Goal: Transaction & Acquisition: Purchase product/service

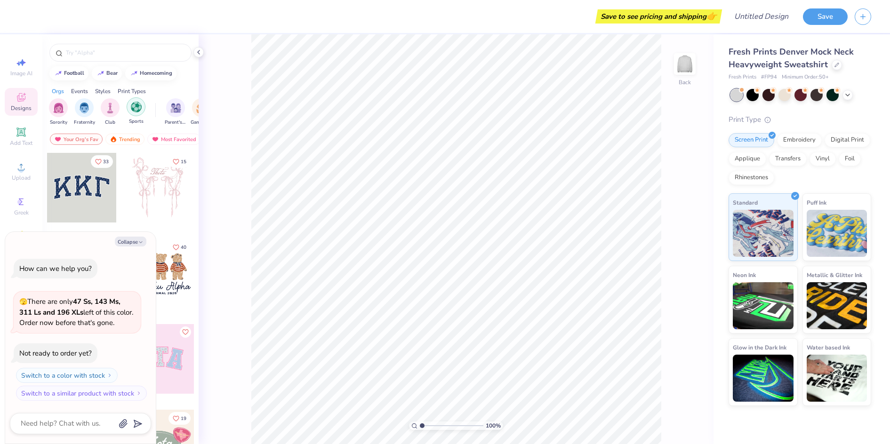
click at [135, 114] on div "filter for Sports" at bounding box center [136, 106] width 19 height 19
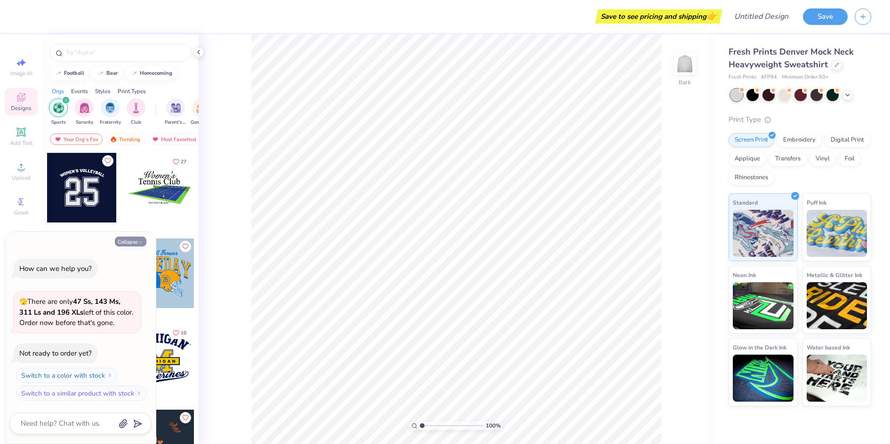
click at [135, 240] on button "Collapse" at bounding box center [131, 242] width 32 height 10
type textarea "x"
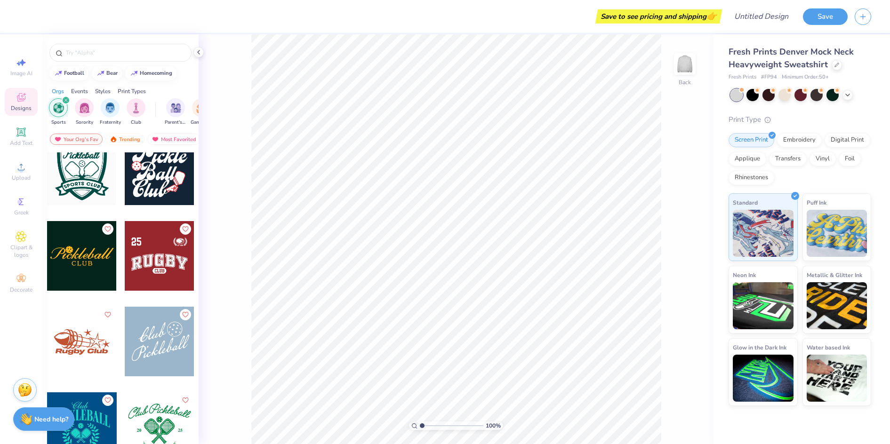
scroll to position [894, 0]
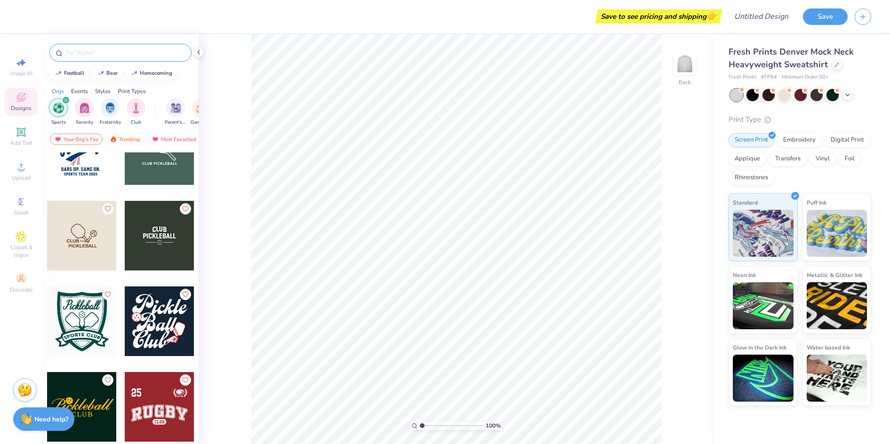
click at [90, 50] on input "text" at bounding box center [125, 52] width 121 height 9
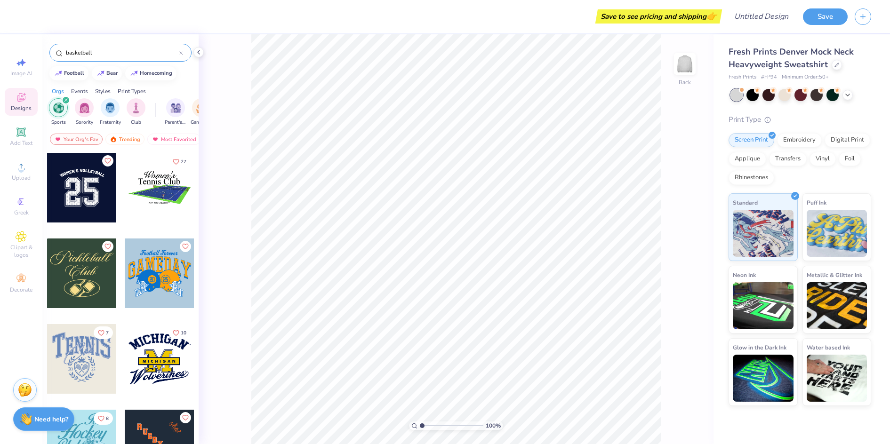
type input "basketball"
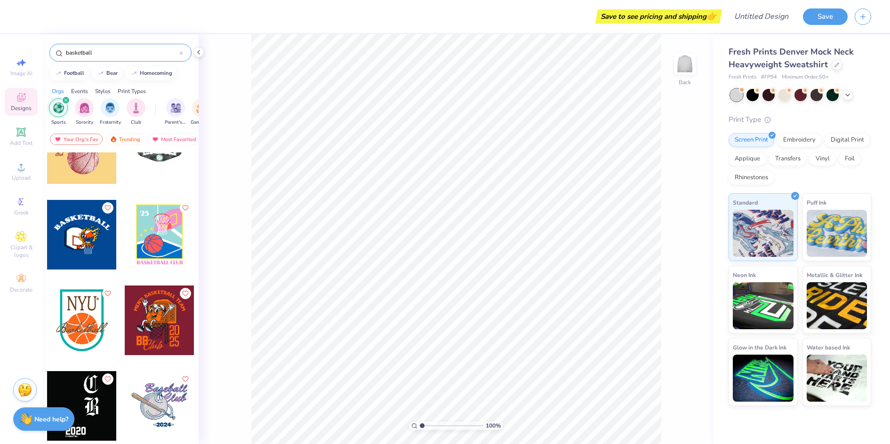
scroll to position [0, 0]
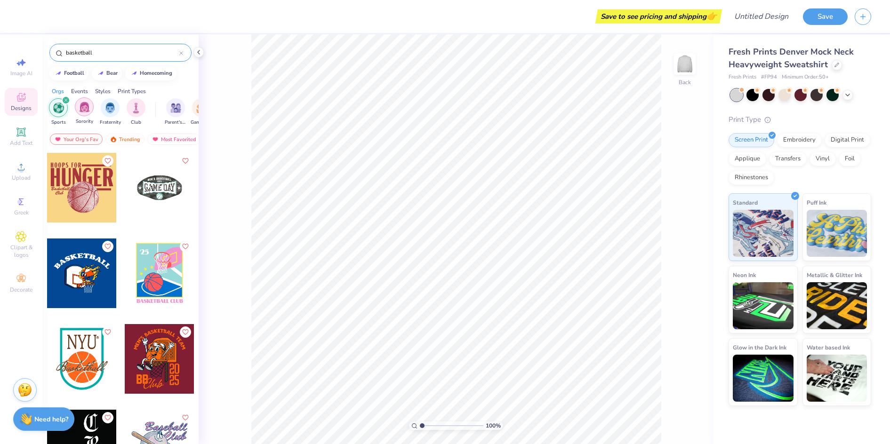
click at [83, 113] on div "filter for Sorority" at bounding box center [84, 106] width 19 height 19
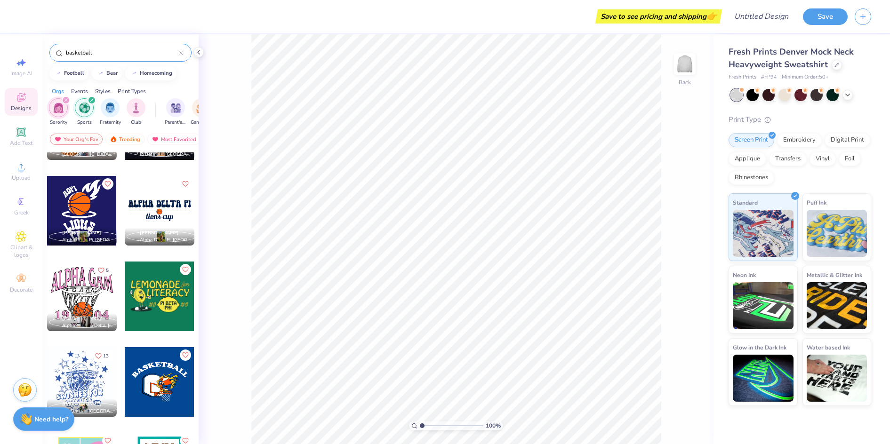
scroll to position [753, 0]
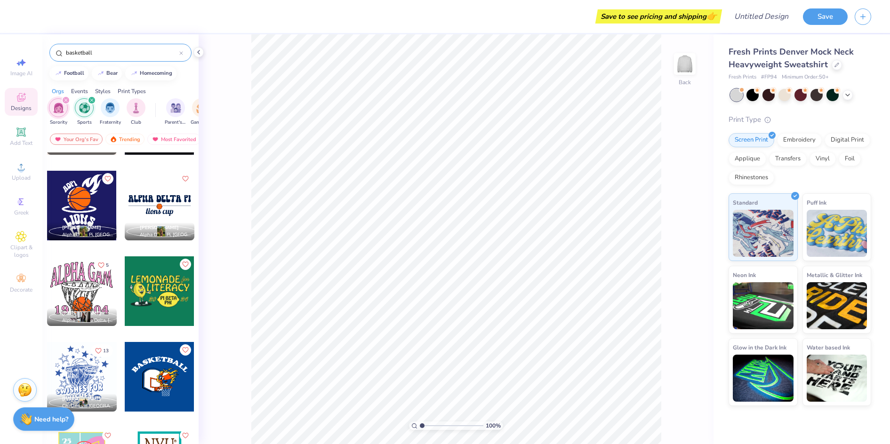
click at [47, 293] on div at bounding box center [12, 292] width 70 height 70
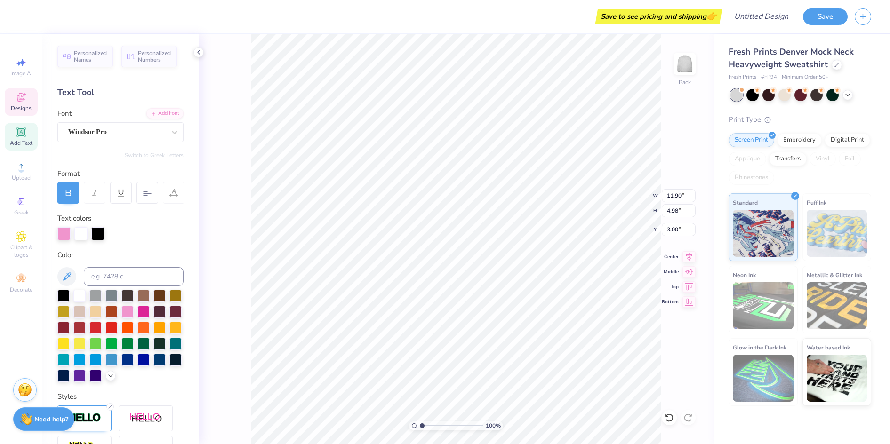
scroll to position [8, 1]
type textarea "A"
type textarea "SHARKS"
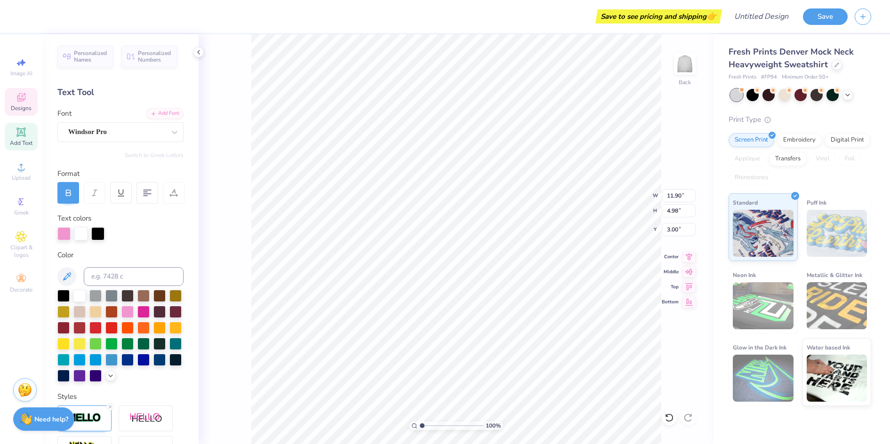
type input "2.66"
type input "1.75"
type input "11.27"
type textarea "20"
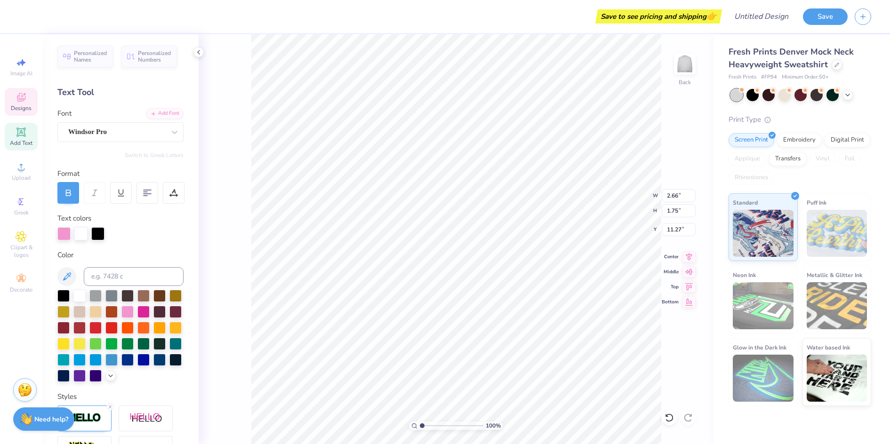
type input "2.83"
type textarea "0"
type textarea "25"
type input "2.85"
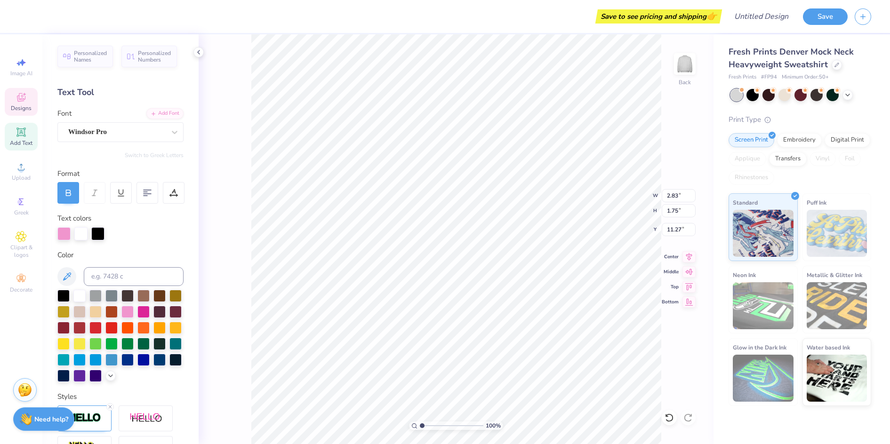
type input "1.79"
type input "11.25"
type input "4.30"
type input "0.47"
type input "13.72"
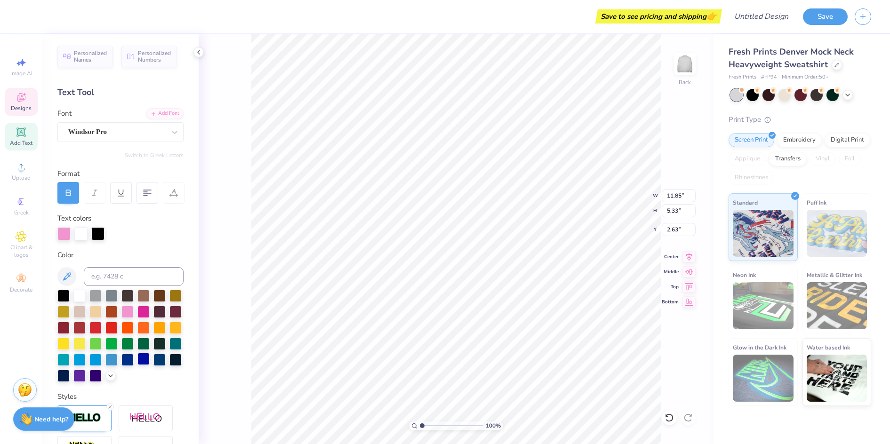
click at [137, 365] on div at bounding box center [143, 359] width 12 height 12
click at [121, 365] on div at bounding box center [127, 359] width 12 height 12
type input "2.87"
type input "1.75"
type input "11.27"
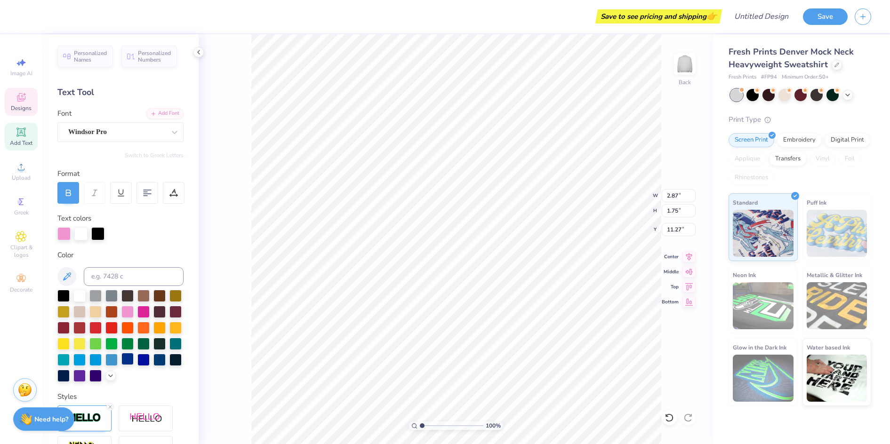
click at [121, 365] on div at bounding box center [127, 359] width 12 height 12
type input "2.85"
type input "1.79"
type input "11.25"
click at [121, 365] on div at bounding box center [127, 359] width 12 height 12
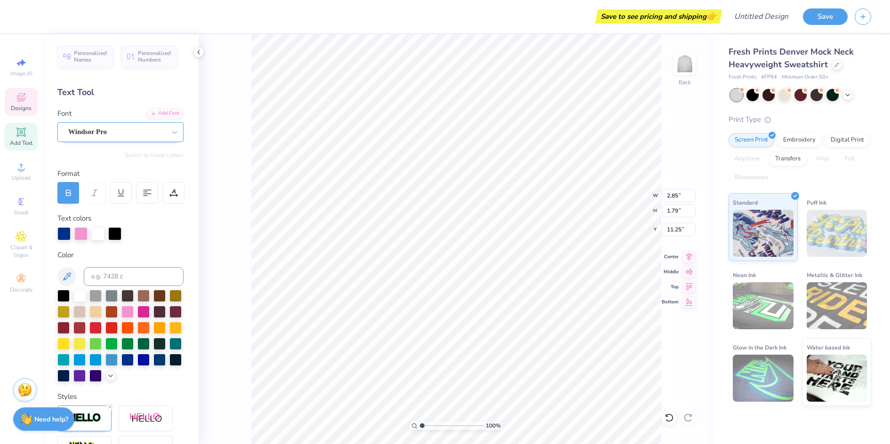
click at [115, 129] on div "Windsor Pro" at bounding box center [116, 132] width 99 height 15
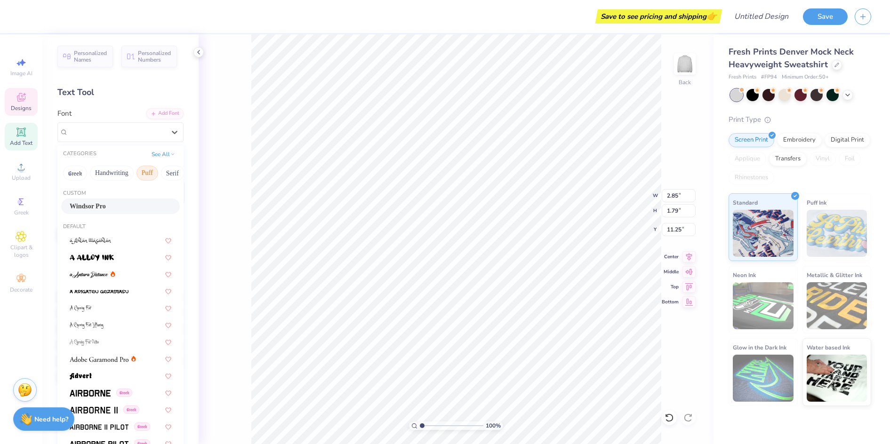
click at [139, 178] on button "Puff" at bounding box center [148, 173] width 22 height 15
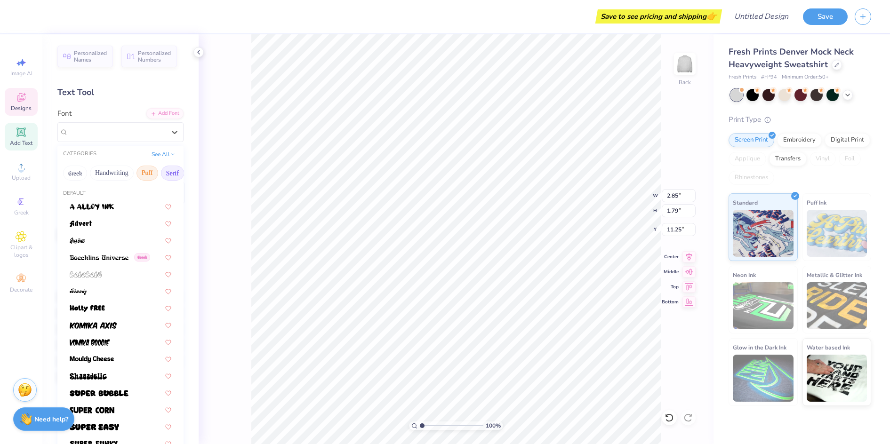
click at [162, 172] on button "Serif" at bounding box center [172, 173] width 23 height 15
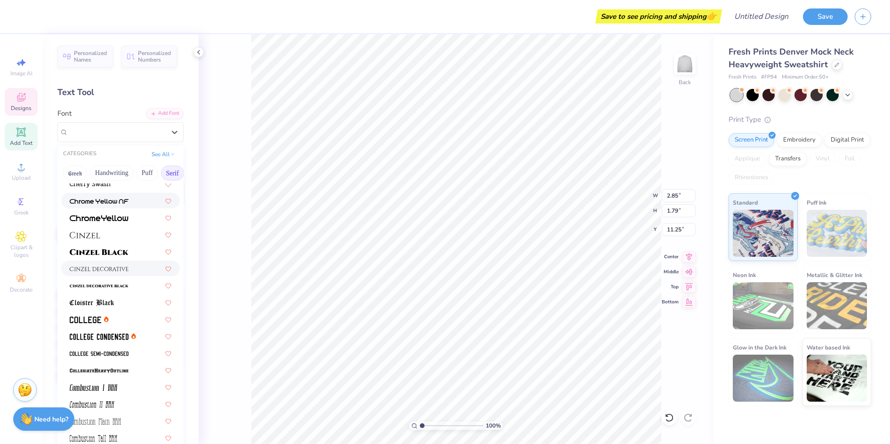
scroll to position [188, 0]
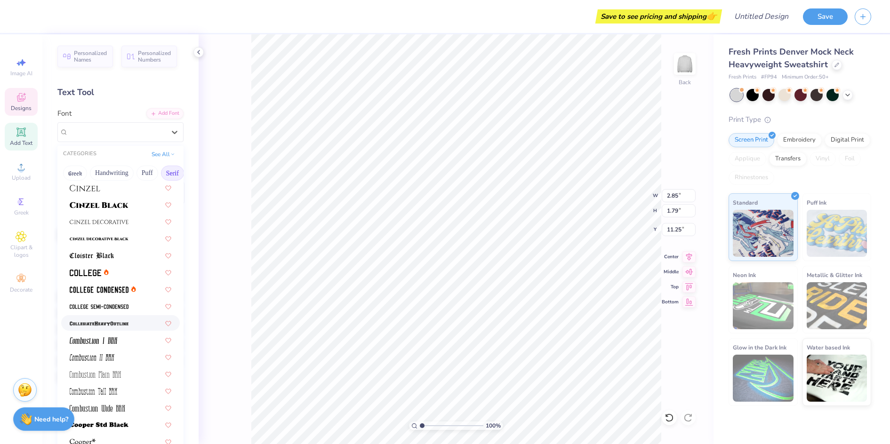
click at [102, 329] on div at bounding box center [120, 323] width 119 height 16
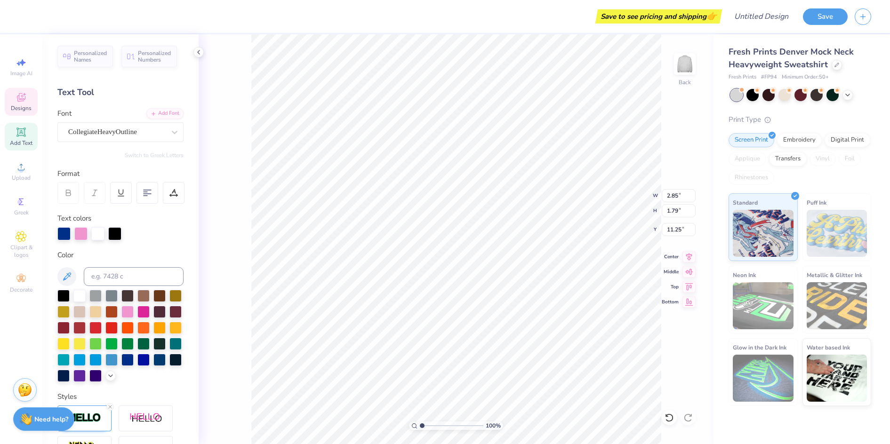
type input "2.83"
type input "1.94"
type input "11.18"
type input "2.87"
type input "1.75"
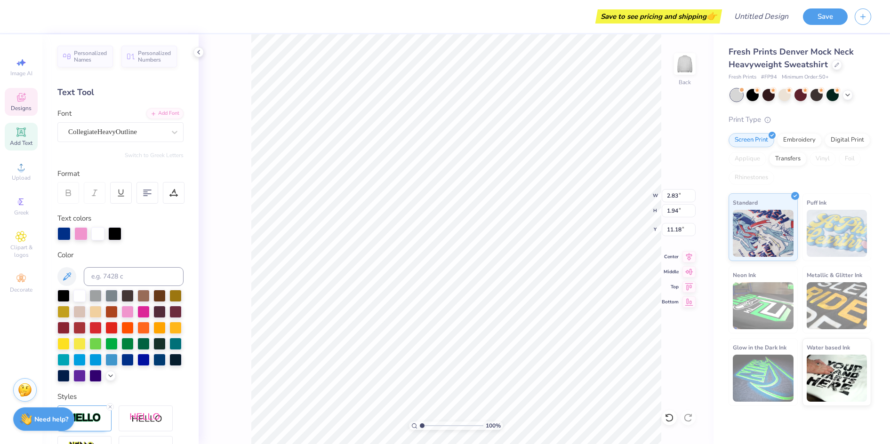
type input "11.27"
click at [97, 133] on div "Windsor Pro" at bounding box center [116, 132] width 99 height 15
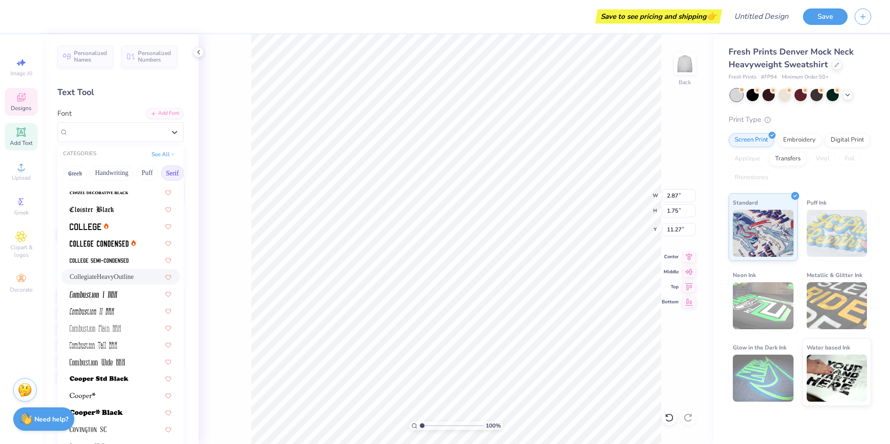
scroll to position [235, 0]
click at [120, 283] on div "CollegiateHeavyOutline" at bounding box center [120, 276] width 119 height 16
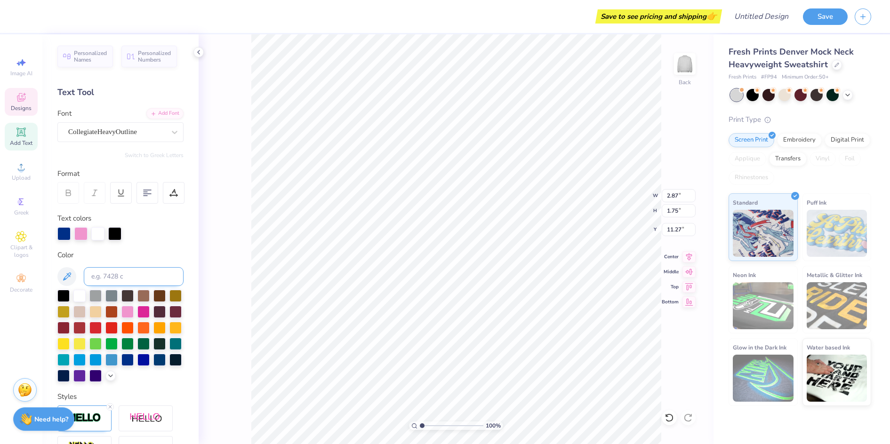
type input "2.83"
type input "1.94"
type input "11.18"
type input "11.85"
type input "5.33"
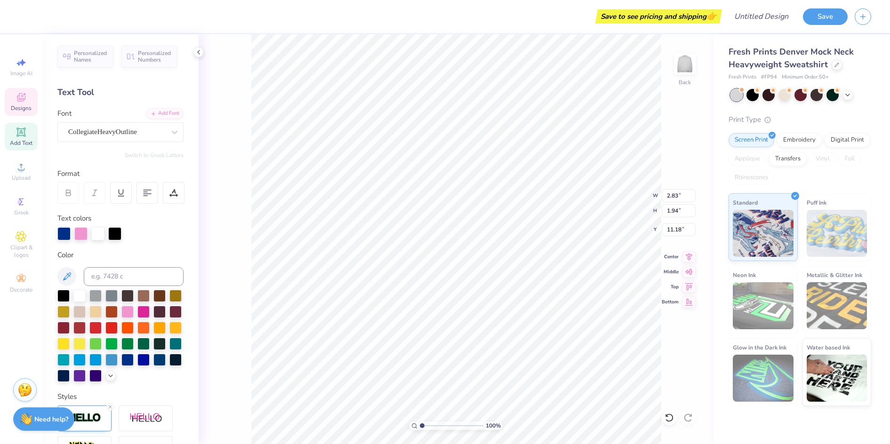
type input "2.63"
click at [118, 133] on div "Windsor Pro" at bounding box center [116, 132] width 99 height 15
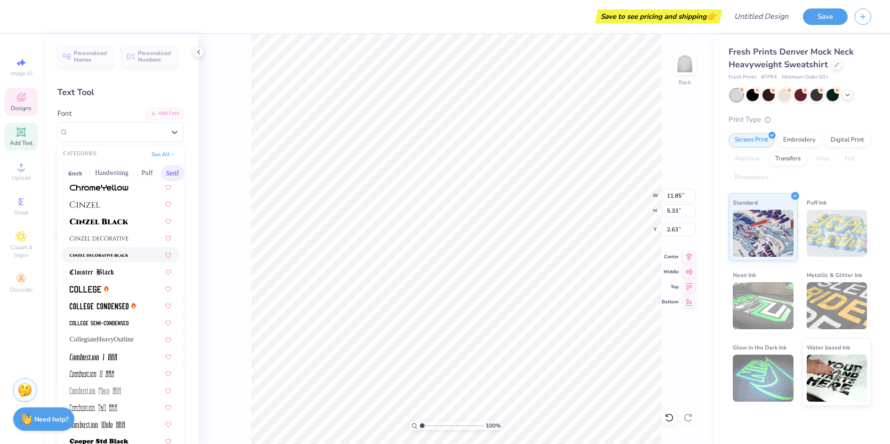
scroll to position [188, 0]
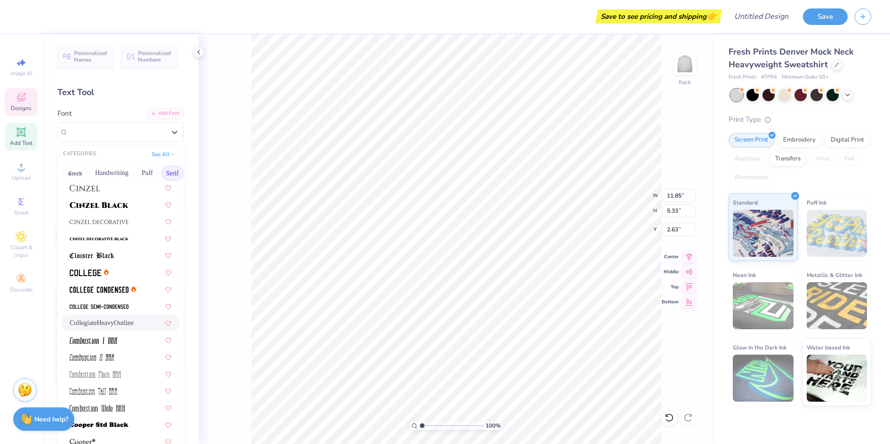
click at [108, 318] on div "CollegiateHeavyOutline" at bounding box center [120, 323] width 119 height 16
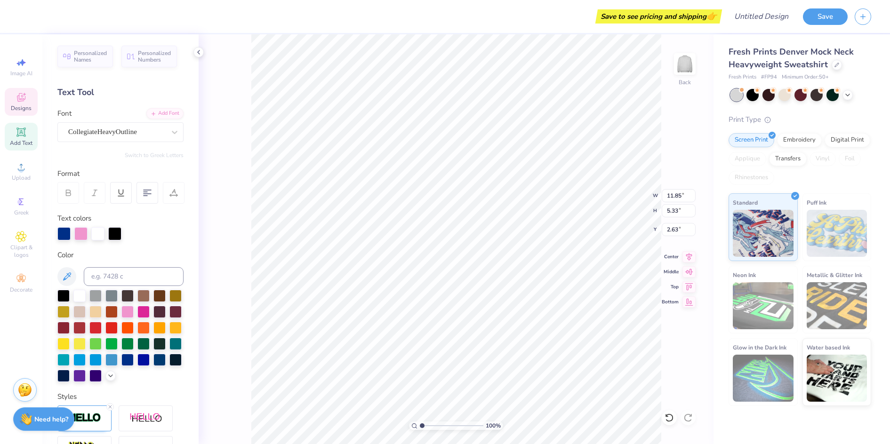
type input "11.88"
type input "5.37"
type input "2.60"
type input "14.05"
type input "6.36"
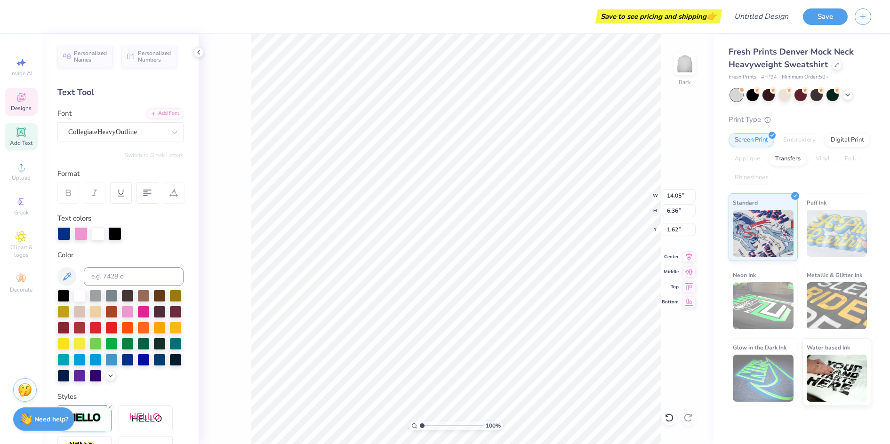
type input "2.71"
type input "12.41"
type input "12.40"
type input "6.85"
type input "6.45"
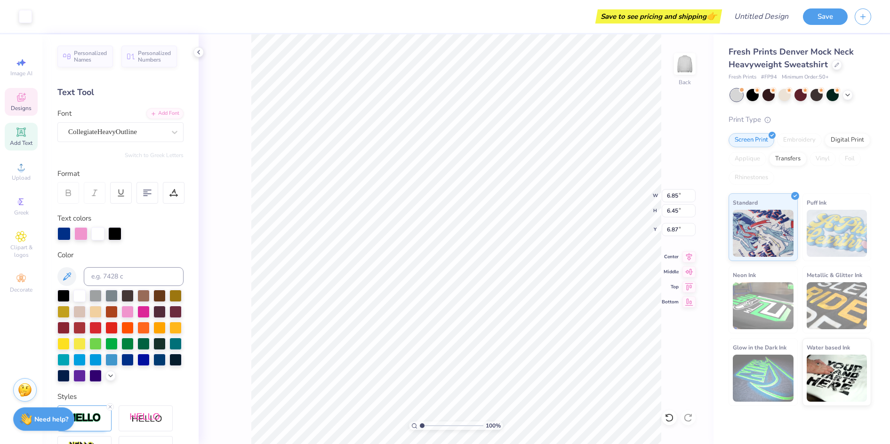
type input "13.05"
type input "3.63"
type input "10.90"
type input "8.35"
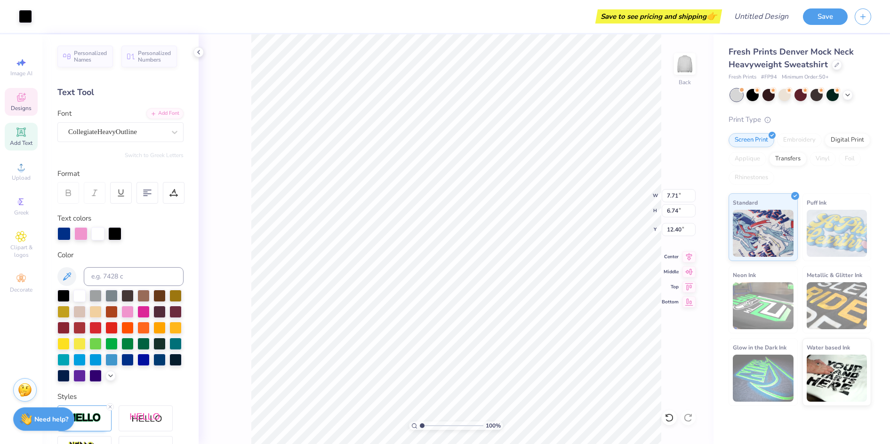
type input "3.63"
type input "9.62"
type input "3.75"
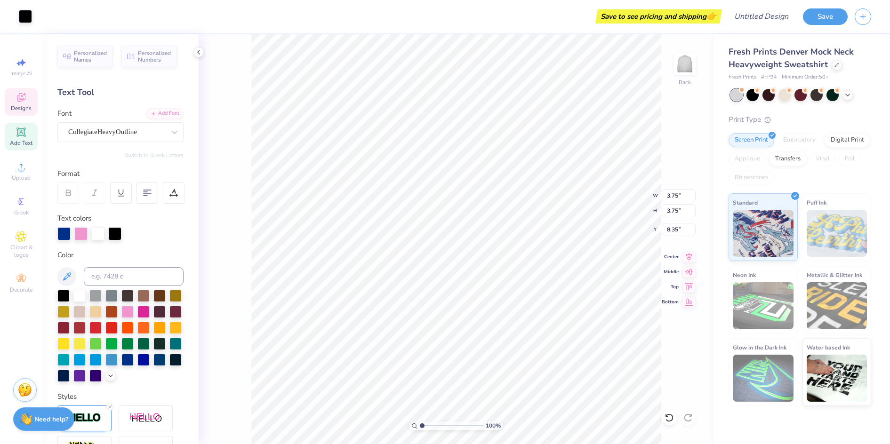
type input "9.50"
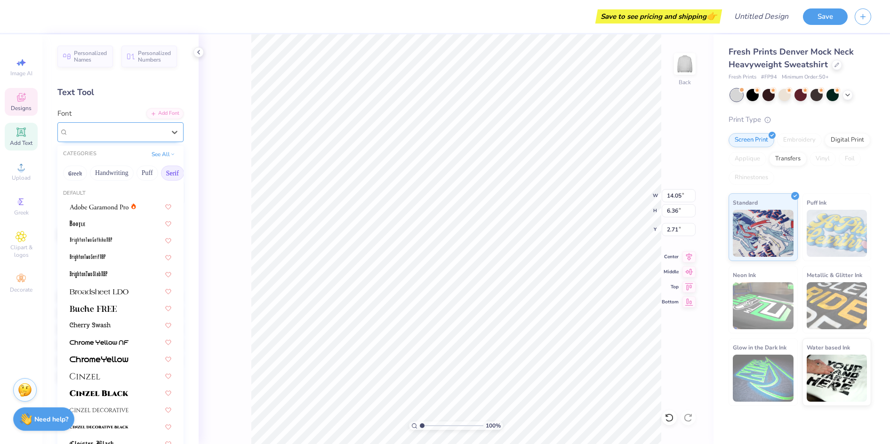
click at [150, 132] on div "CollegiateHeavyOutline" at bounding box center [116, 132] width 99 height 15
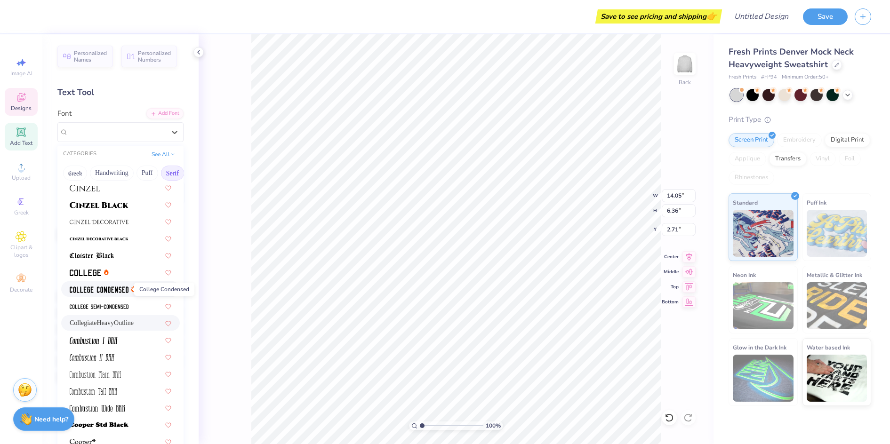
click at [101, 290] on img at bounding box center [99, 290] width 59 height 7
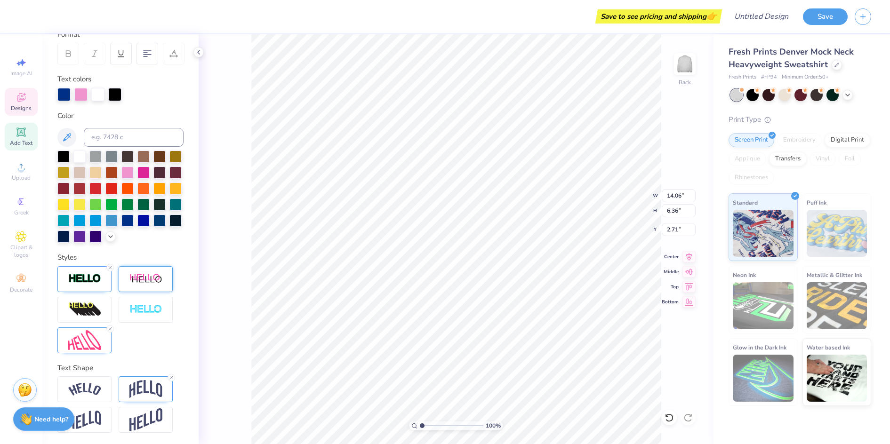
scroll to position [155, 0]
click at [113, 266] on icon at bounding box center [110, 268] width 6 height 6
type input "13.95"
type input "6.25"
type input "2.77"
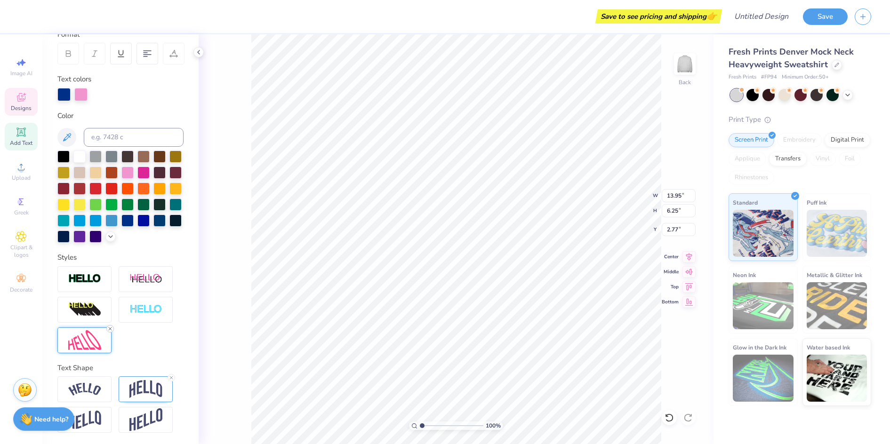
click at [108, 329] on icon at bounding box center [110, 329] width 6 height 6
type input "5.59"
type input "1.62"
type input "5.08"
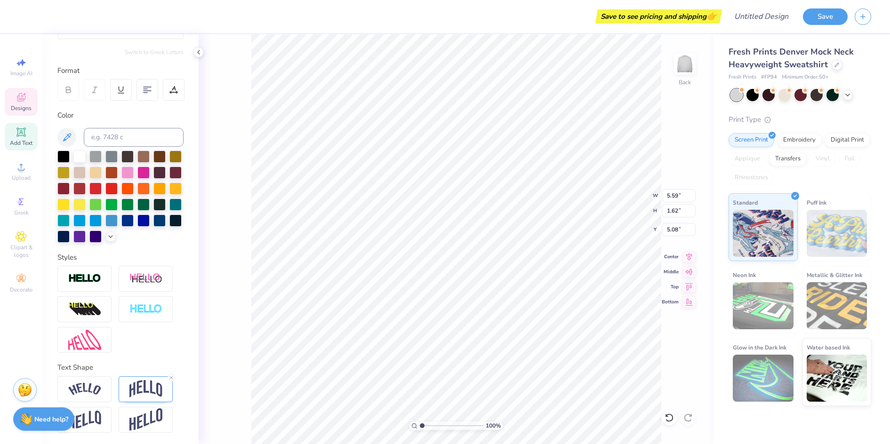
type input "8.55"
type input "2.48"
type input "4.07"
click at [136, 391] on img at bounding box center [145, 389] width 33 height 18
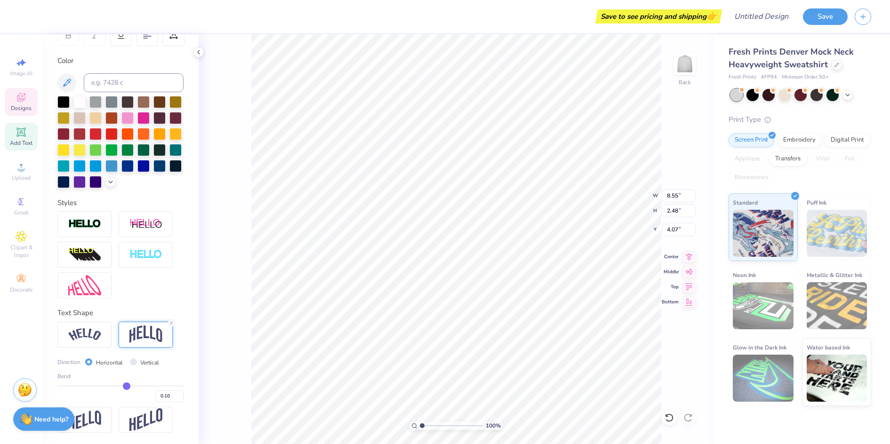
scroll to position [174, 0]
type input "0.18"
type input "0.24"
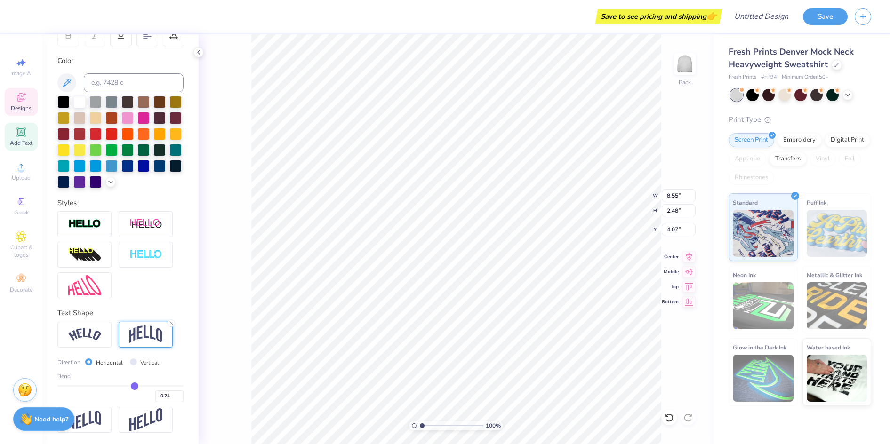
type input "0.27"
type input "0.29"
type input "0.3"
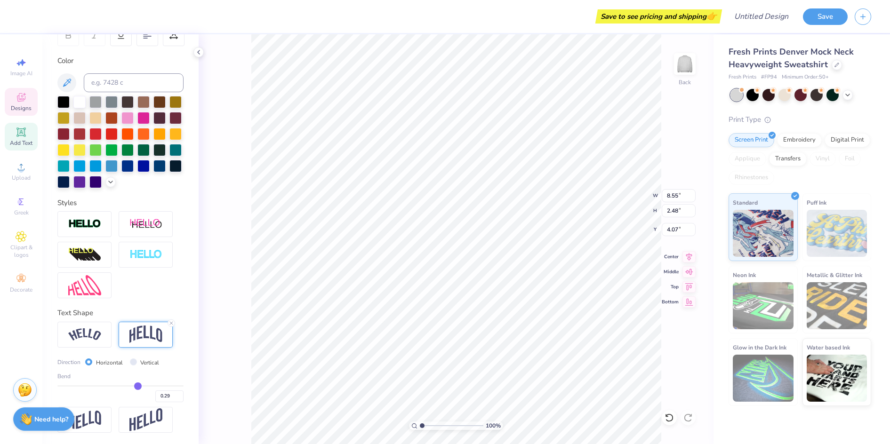
type input "0.30"
type input "0.32"
type input "0.35"
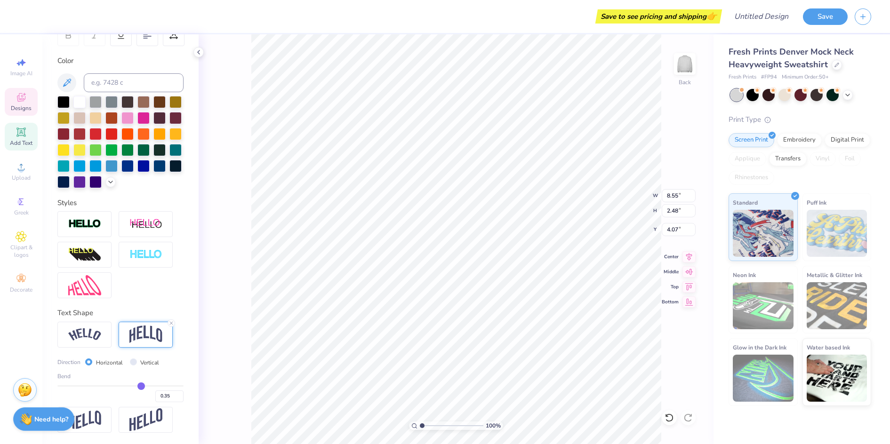
type input "0.37"
type input "0.39"
type input "0.41"
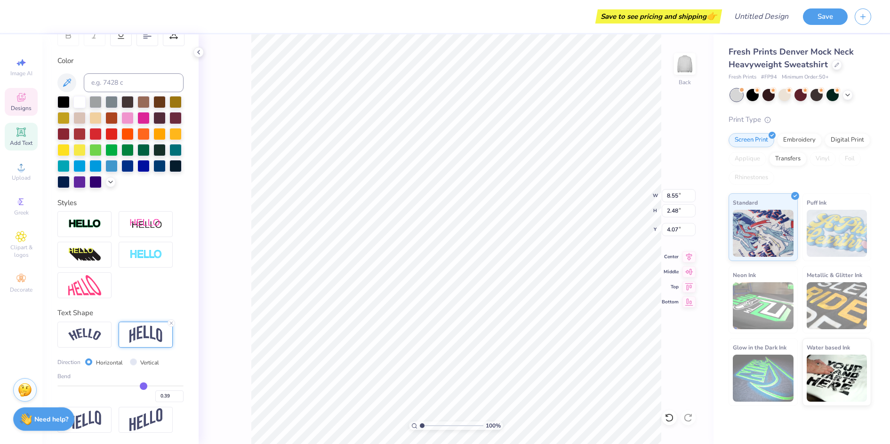
type input "0.41"
type input "0.43"
type input "0.45"
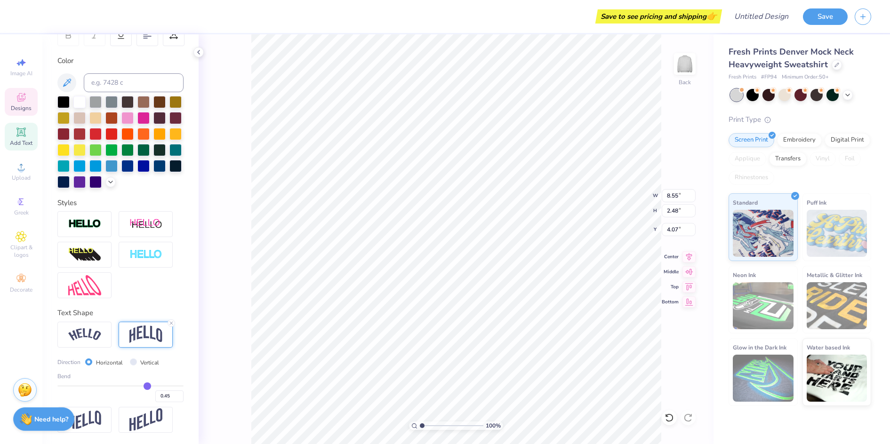
type input "0.47"
type input "0.48"
type input "0.49"
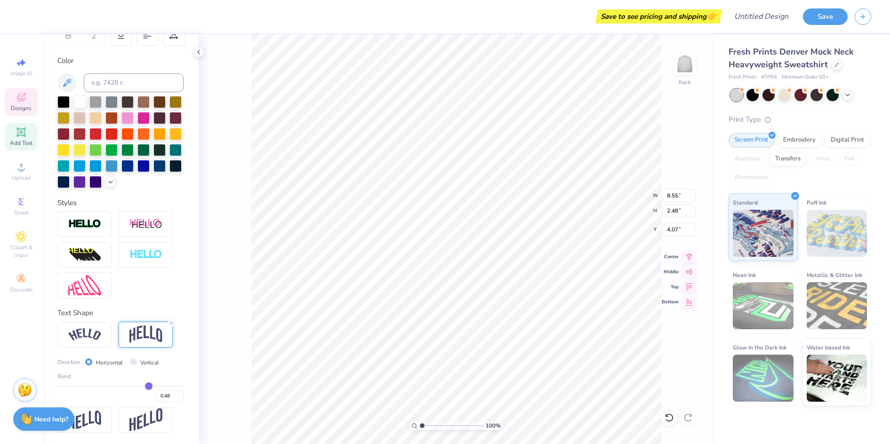
type input "0.49"
type input "0.51"
type input "0.54"
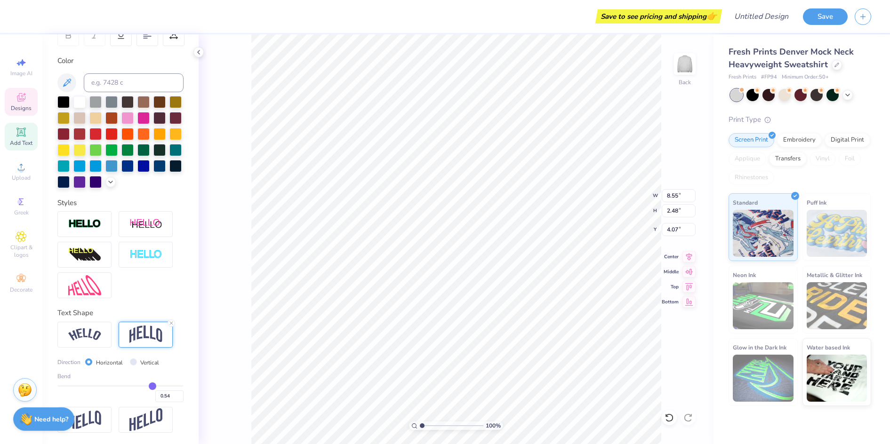
type input "0.56"
type input "0.57"
type input "0.59"
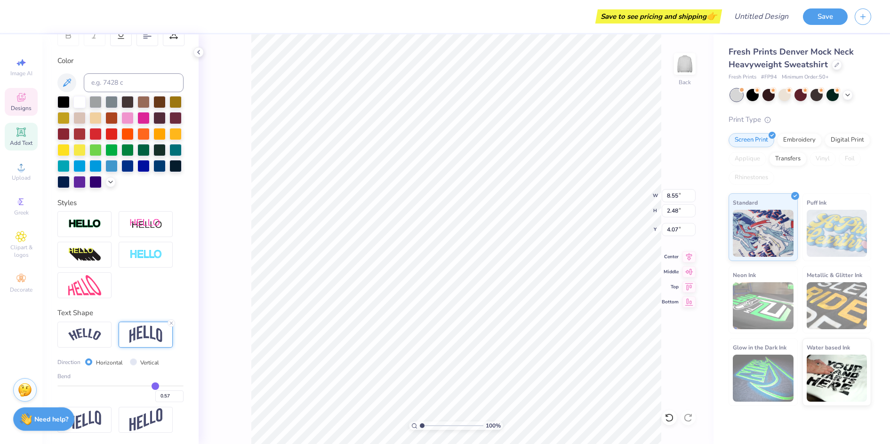
type input "0.59"
type input "0.61"
type input "0.64"
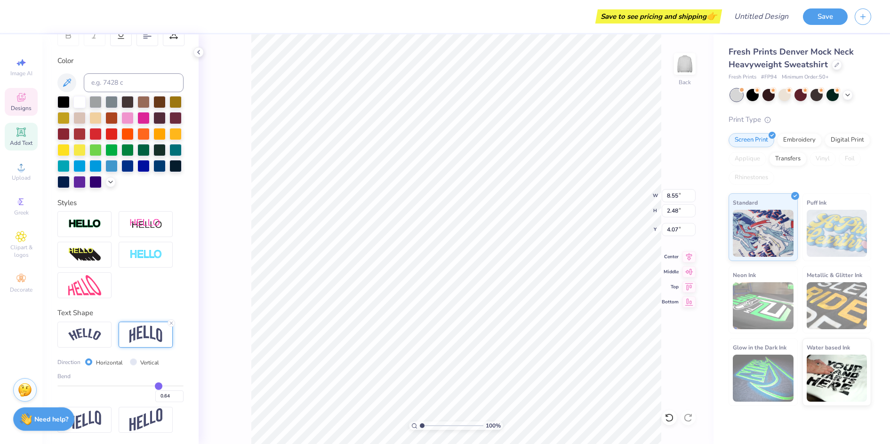
type input "0.67"
type input "0.7"
type input "0.70"
type input "0.73"
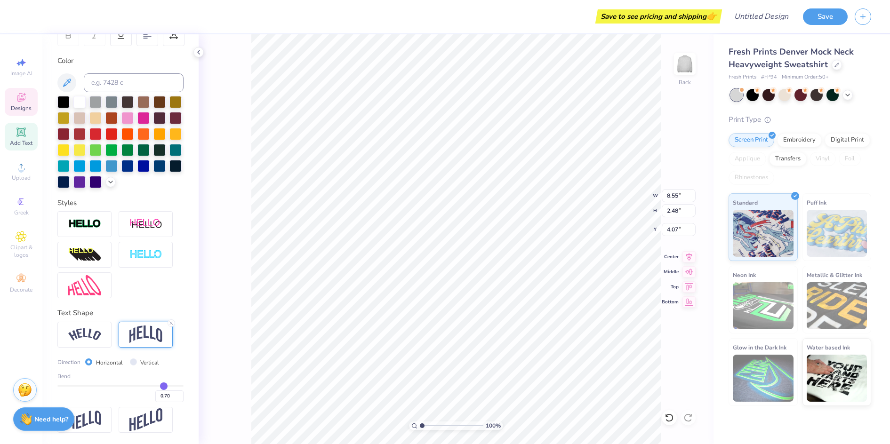
type input "0.73"
type input "0.76"
type input "0.78"
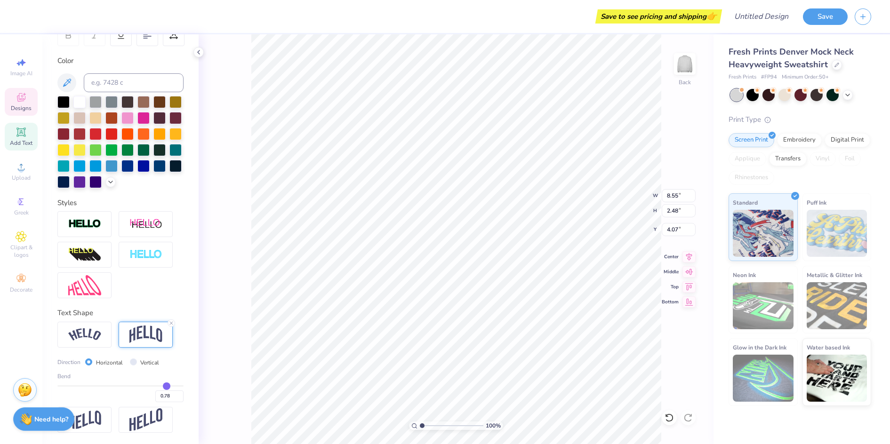
type input "0.8"
type input "0.80"
type input "0.81"
drag, startPoint x: 123, startPoint y: 388, endPoint x: 162, endPoint y: 387, distance: 39.1
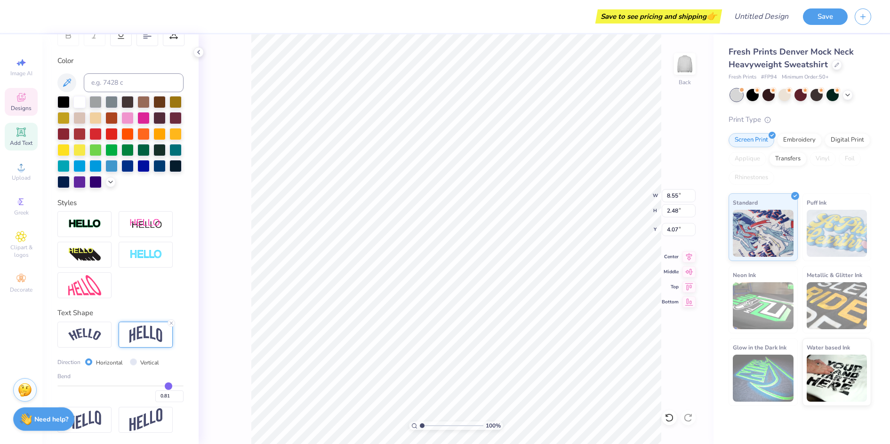
type input "0.81"
click at [162, 387] on input "range" at bounding box center [120, 386] width 126 height 1
type input "5.09"
type input "2.77"
type input "0.9"
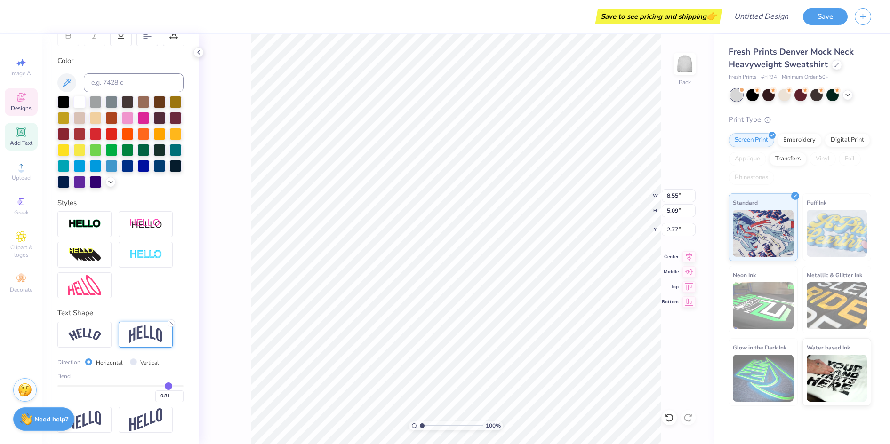
type input "0.90"
type input "0.99"
type input "1"
type input "1.00"
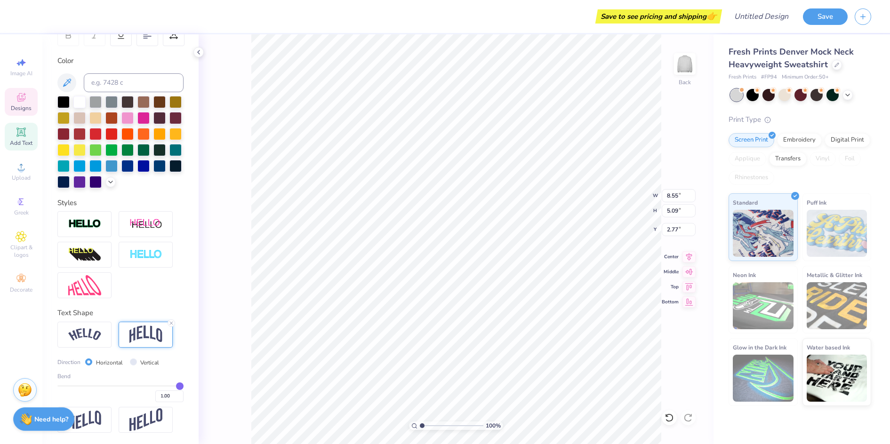
drag, startPoint x: 162, startPoint y: 387, endPoint x: 176, endPoint y: 387, distance: 13.2
type input "1"
click at [176, 387] on input "range" at bounding box center [120, 386] width 126 height 1
type input "6.21"
type input "2.21"
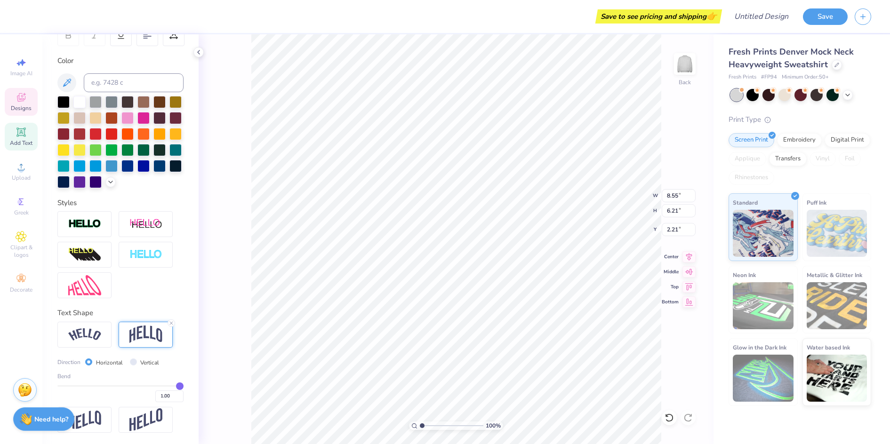
type input "0.97"
type input "0.92"
type input "0.88"
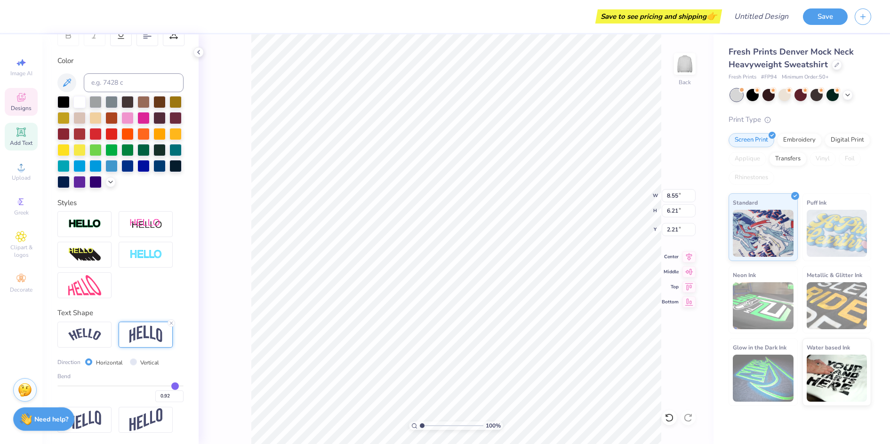
type input "0.88"
type input "0.83"
type input "0.78"
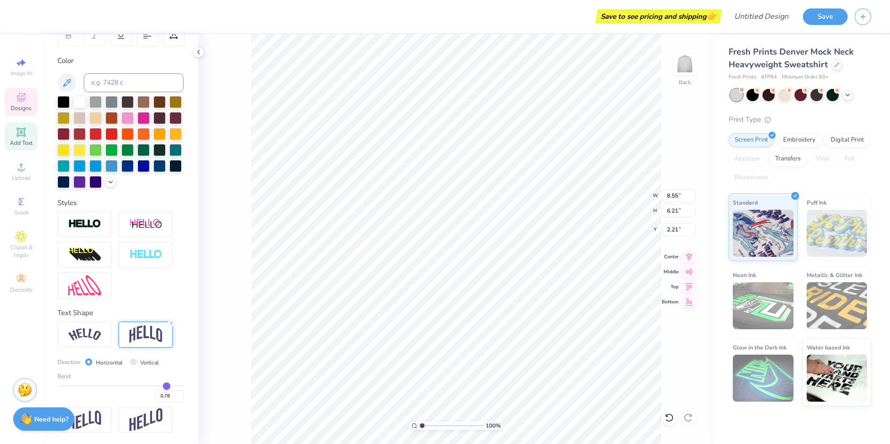
type input "0.74"
type input "0.71"
type input "0.67"
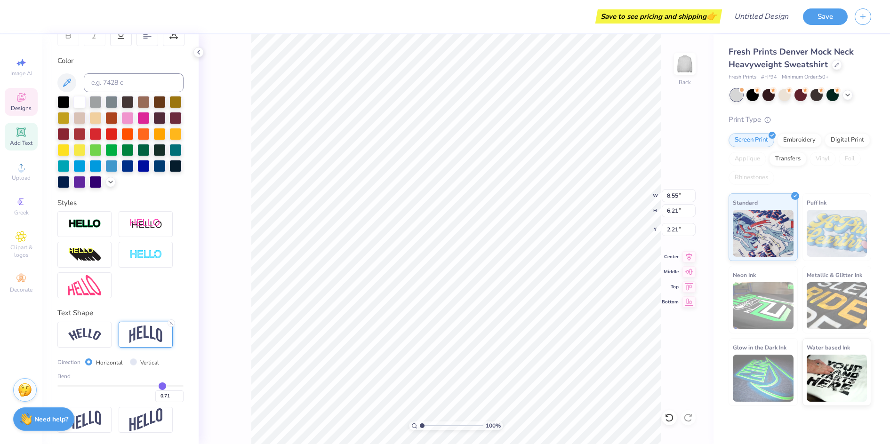
type input "0.67"
type input "0.64"
type input "0.62"
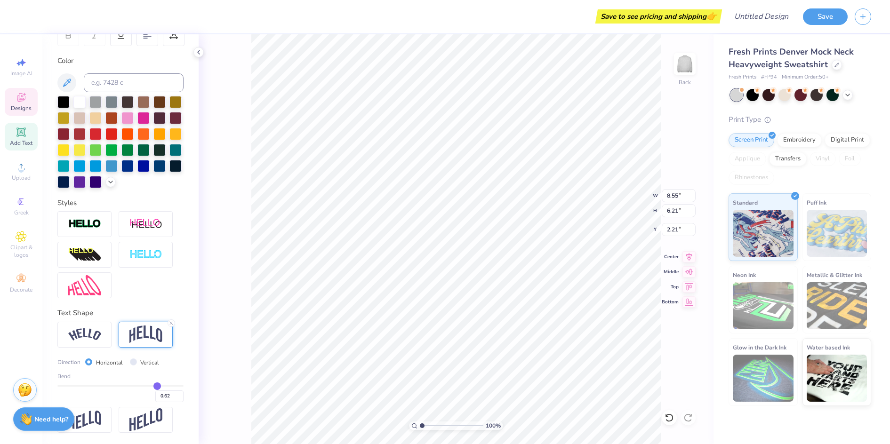
type input "0.59"
type input "0.57"
type input "0.55"
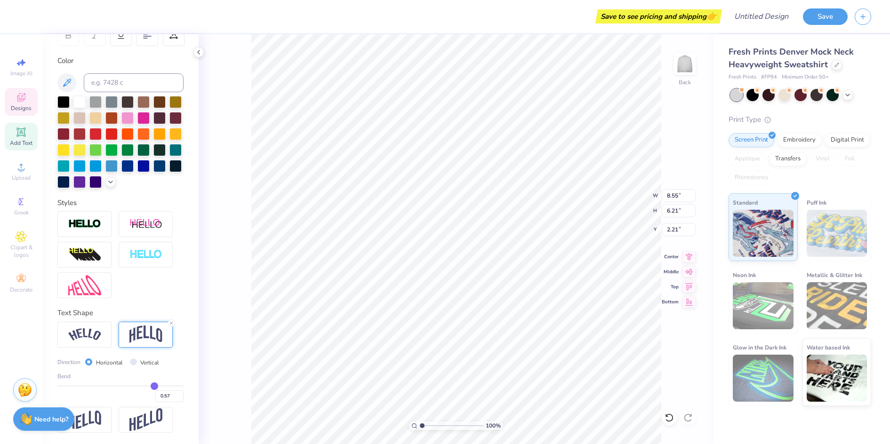
type input "0.55"
type input "0.52"
type input "0.5"
type input "0.50"
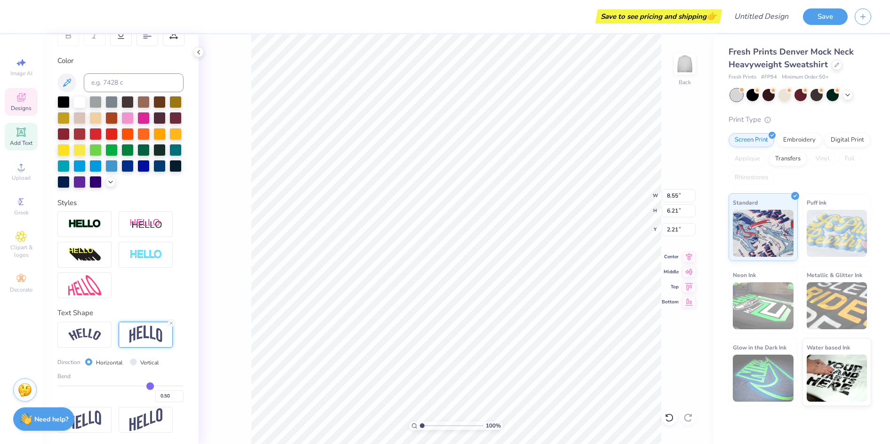
drag, startPoint x: 174, startPoint y: 387, endPoint x: 145, endPoint y: 387, distance: 29.2
type input "0.5"
click at [145, 387] on input "range" at bounding box center [120, 386] width 126 height 1
type input "3.72"
type input "3.46"
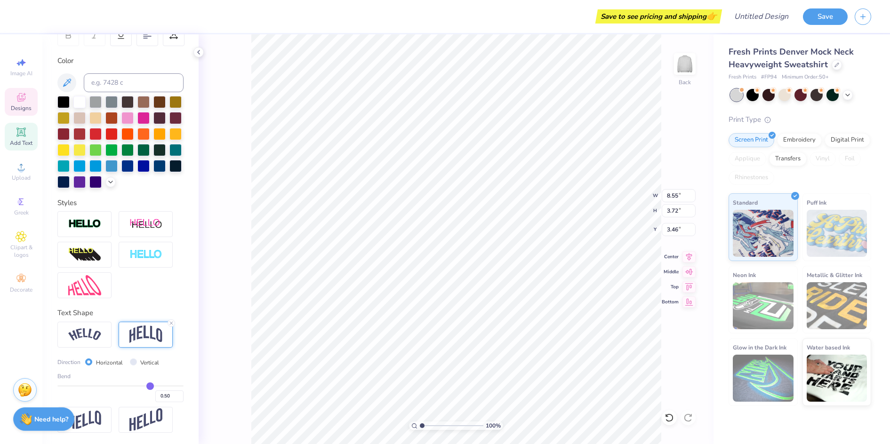
type input "0.49"
type input "0.43"
type input "0.38"
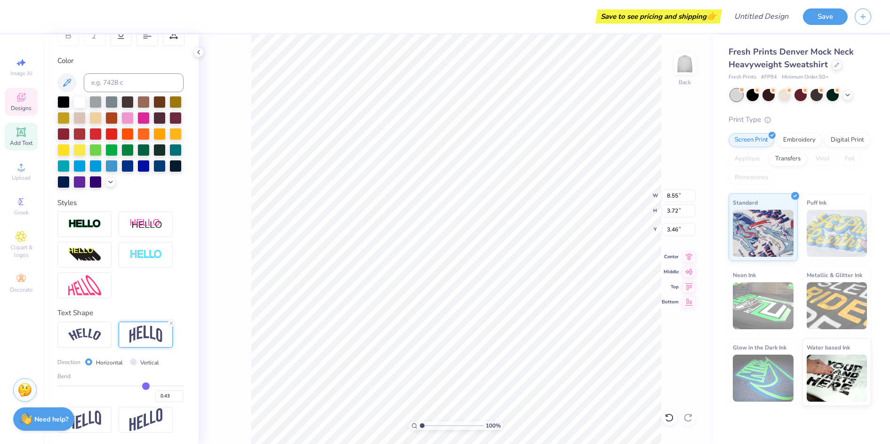
type input "0.38"
type input "0.35"
type input "0.33"
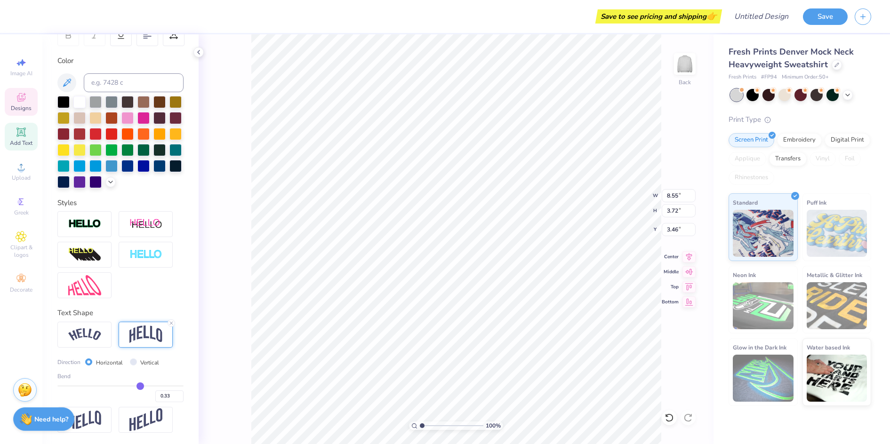
type input "0.32"
type input "0.3"
type input "0.30"
type input "0.27"
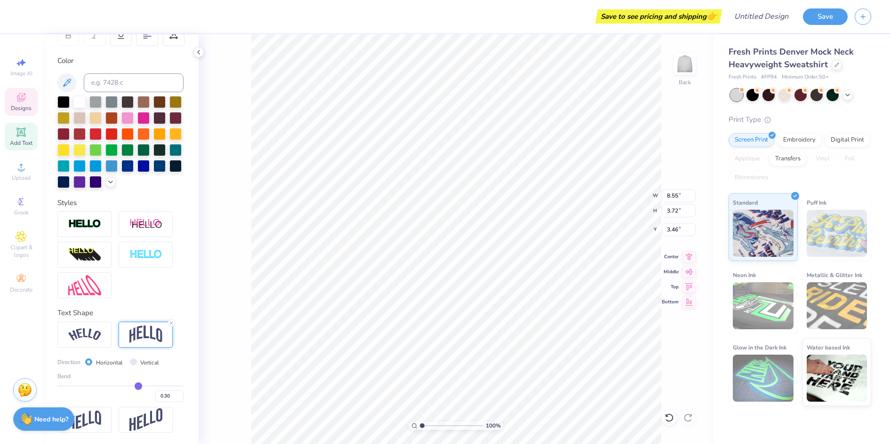
type input "0.27"
type input "0.24"
type input "0.21"
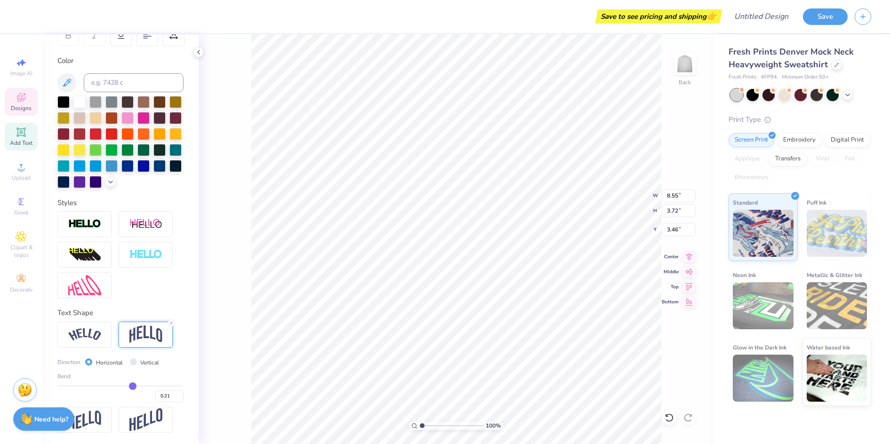
type input "0.2"
type input "0.20"
drag, startPoint x: 145, startPoint y: 387, endPoint x: 128, endPoint y: 387, distance: 16.9
type input "0.2"
click at [128, 387] on input "range" at bounding box center [120, 386] width 126 height 1
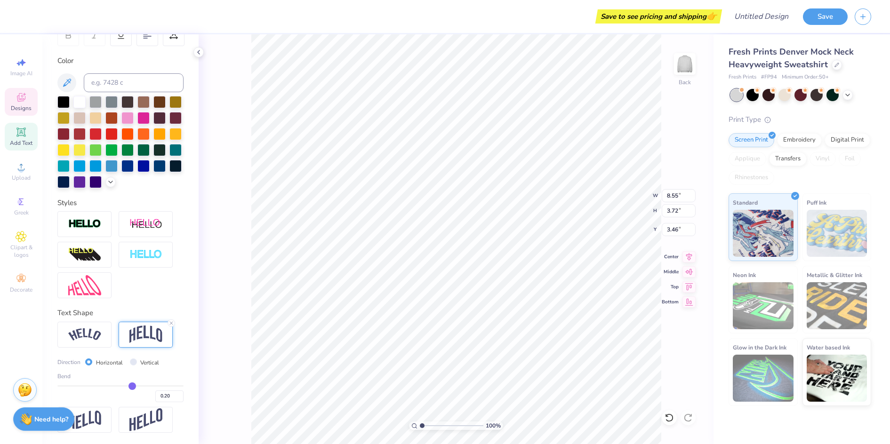
type input "2.78"
type input "3.92"
type input "0.21"
type input "0.22"
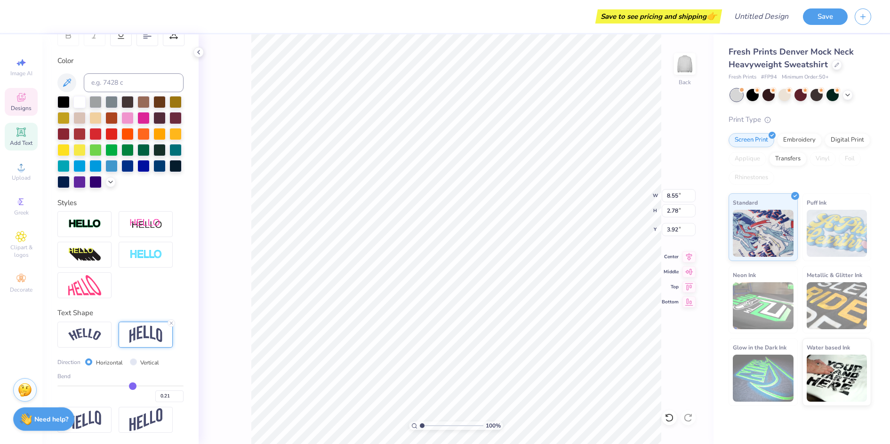
type input "0.22"
type input "0.25"
type input "0.27"
drag, startPoint x: 128, startPoint y: 387, endPoint x: 133, endPoint y: 387, distance: 4.7
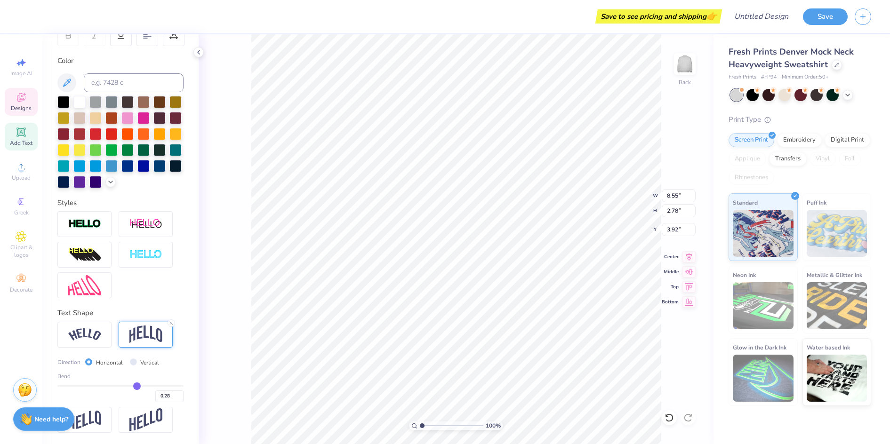
click at [133, 387] on input "range" at bounding box center [120, 386] width 126 height 1
drag, startPoint x: 133, startPoint y: 387, endPoint x: 140, endPoint y: 387, distance: 7.1
click at [140, 387] on input "range" at bounding box center [120, 386] width 126 height 1
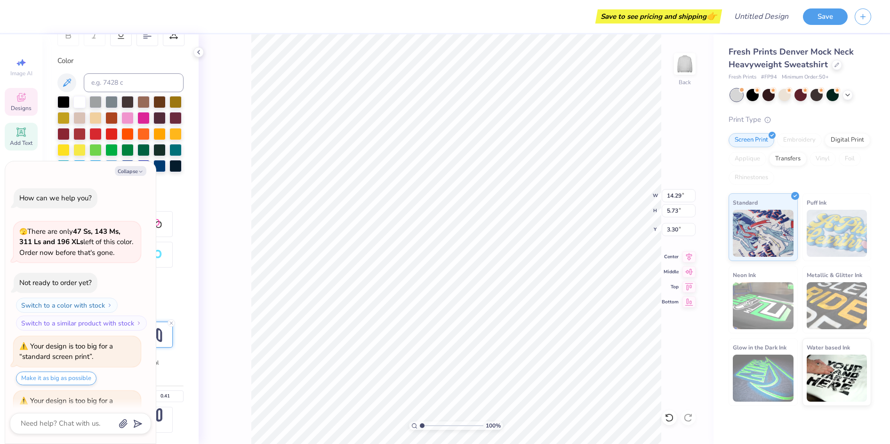
scroll to position [39, 0]
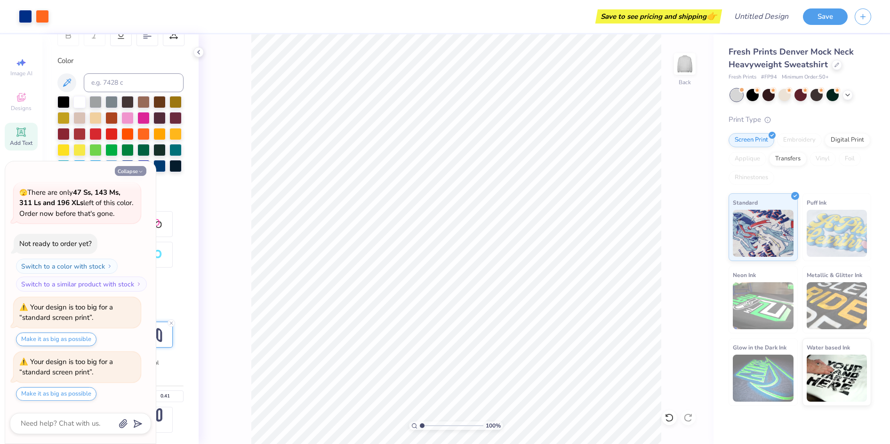
click at [131, 174] on button "Collapse" at bounding box center [131, 171] width 32 height 10
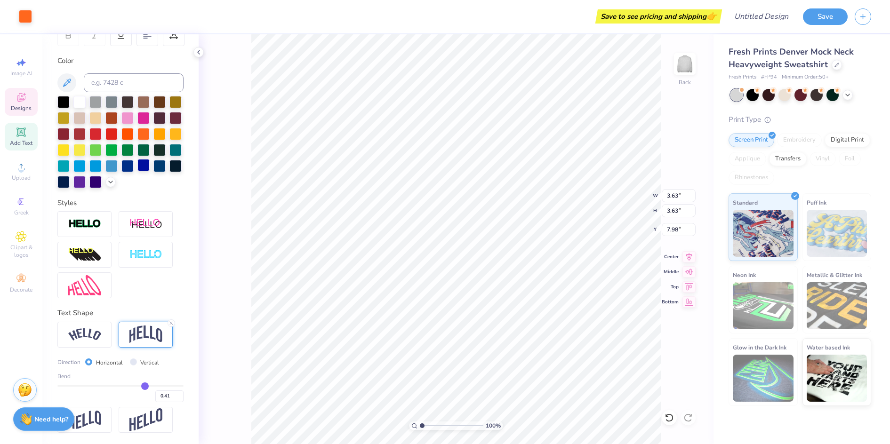
click at [137, 163] on div at bounding box center [143, 165] width 12 height 12
click at [121, 165] on div at bounding box center [127, 165] width 12 height 12
click at [224, 144] on div "100 % Back W 14.83 14.83 " H 5.95 5.95 " Y 3.34 3.34 " Center Middle Top Bottom" at bounding box center [456, 239] width 515 height 410
click at [838, 16] on button "Save" at bounding box center [825, 15] width 45 height 16
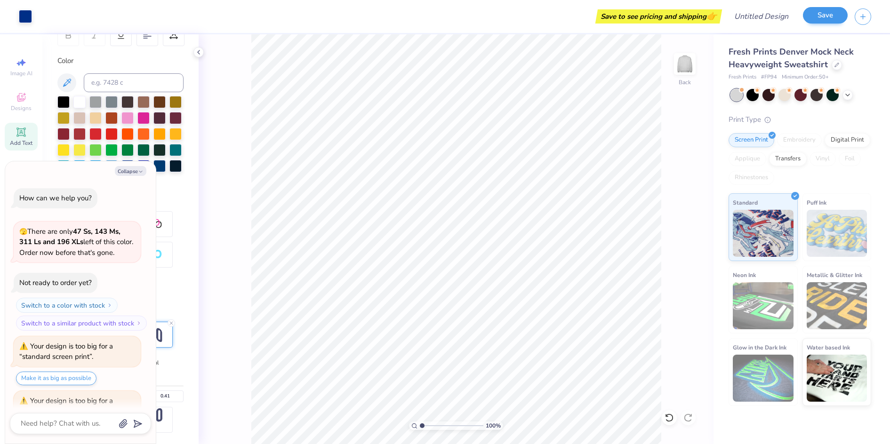
scroll to position [64, 0]
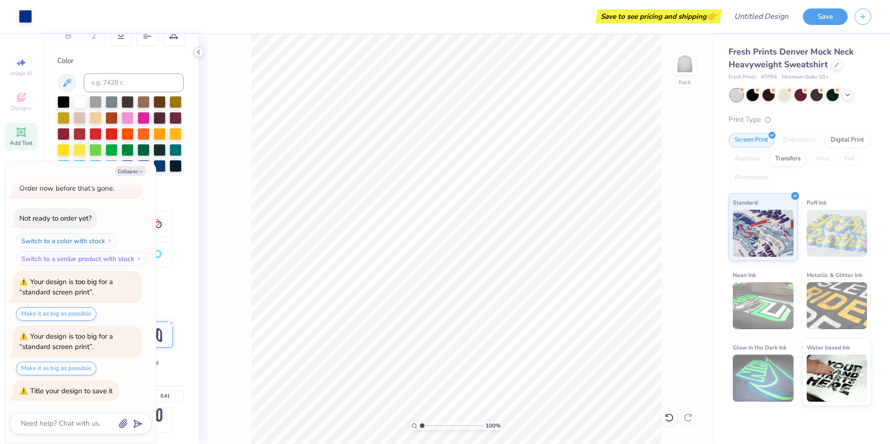
click at [200, 54] on icon at bounding box center [199, 52] width 8 height 8
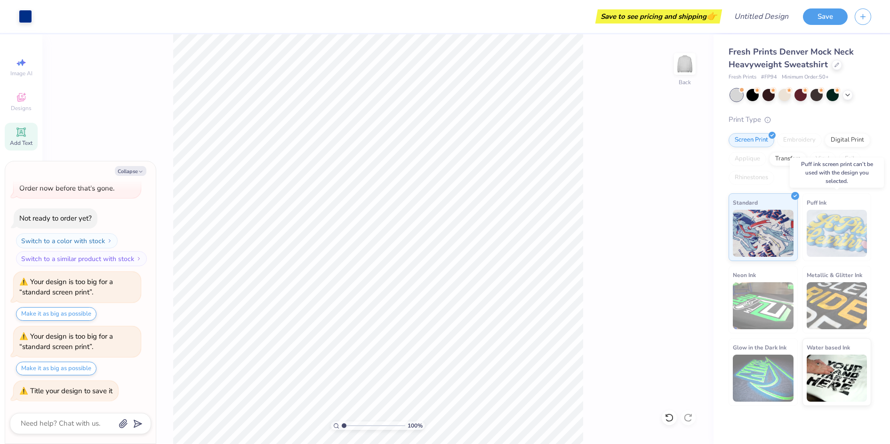
click at [838, 222] on img at bounding box center [837, 233] width 61 height 47
click at [837, 67] on div at bounding box center [837, 64] width 10 height 10
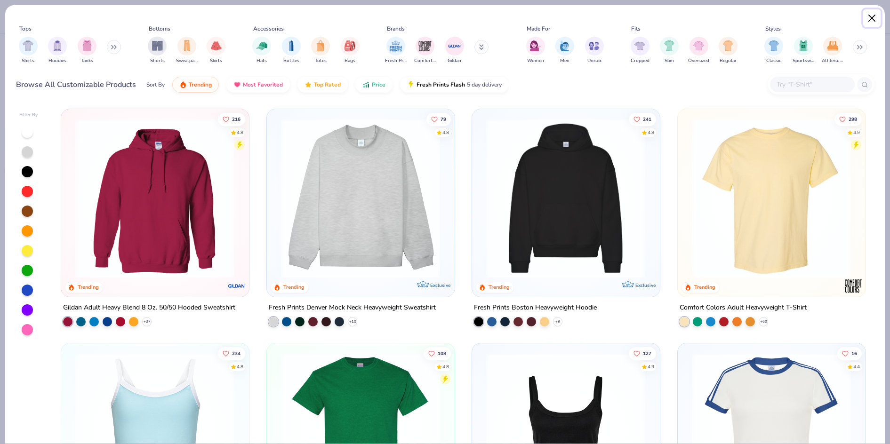
click at [869, 17] on button "Close" at bounding box center [872, 18] width 18 height 18
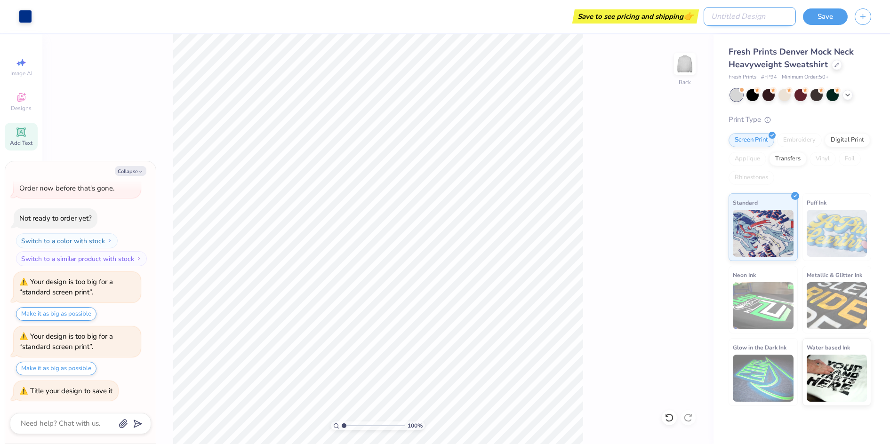
click at [774, 19] on input "Design Title" at bounding box center [750, 16] width 92 height 19
click at [828, 22] on button "Save" at bounding box center [825, 15] width 45 height 16
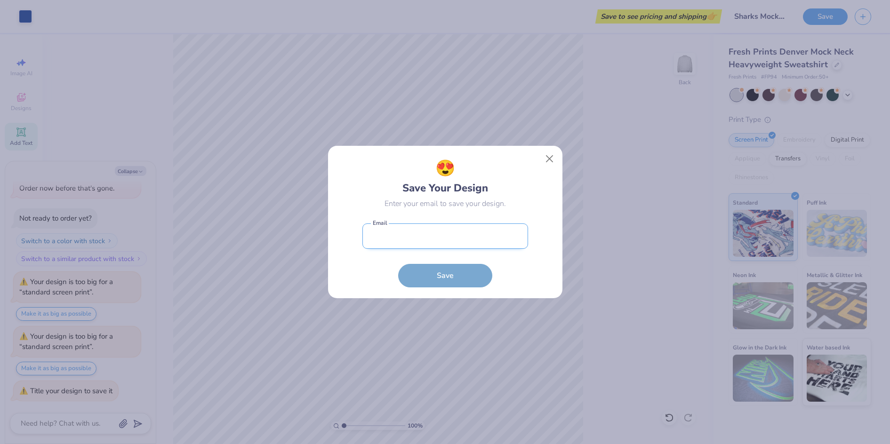
click at [470, 237] on input "email" at bounding box center [445, 237] width 166 height 26
click at [463, 278] on button "Save" at bounding box center [445, 274] width 94 height 24
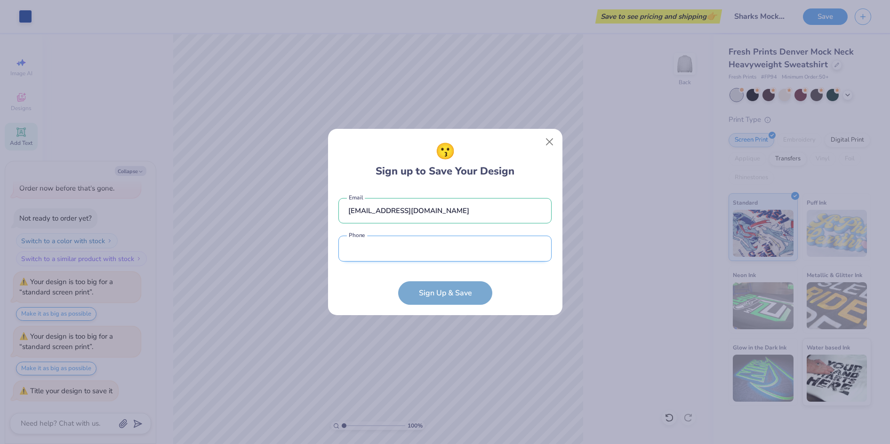
click at [446, 256] on input "tel" at bounding box center [444, 249] width 213 height 26
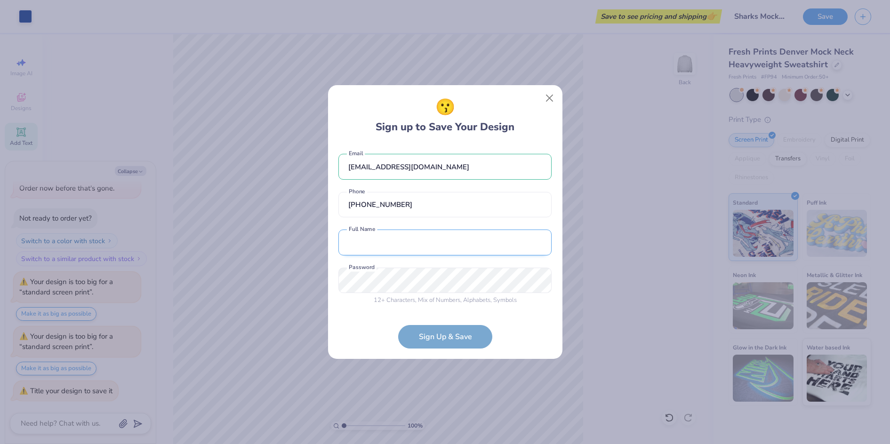
click at [427, 246] on input "text" at bounding box center [444, 243] width 213 height 26
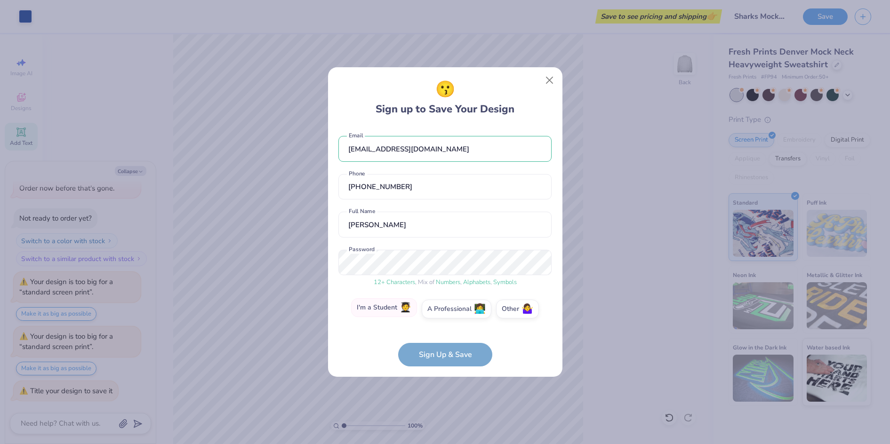
click at [384, 310] on label "I'm a Student 🧑‍🎓" at bounding box center [384, 307] width 66 height 19
click at [442, 310] on input "I'm a Student 🧑‍🎓" at bounding box center [445, 311] width 6 height 6
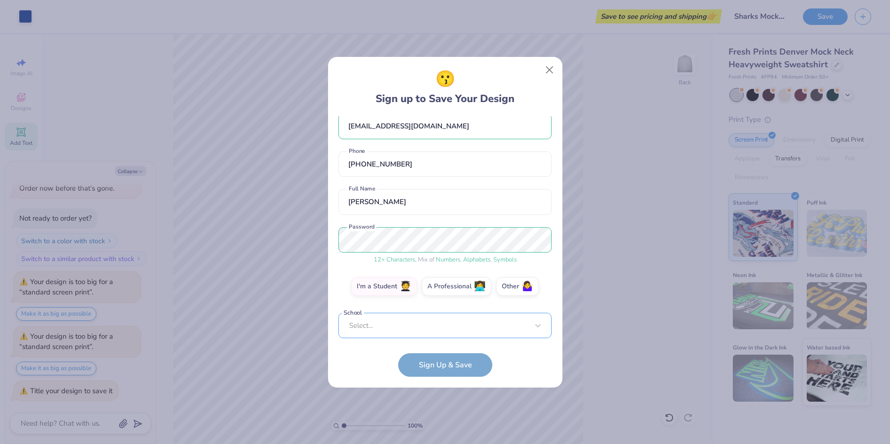
click at [400, 332] on div "Select..." at bounding box center [444, 326] width 213 height 26
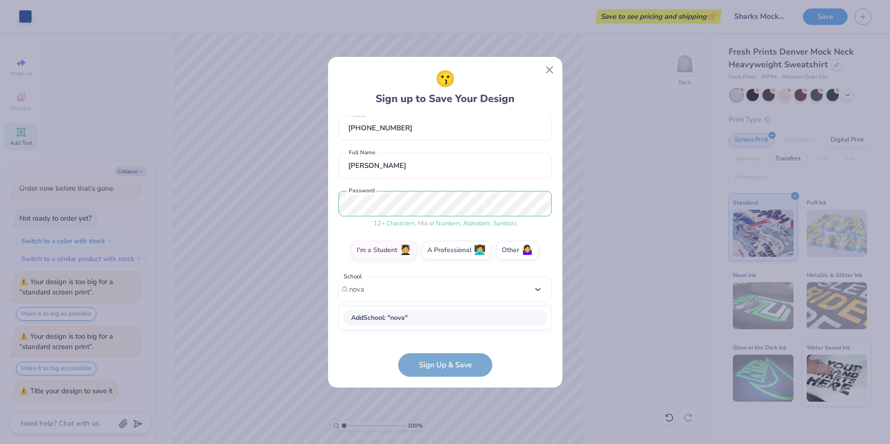
scroll to position [40, 0]
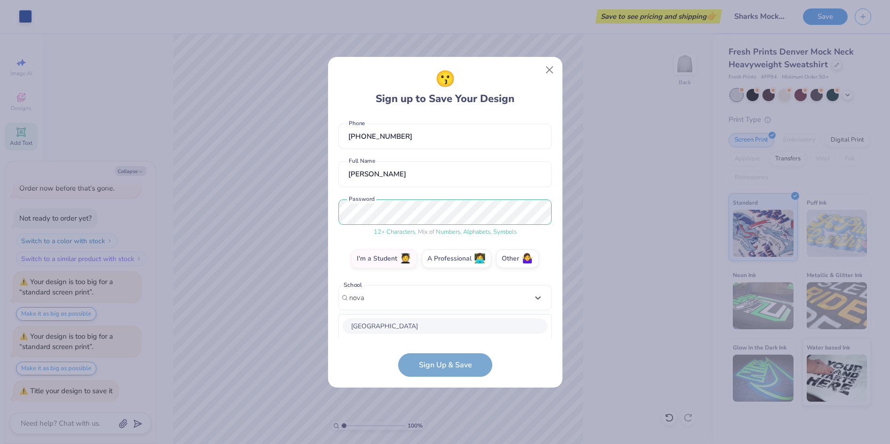
click at [420, 325] on div "Nova Southeastern University" at bounding box center [445, 327] width 205 height 16
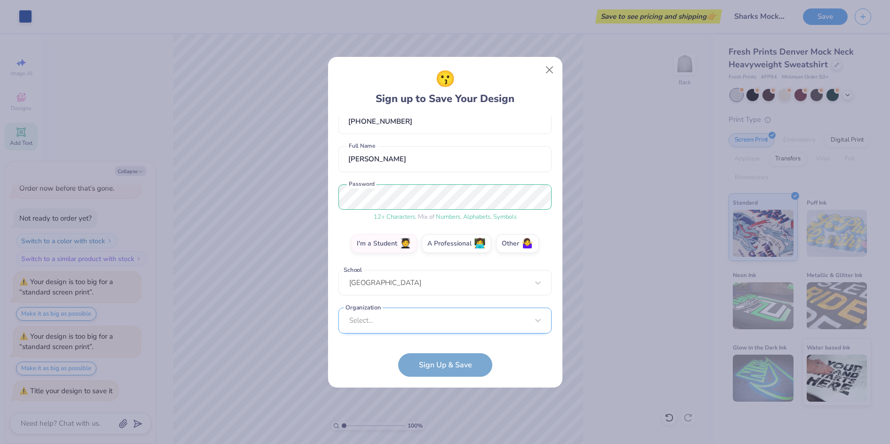
click at [408, 324] on div "Select..." at bounding box center [444, 321] width 213 height 26
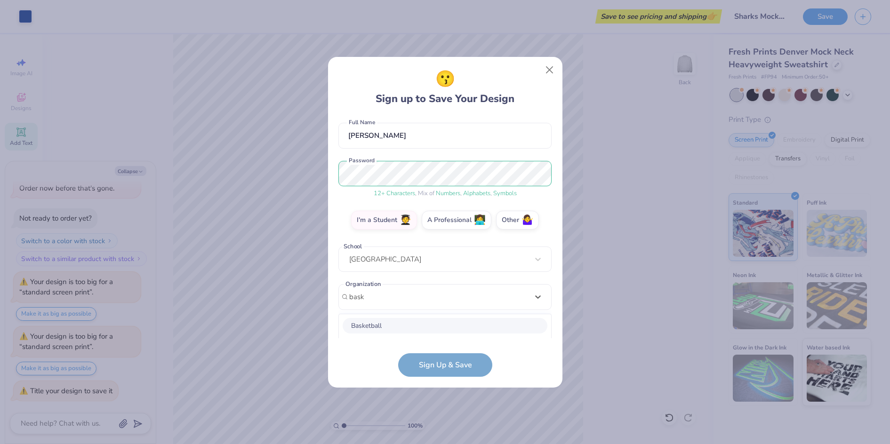
scroll to position [196, 0]
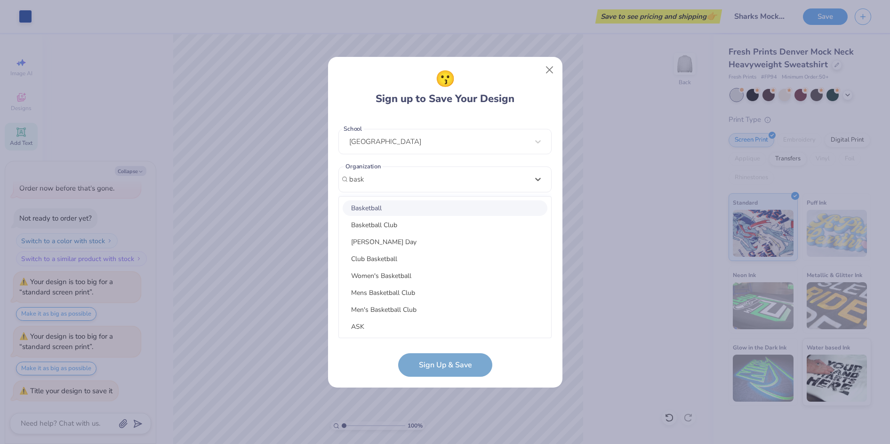
click at [397, 209] on div "Basketball" at bounding box center [445, 209] width 205 height 16
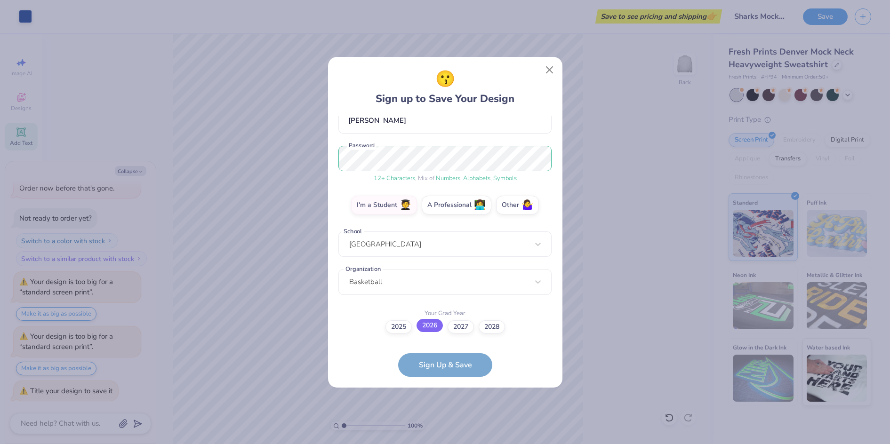
click at [423, 326] on label "2026" at bounding box center [430, 325] width 26 height 13
click at [442, 418] on input "2026" at bounding box center [445, 421] width 6 height 6
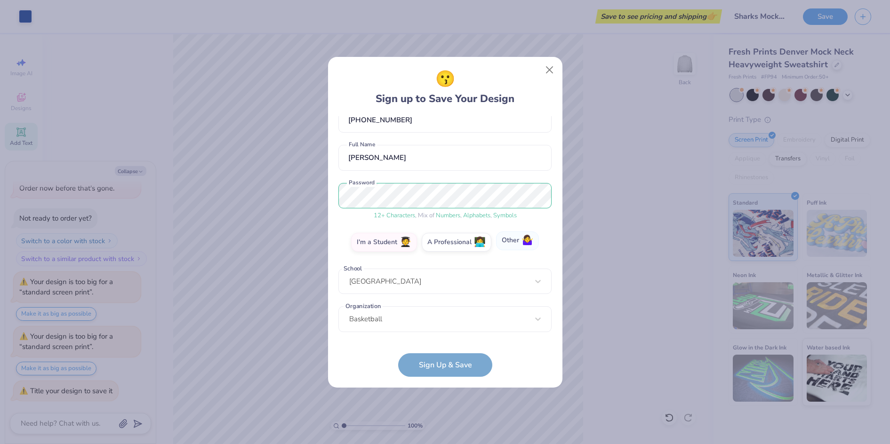
click at [521, 244] on label "Other 🤷‍♀️" at bounding box center [517, 241] width 43 height 19
click at [448, 298] on input "Other 🤷‍♀️" at bounding box center [445, 301] width 6 height 6
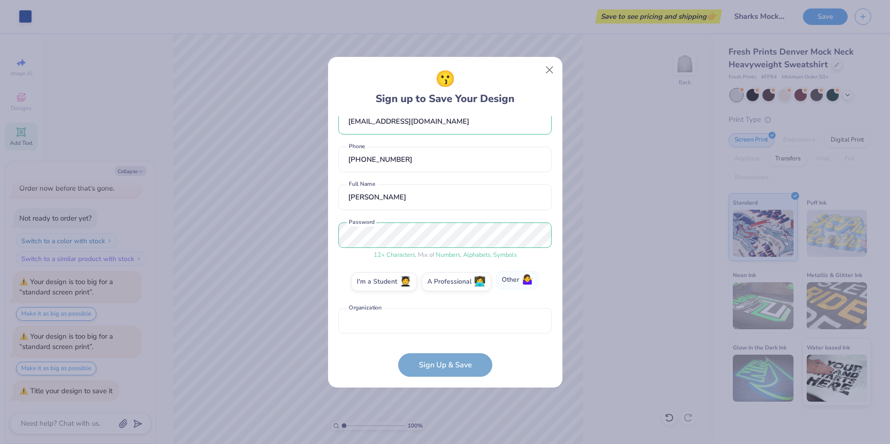
click at [508, 279] on label "Other 🤷‍♀️" at bounding box center [517, 280] width 43 height 19
click at [448, 298] on input "Other 🤷‍♀️" at bounding box center [445, 301] width 6 height 6
click at [464, 281] on label "A Professional 👩‍💻" at bounding box center [457, 280] width 70 height 19
click at [448, 298] on input "A Professional 👩‍💻" at bounding box center [445, 301] width 6 height 6
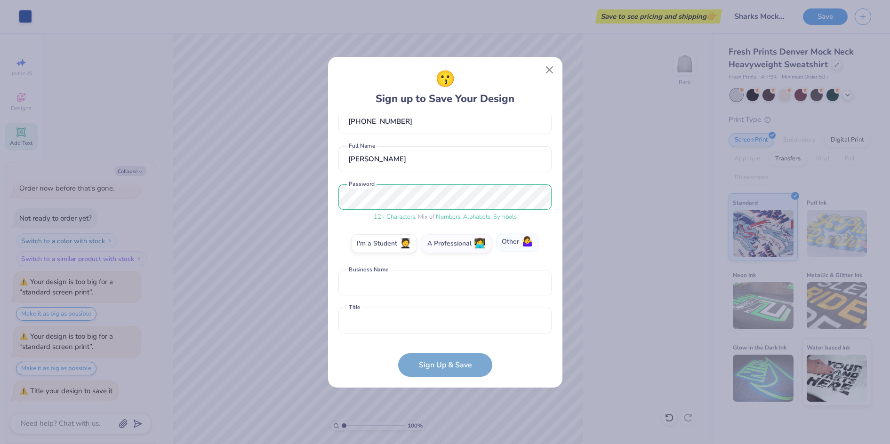
click at [525, 245] on span "🤷‍♀️" at bounding box center [528, 242] width 12 height 11
click at [448, 298] on input "Other 🤷‍♀️" at bounding box center [445, 301] width 6 height 6
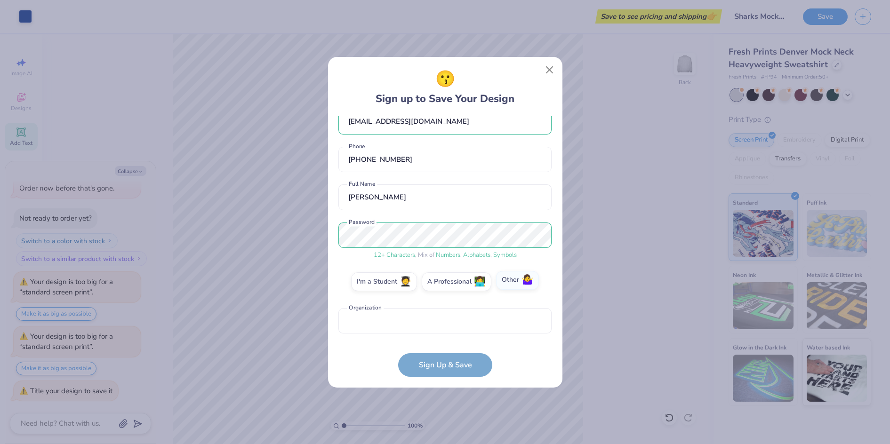
scroll to position [17, 0]
click at [491, 315] on input "text" at bounding box center [444, 321] width 213 height 26
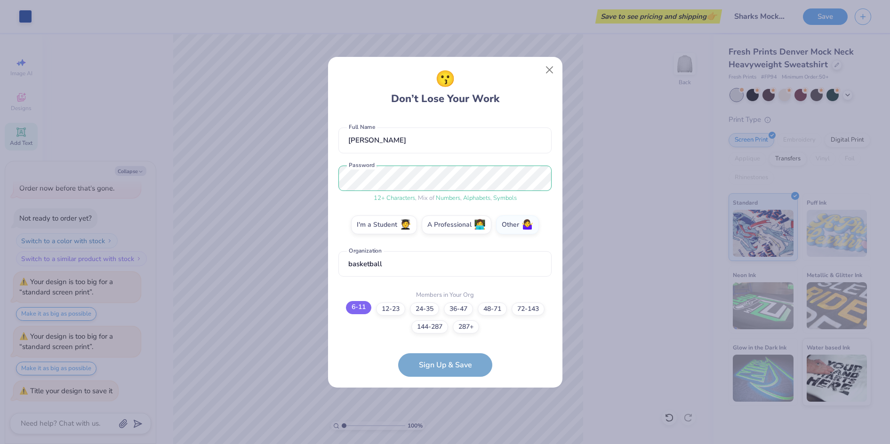
click at [356, 314] on label "6-11" at bounding box center [358, 307] width 25 height 13
click at [442, 389] on input "6-11" at bounding box center [445, 392] width 6 height 6
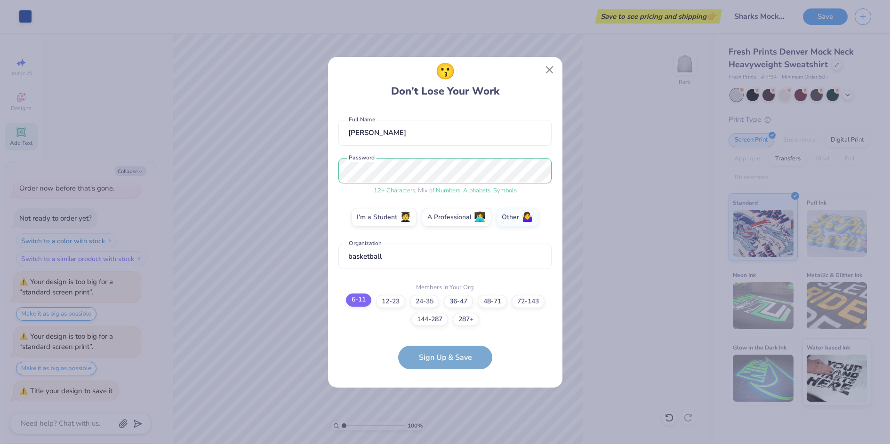
scroll to position [0, 0]
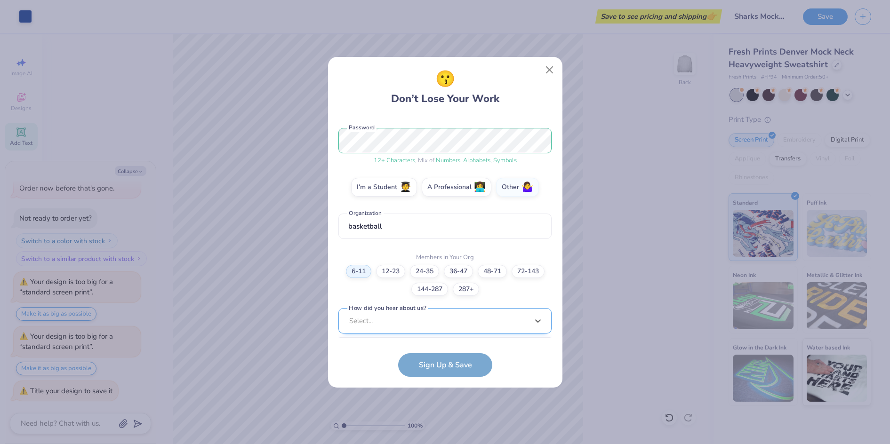
click at [386, 321] on div "option Word of Mouth focused, 8 of 15. 15 results available. Use Up and Down to…" at bounding box center [444, 394] width 213 height 172
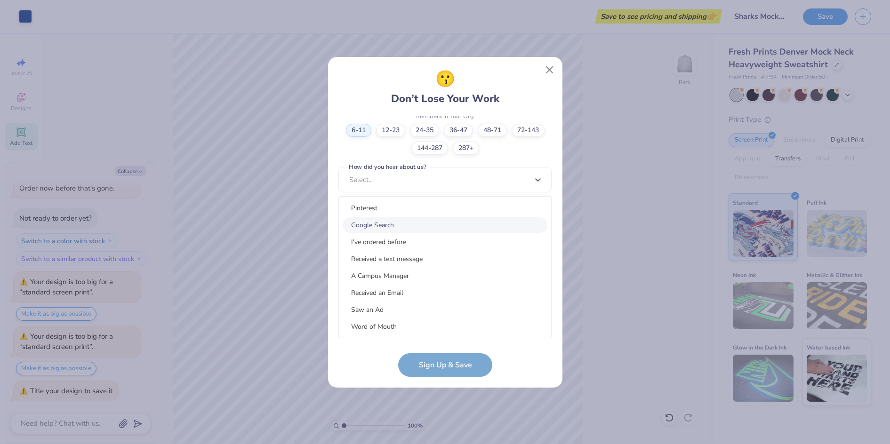
click at [392, 225] on div "Google Search" at bounding box center [445, 225] width 205 height 16
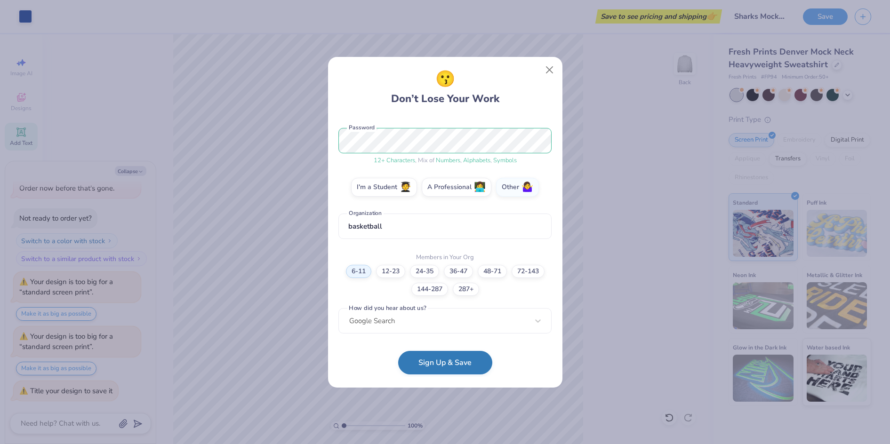
click at [461, 367] on button "Sign Up & Save" at bounding box center [445, 363] width 94 height 24
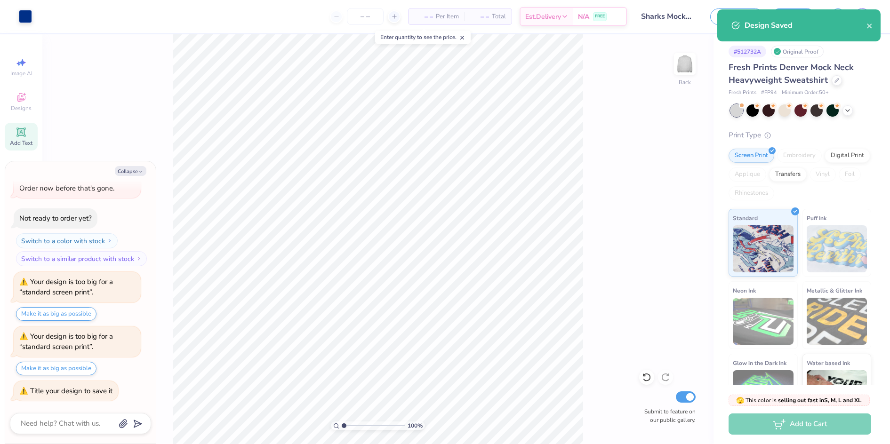
click at [606, 147] on div "100 % Back Submit to feature on our public gallery." at bounding box center [377, 239] width 671 height 410
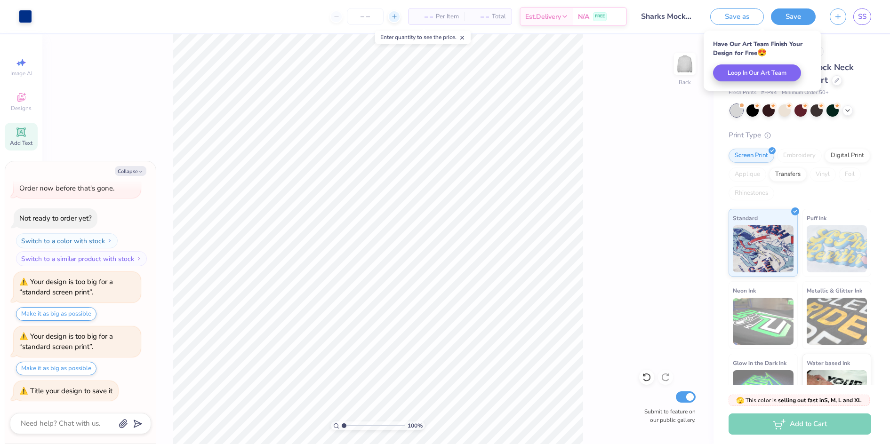
click at [388, 15] on div at bounding box center [394, 16] width 13 height 13
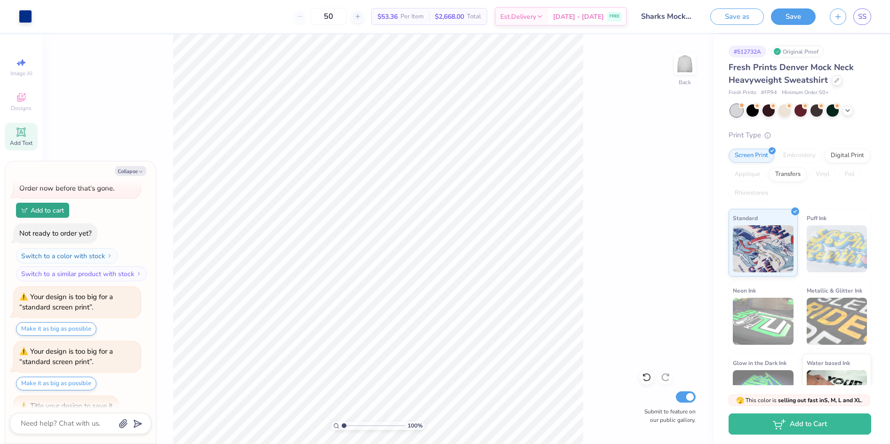
click at [312, 18] on div "50" at bounding box center [328, 16] width 71 height 17
click at [347, 17] on input "50" at bounding box center [328, 16] width 37 height 17
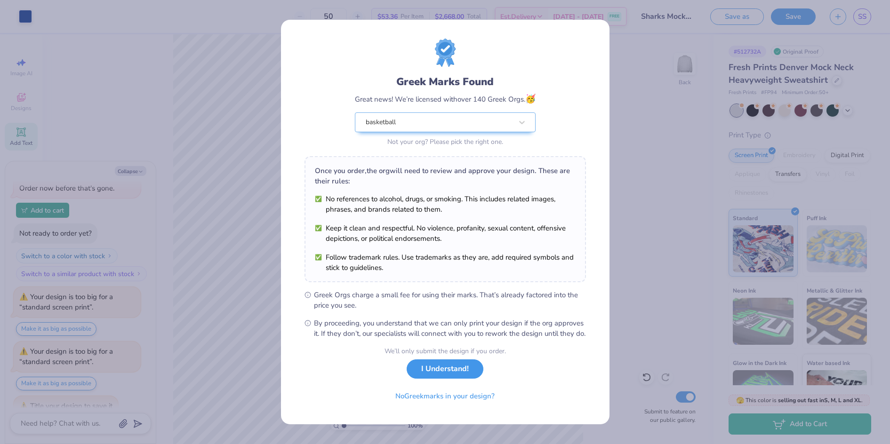
click at [466, 379] on button "I Understand!" at bounding box center [445, 369] width 77 height 19
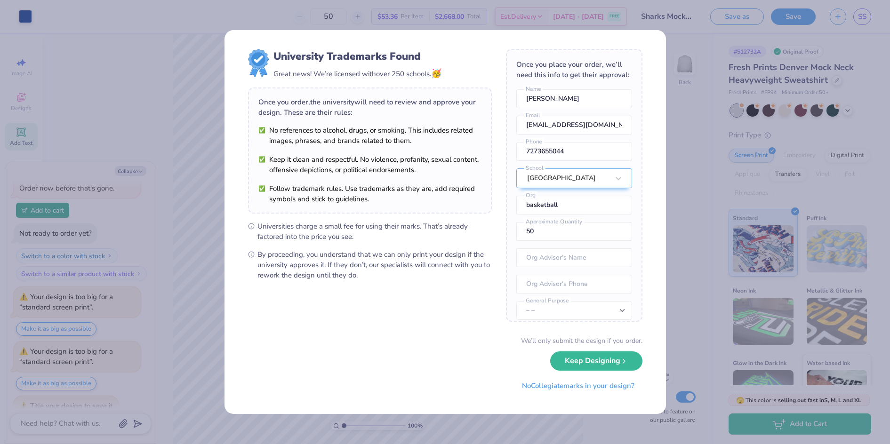
click at [706, 148] on div "University Trademarks Found Great news! We’re licensed with over 250 schools. 🥳…" at bounding box center [445, 222] width 890 height 444
click at [378, 40] on div "University Trademarks Found Great news! We’re licensed with over 250 schools. 🥳…" at bounding box center [446, 222] width 442 height 384
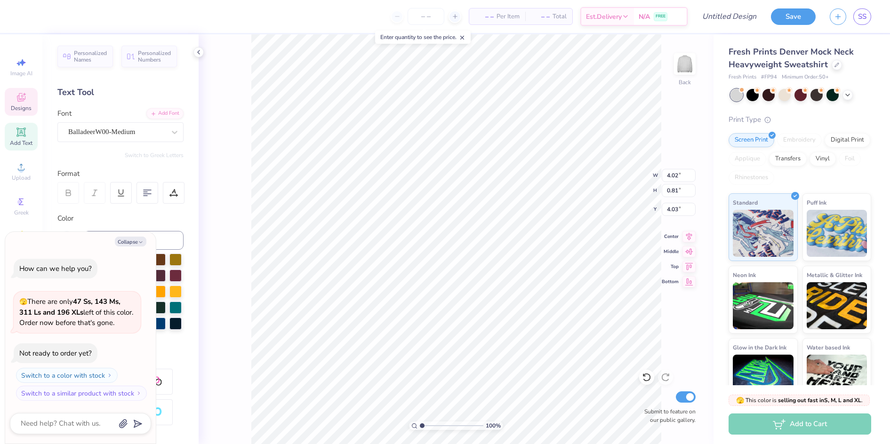
scroll to position [8, 2]
type textarea "x"
type textarea "B"
type textarea "x"
type textarea "Ba"
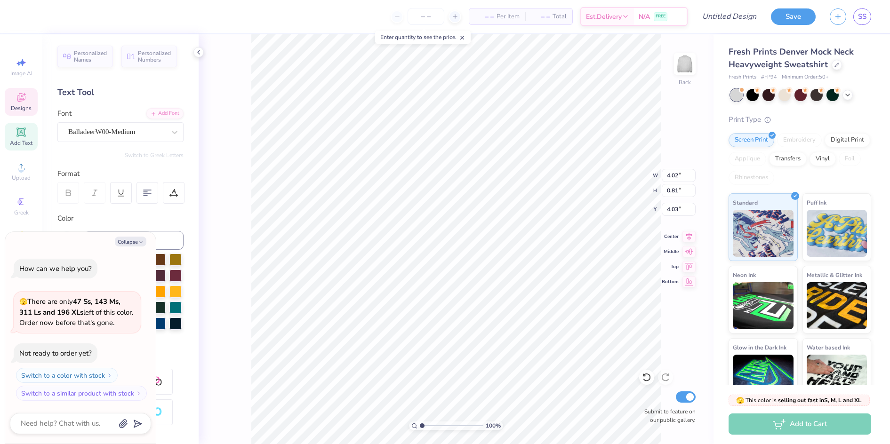
type textarea "x"
type textarea "Bas"
type textarea "x"
type textarea "Bask"
type textarea "x"
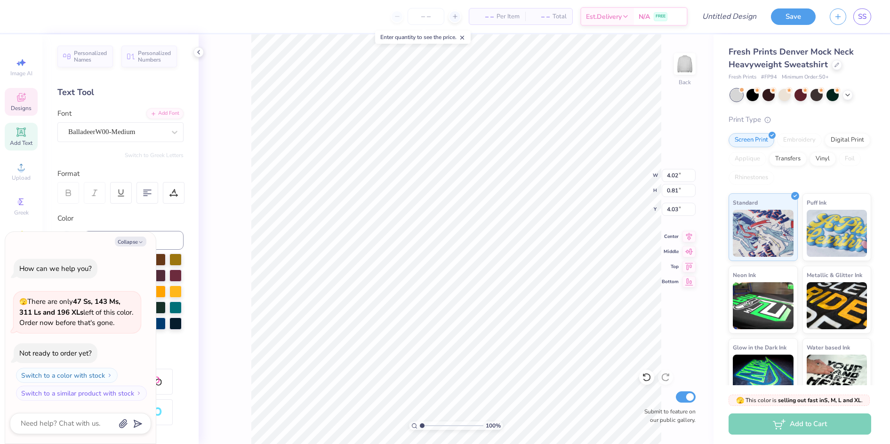
type textarea "Baske"
type textarea "x"
type textarea "Basket"
type textarea "x"
type textarea "Basketb"
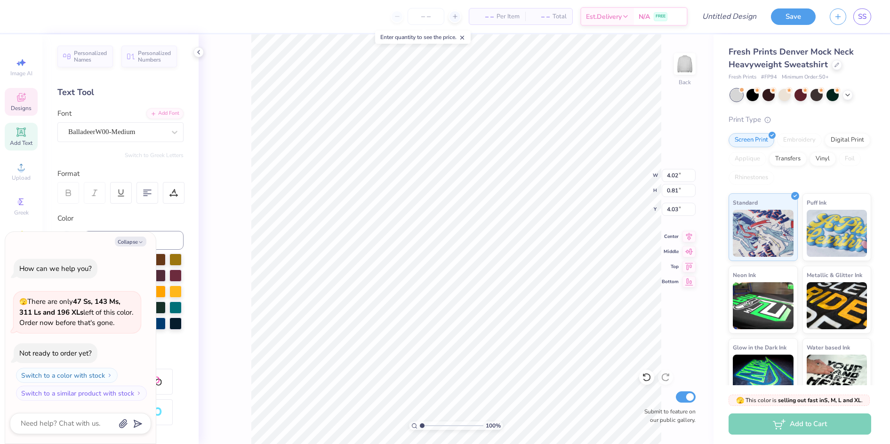
type textarea "x"
type textarea "Basketbal"
type textarea "x"
type textarea "Basketball"
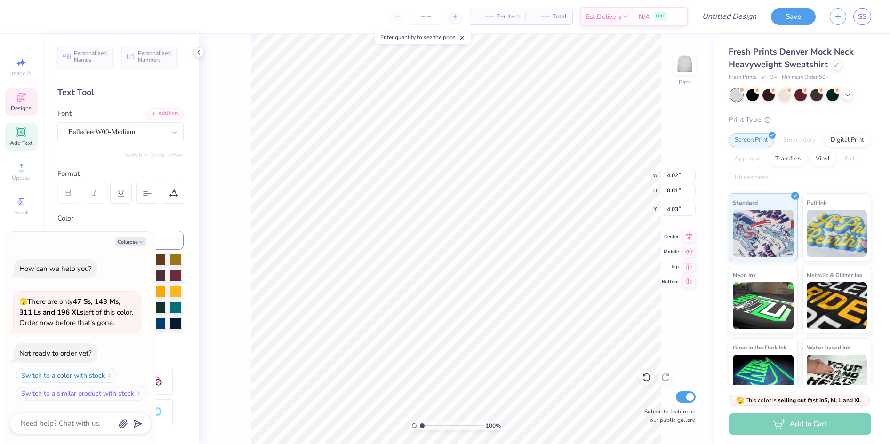
type textarea "x"
type input "1.30"
type input "0.74"
type input "4.86"
type textarea "x"
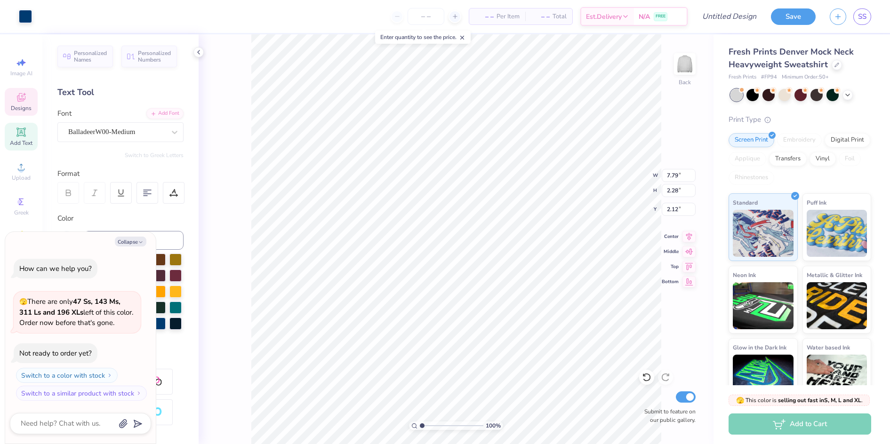
type input "8.00"
type input "2.55"
type input "2.00"
type textarea "x"
type input "8.00"
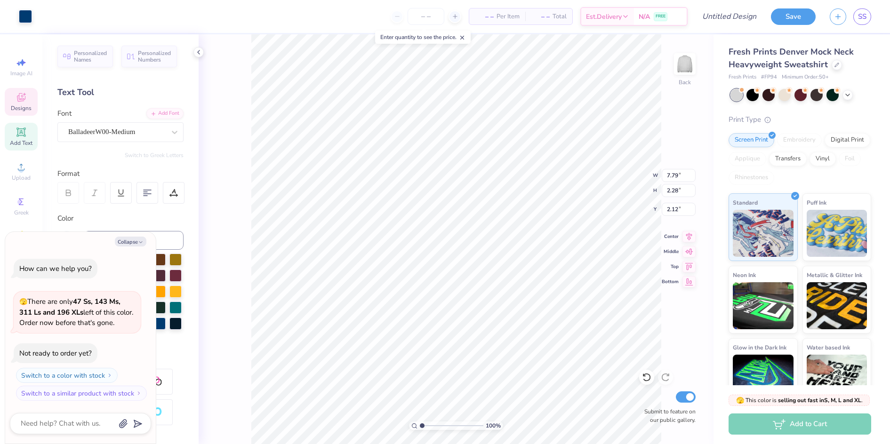
type input "2.55"
type input "2.00"
type textarea "x"
type input "3.53"
type input "0.61"
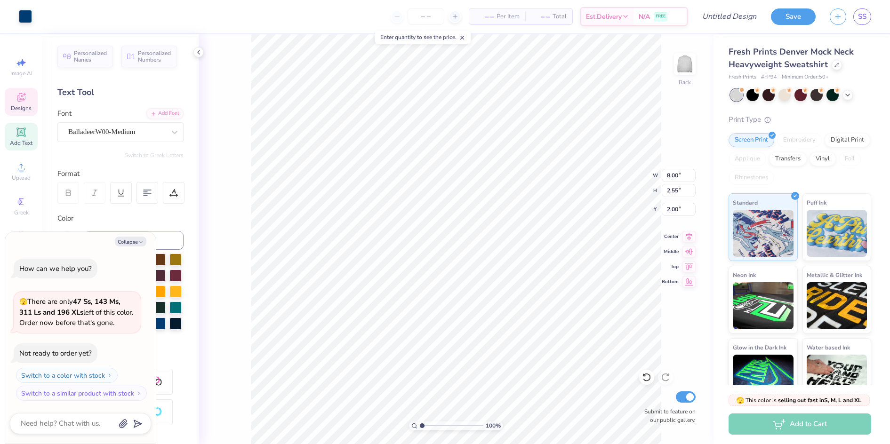
type input "4.13"
type textarea "x"
type input "7.79"
type input "2.28"
type input "2.12"
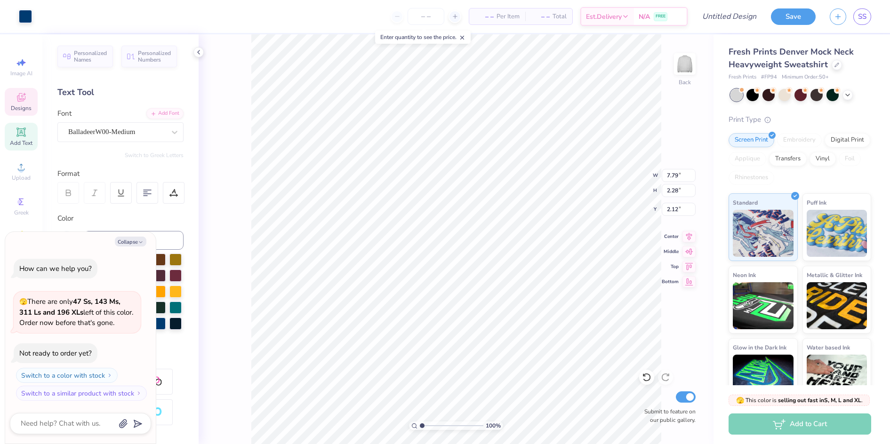
type textarea "x"
type input "8.00"
type input "2.55"
type input "2.00"
type textarea "x"
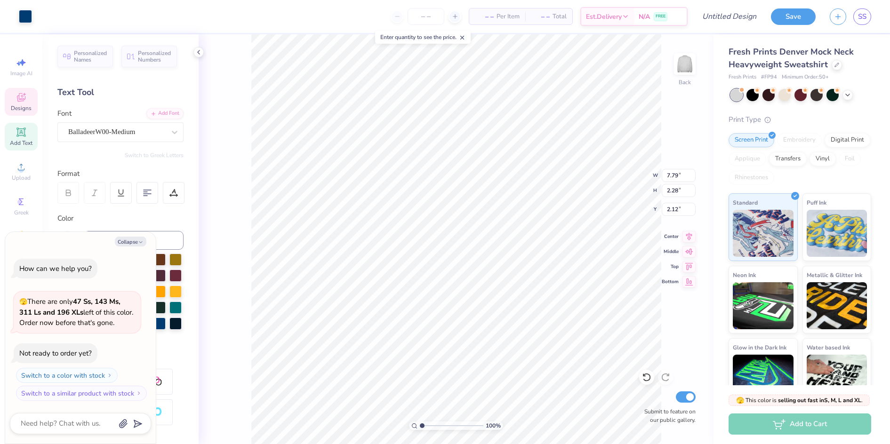
type input "2.16"
type textarea "x"
type input "7.79"
type input "2.28"
type input "2.12"
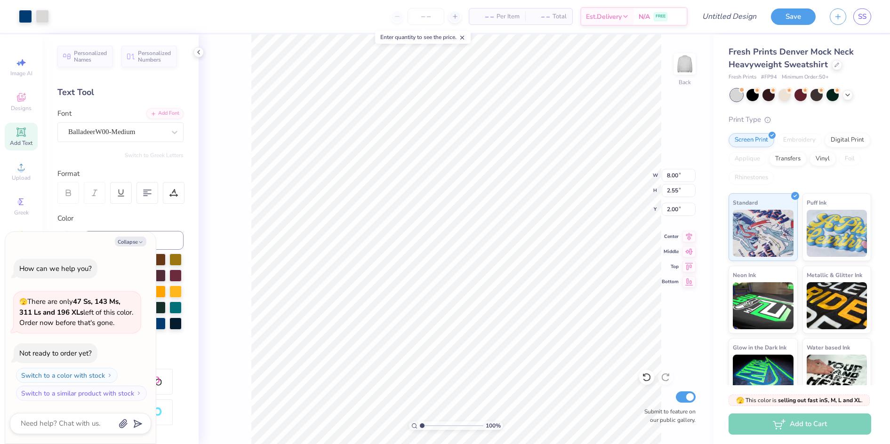
type textarea "x"
type input "5.07"
type textarea "x"
type input "3.53"
type input "0.61"
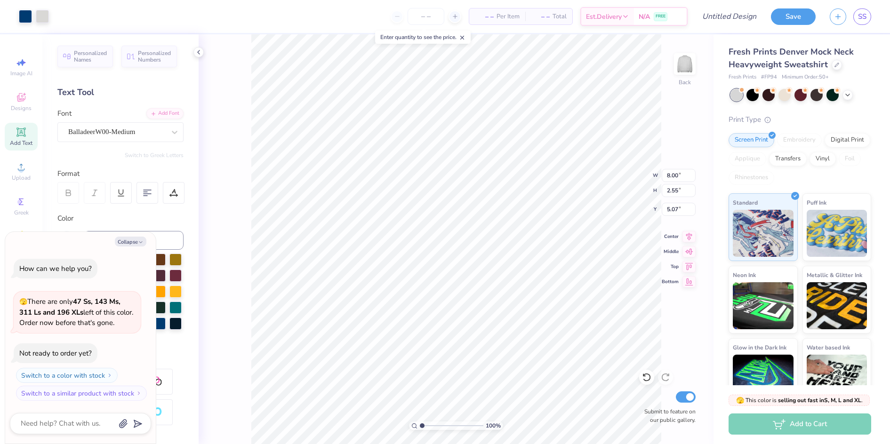
type input "4.13"
type textarea "x"
type input "9.69"
type textarea "x"
type input "8.00"
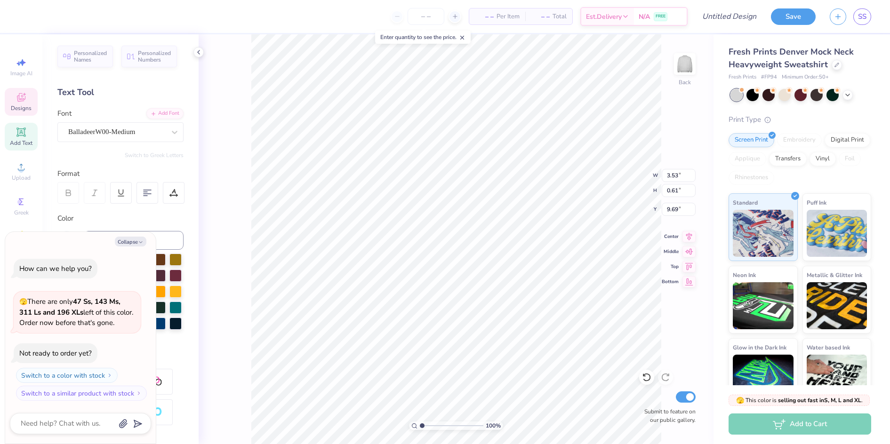
type input "2.55"
type input "5.07"
type textarea "x"
type input "7.79"
type input "2.28"
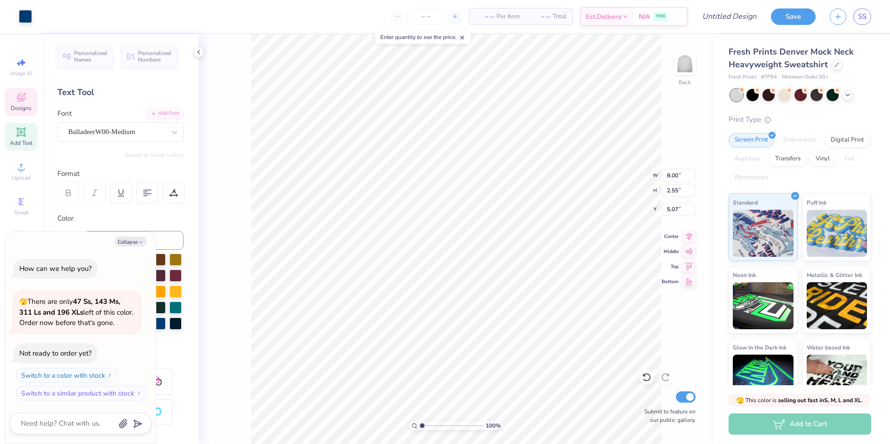
type input "5.22"
type textarea "x"
type input "3.29"
type textarea "x"
type input "5.19"
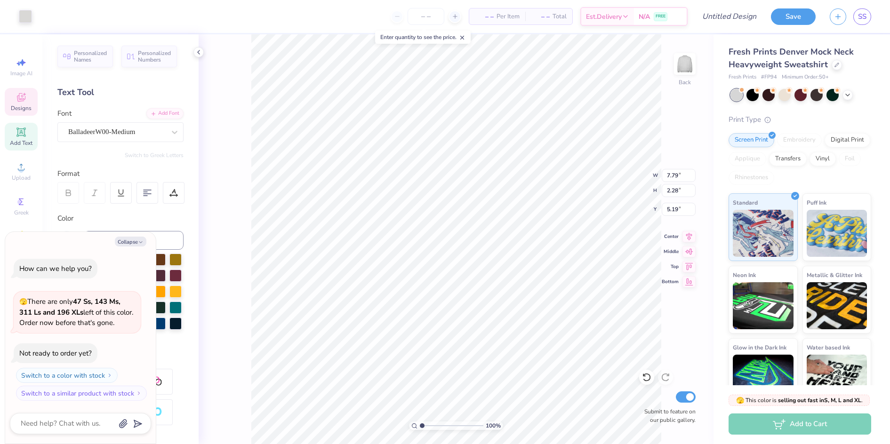
type textarea "x"
type input "8.00"
type input "2.55"
type input "5.07"
type textarea "x"
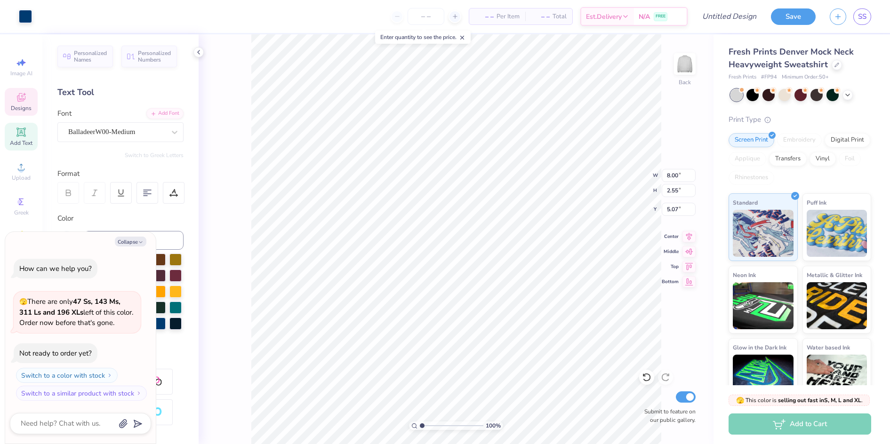
type input "7.79"
type input "2.28"
type input "5.19"
click at [141, 243] on icon "button" at bounding box center [141, 243] width 6 height 6
type textarea "x"
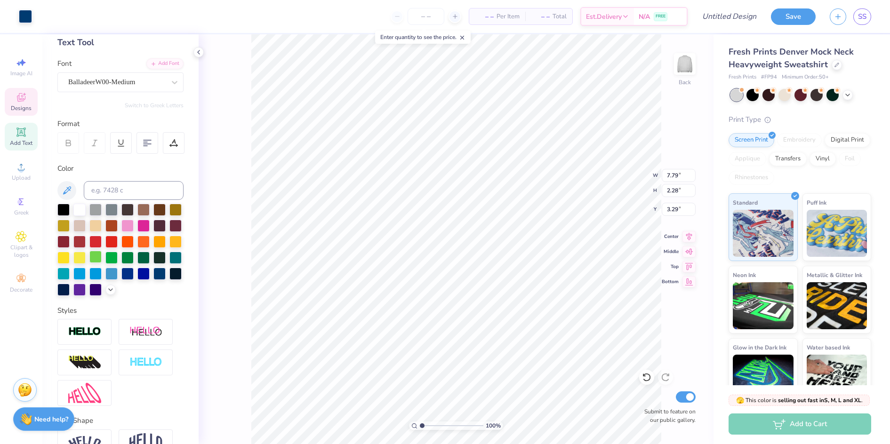
scroll to position [0, 0]
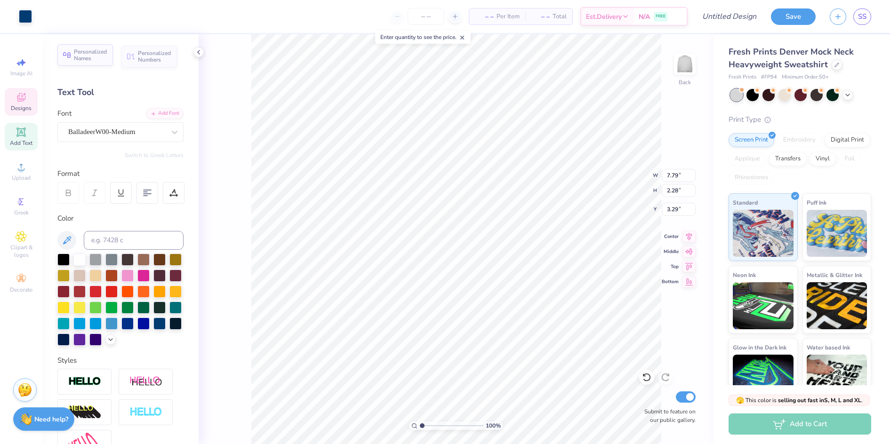
click at [85, 63] on div "Personalized Names" at bounding box center [85, 55] width 56 height 22
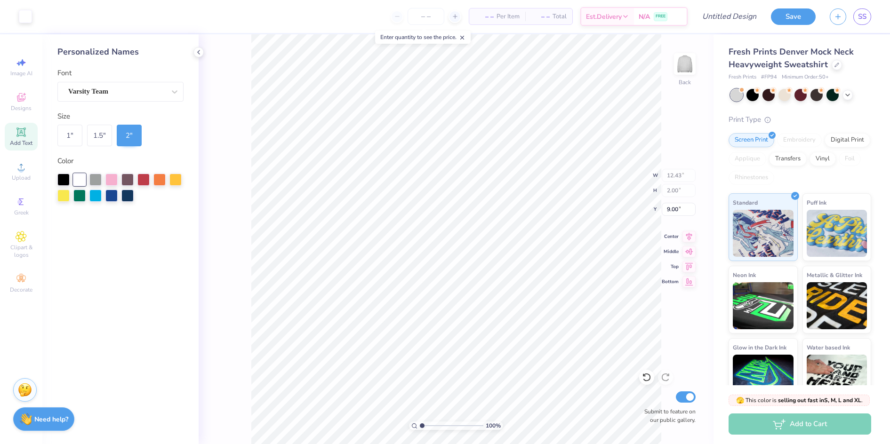
type input "12.43"
type input "2.00"
type input "9.00"
type input "5.19"
click at [239, 181] on div "100 % Back Submit to feature on our public gallery." at bounding box center [456, 239] width 515 height 410
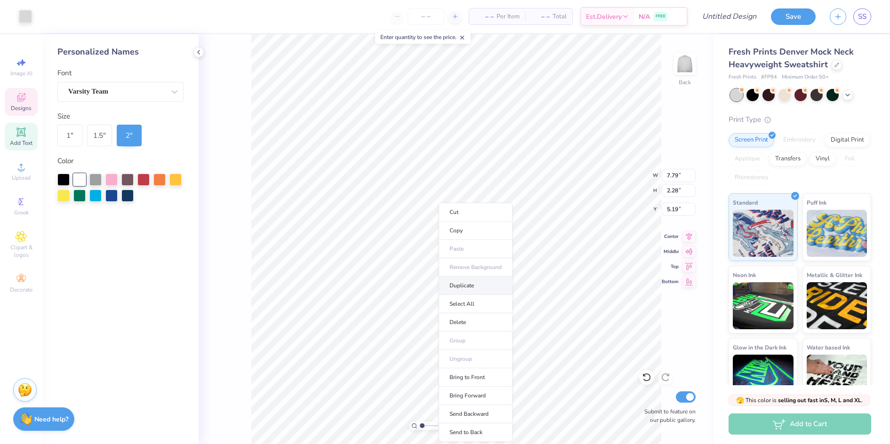
click at [475, 295] on li "Duplicate" at bounding box center [476, 286] width 74 height 18
type input "12.06"
type input "7.79"
type input "2.28"
type input "5.19"
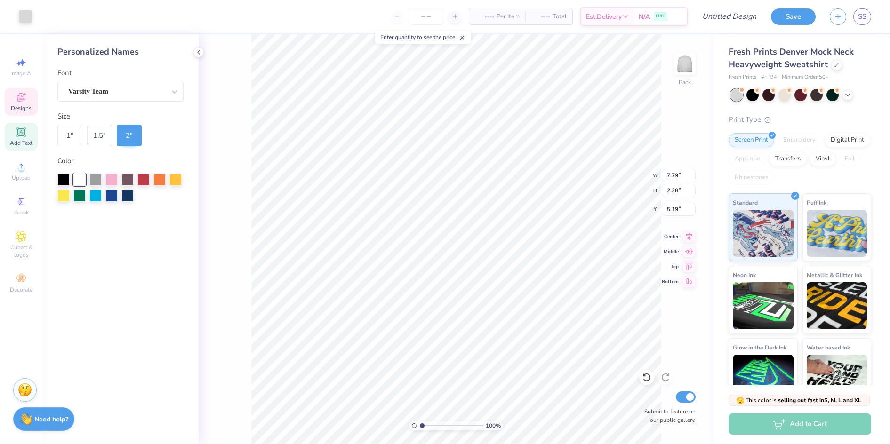
type input "3.29"
click at [28, 136] on div "Add Text" at bounding box center [21, 137] width 33 height 28
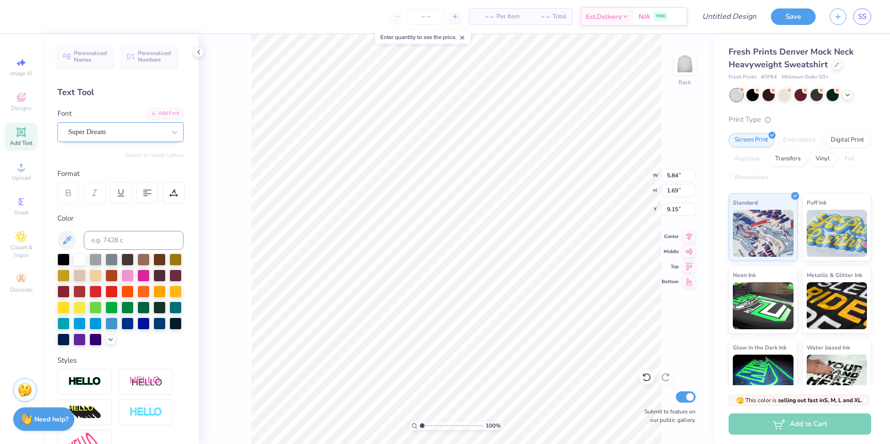
click at [159, 129] on div "Super Dream" at bounding box center [116, 132] width 99 height 15
click at [121, 205] on div "Varsity Team" at bounding box center [121, 206] width 102 height 10
type input "var"
type input "5.80"
type input "4.81"
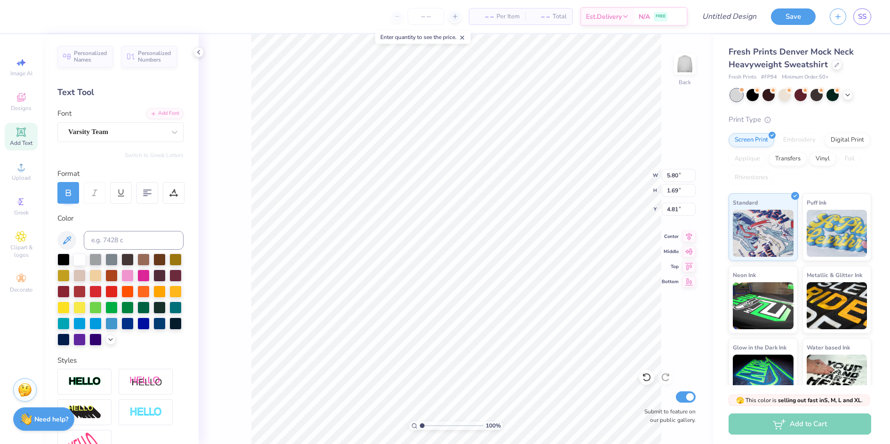
scroll to position [8, 1]
type textarea "Sharks"
type input "12.16"
type input "2.44"
type input "4.07"
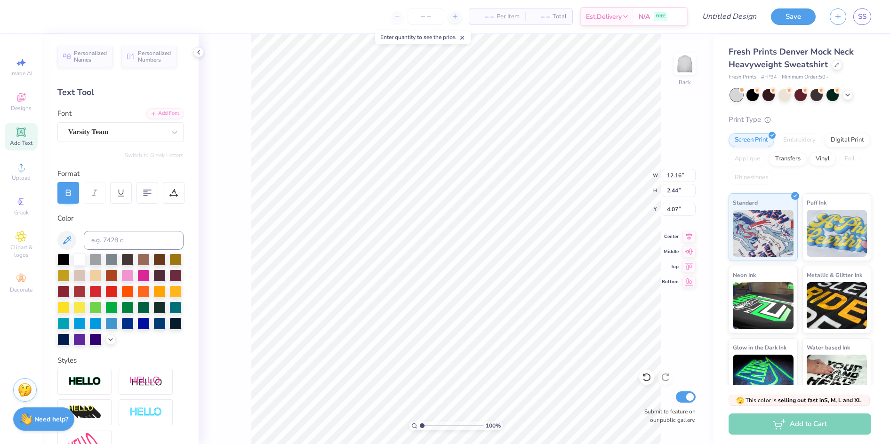
type input "14.80"
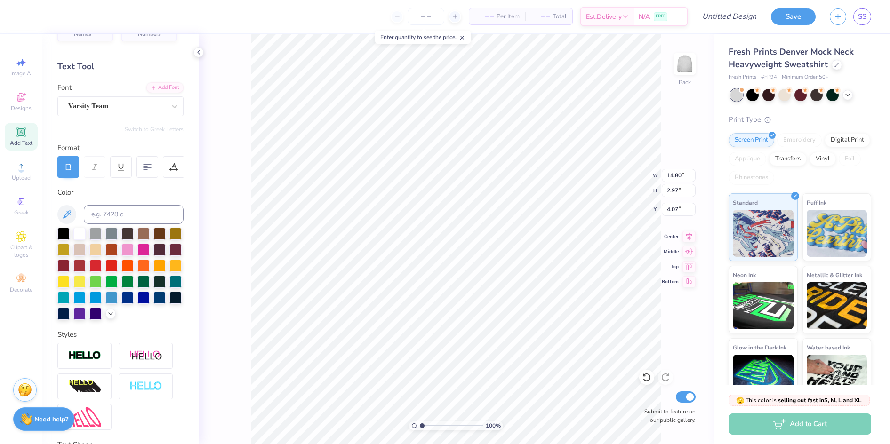
scroll to position [47, 0]
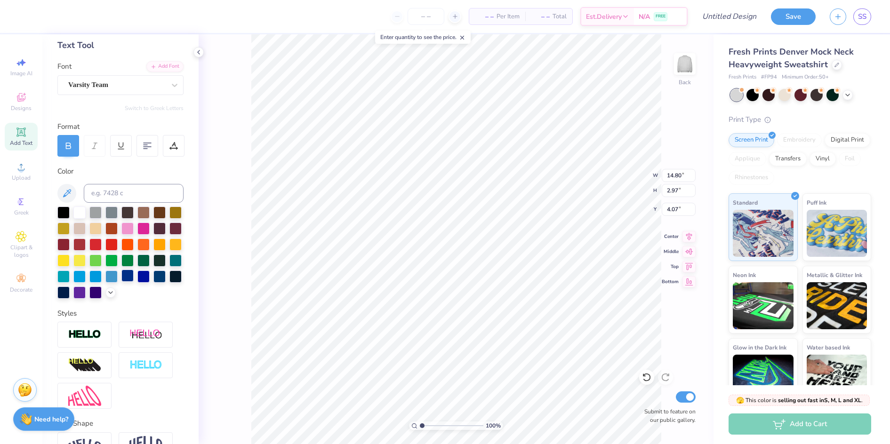
click at [121, 282] on div at bounding box center [127, 276] width 12 height 12
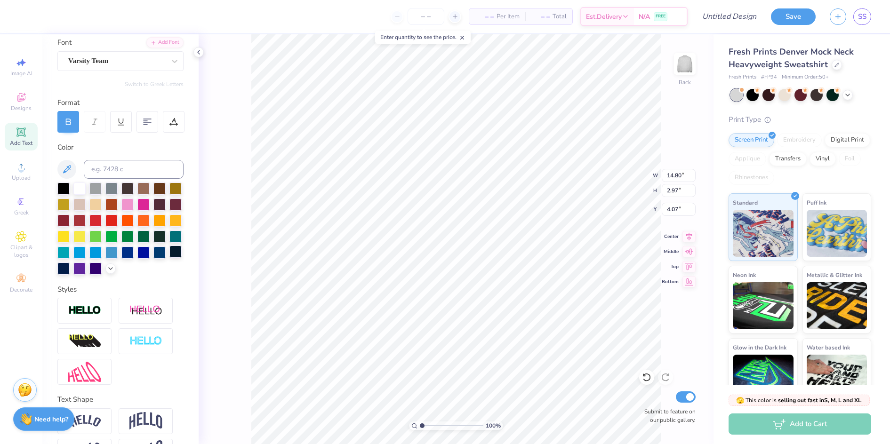
scroll to position [119, 0]
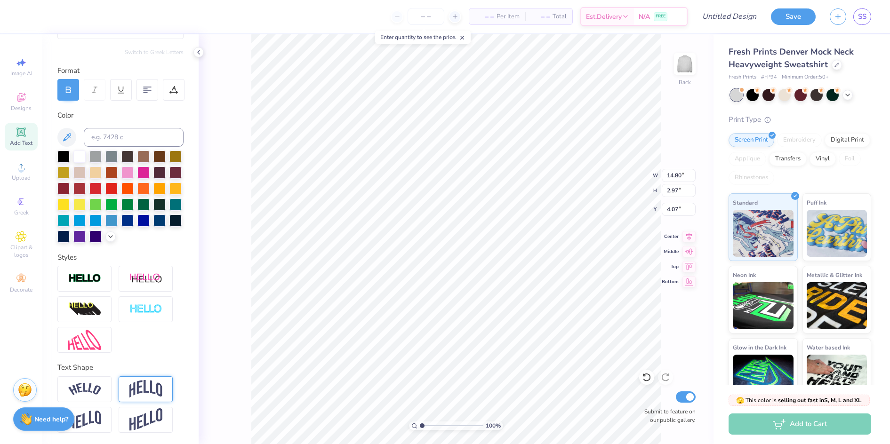
click at [128, 399] on div at bounding box center [146, 390] width 54 height 26
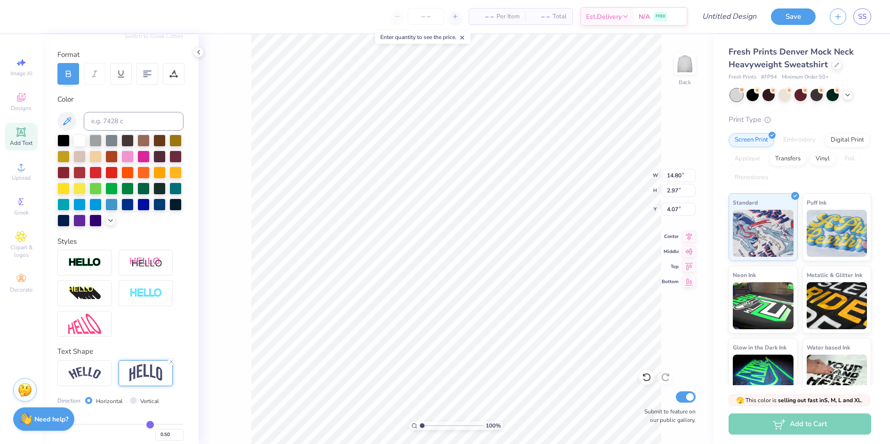
type input "5.72"
type input "2.69"
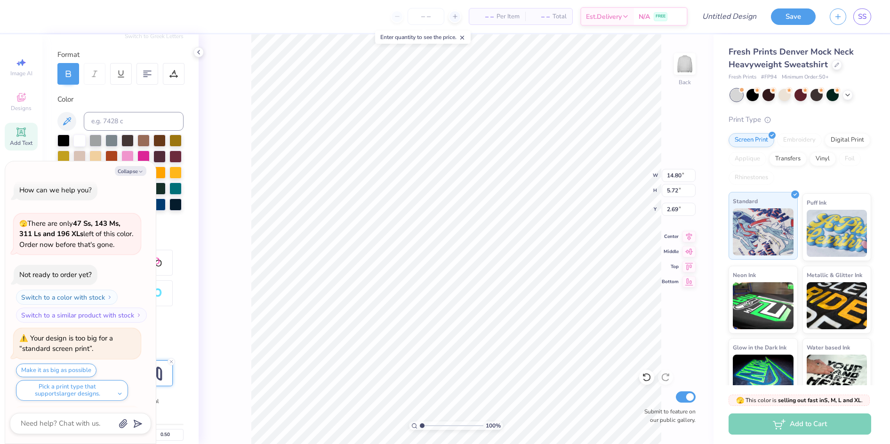
scroll to position [86, 0]
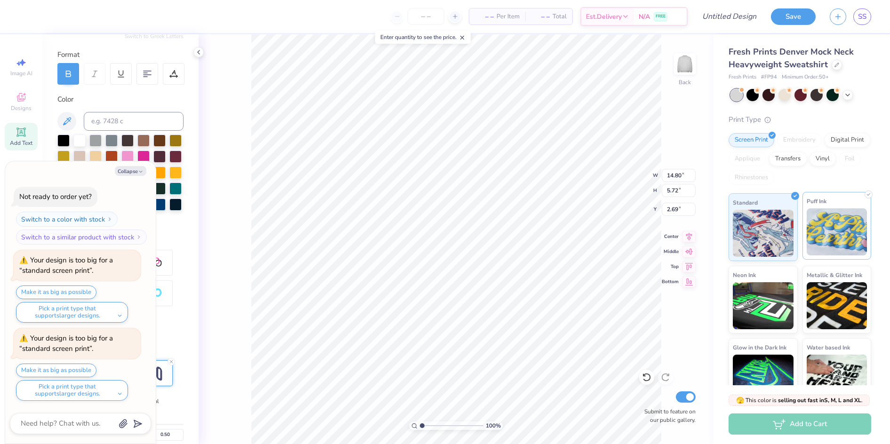
click at [827, 215] on img at bounding box center [837, 232] width 61 height 47
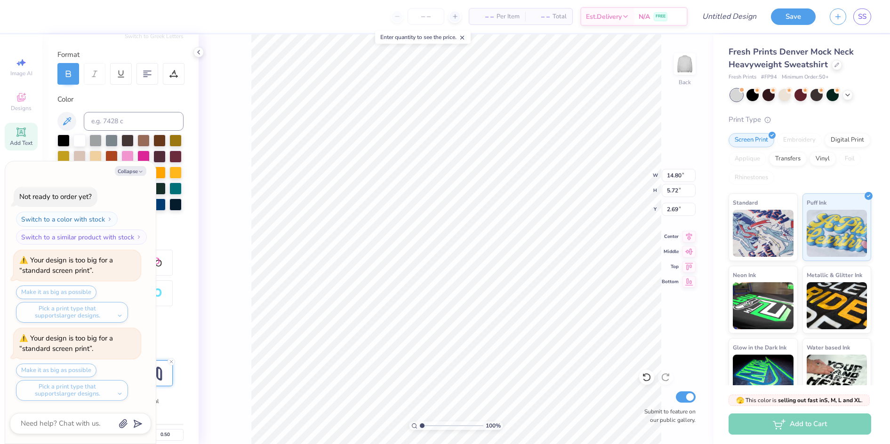
type textarea "x"
type input "3.49"
type textarea "x"
type input "3.53"
type input "0.61"
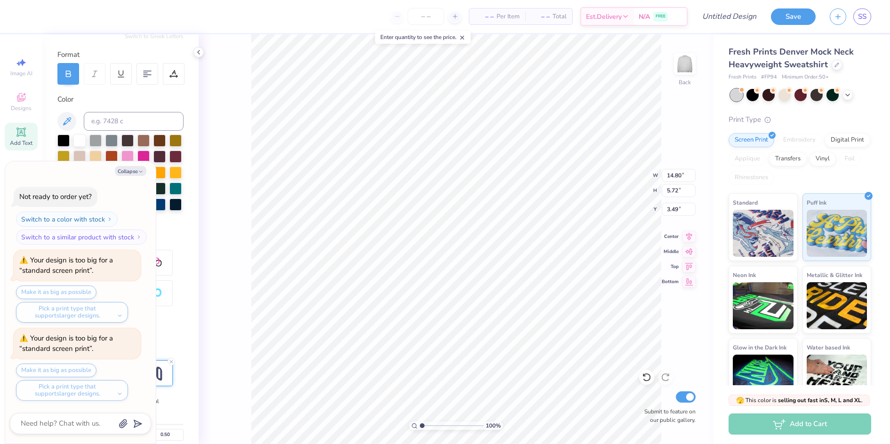
type input "9.69"
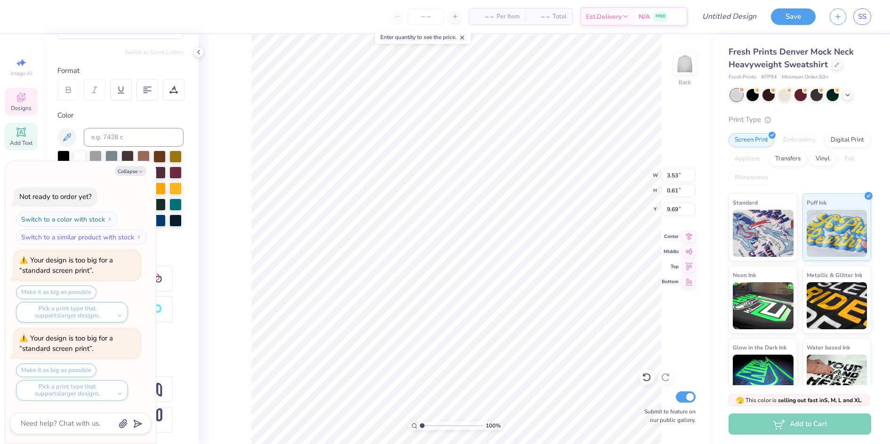
type textarea "x"
type input "7.29"
type textarea "x"
type input "3.00"
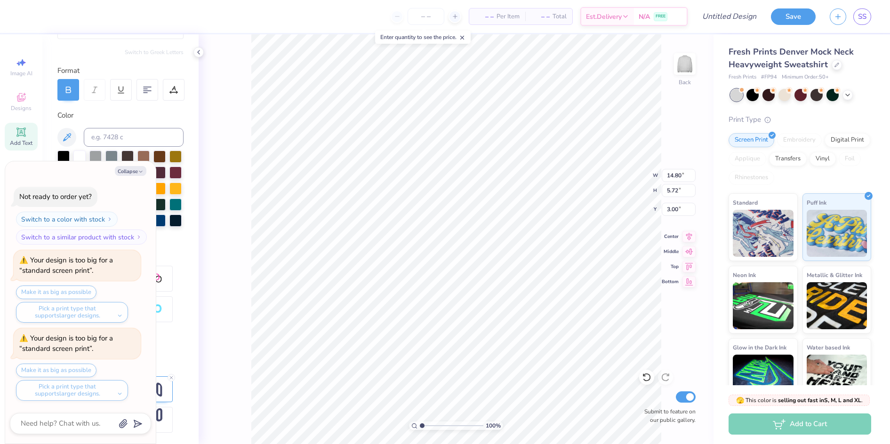
type textarea "x"
type input "1.87"
type textarea "x"
type input "0.92"
type textarea "x"
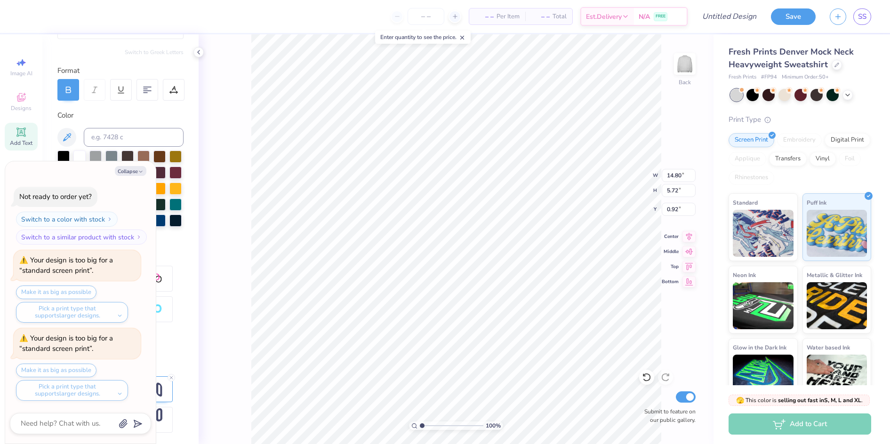
type input "3.53"
type input "0.61"
type input "7.29"
type textarea "x"
type input "6.64"
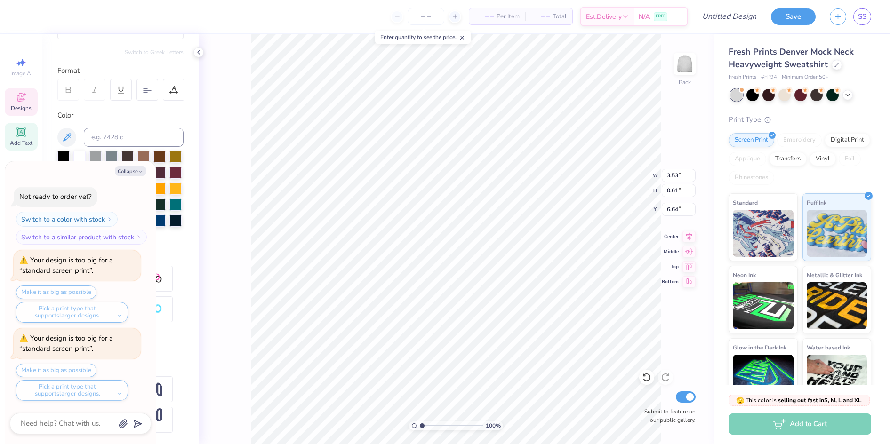
type textarea "x"
type input "14.80"
type input "5.72"
type input "0.92"
type textarea "x"
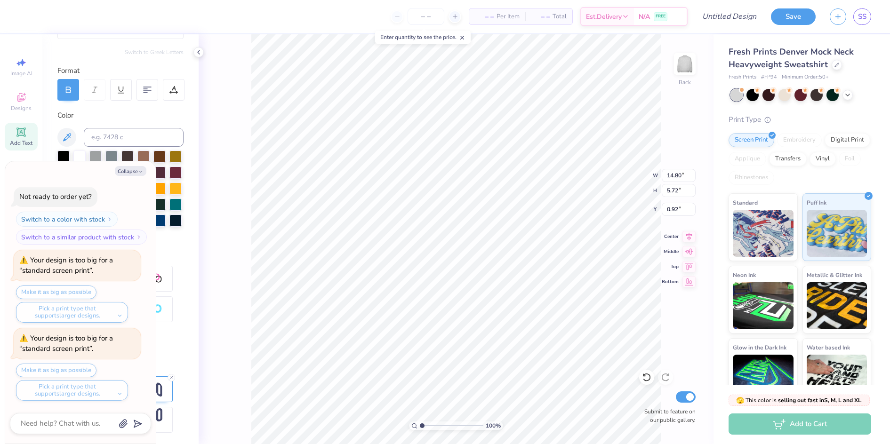
type input "3.00"
click at [123, 168] on button "Collapse" at bounding box center [131, 171] width 32 height 10
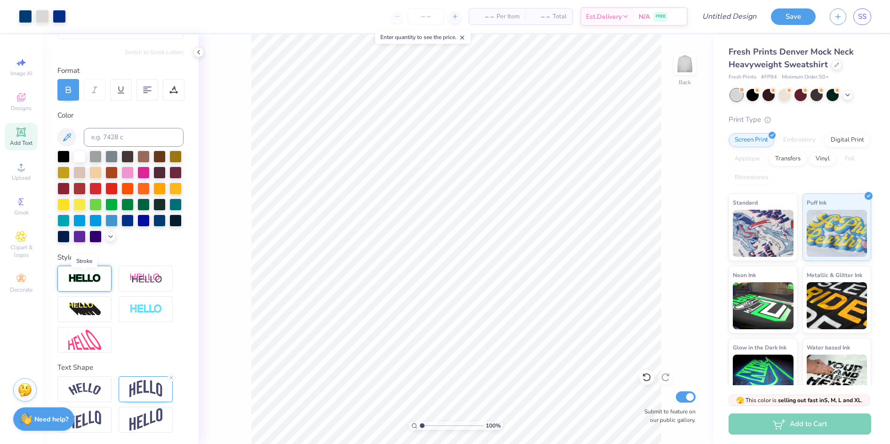
click at [94, 279] on img at bounding box center [84, 279] width 33 height 11
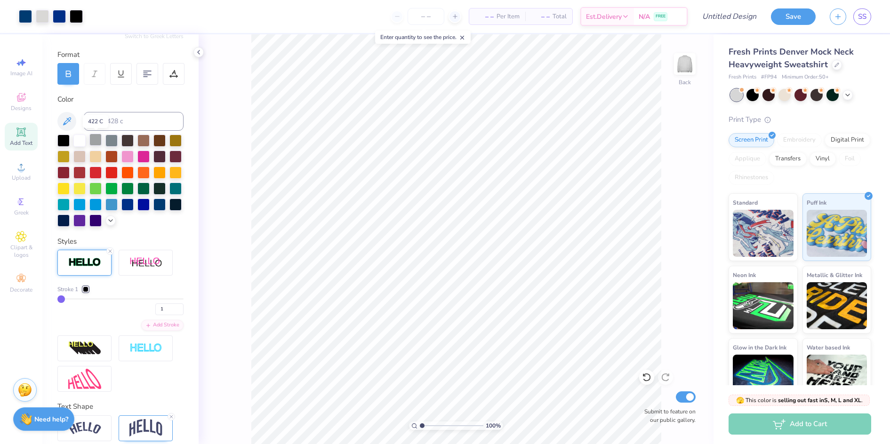
click at [96, 136] on div at bounding box center [95, 140] width 12 height 12
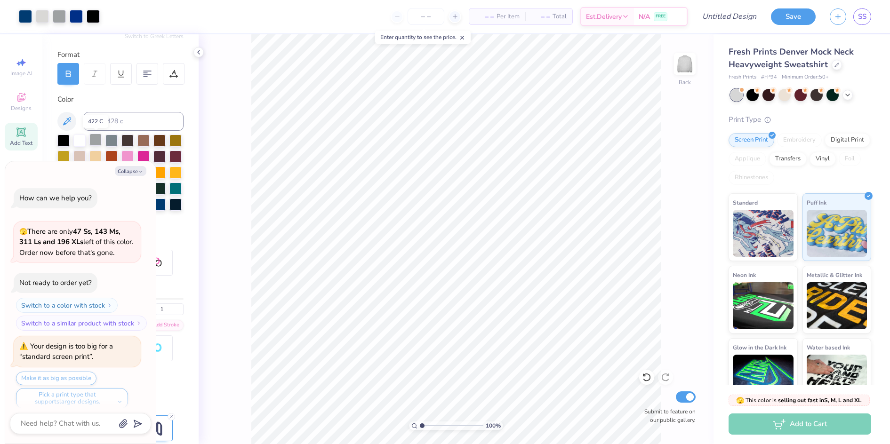
scroll to position [179, 0]
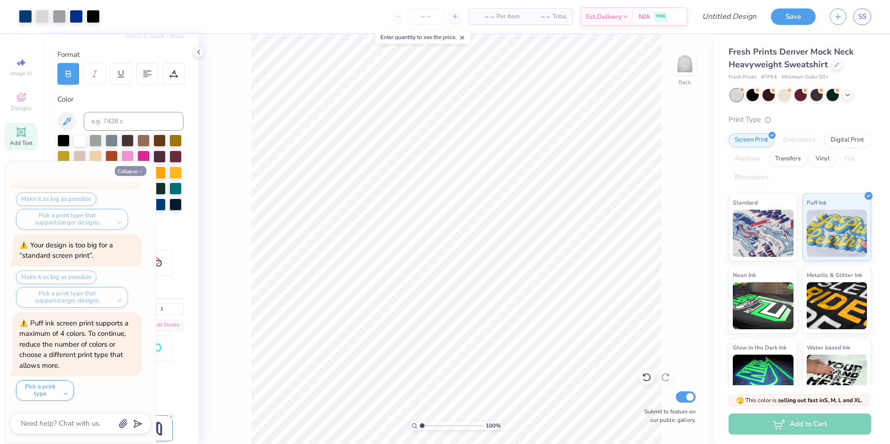
click at [142, 168] on button "Collapse" at bounding box center [131, 171] width 32 height 10
type textarea "x"
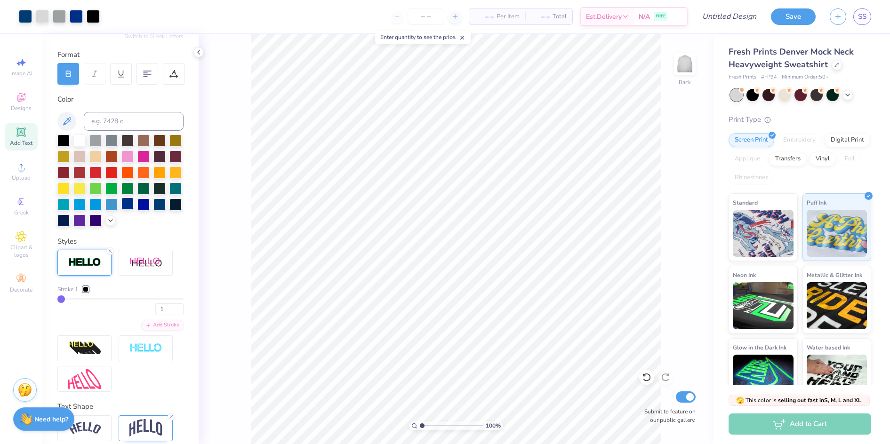
click at [121, 210] on div at bounding box center [127, 204] width 12 height 12
click at [83, 292] on div at bounding box center [86, 290] width 6 height 6
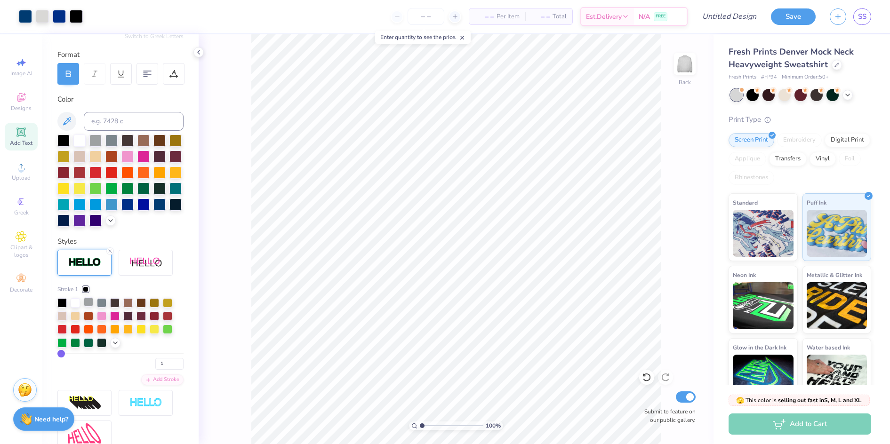
click at [93, 307] on div at bounding box center [88, 302] width 9 height 9
click at [97, 307] on div at bounding box center [101, 302] width 9 height 9
click at [112, 346] on icon at bounding box center [116, 342] width 8 height 8
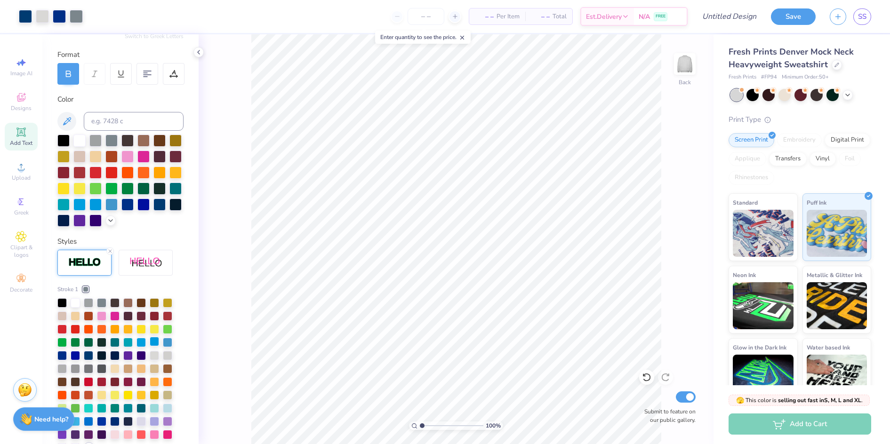
click at [158, 346] on div at bounding box center [154, 341] width 9 height 9
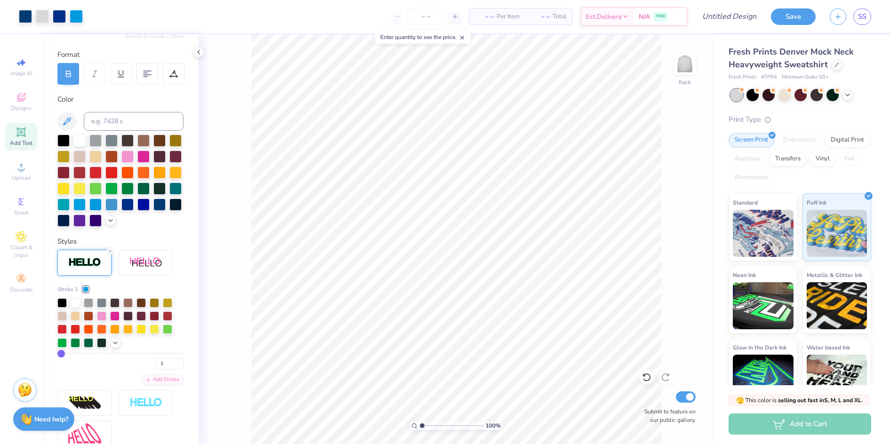
scroll to position [166, 0]
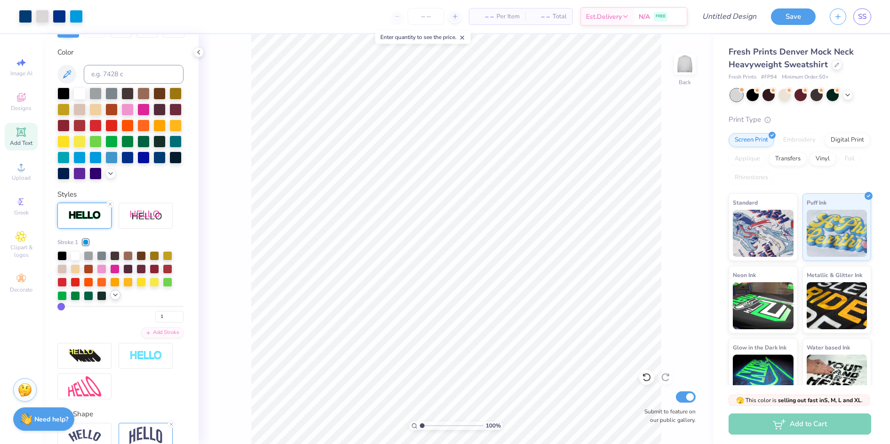
click at [113, 299] on icon at bounding box center [116, 295] width 8 height 8
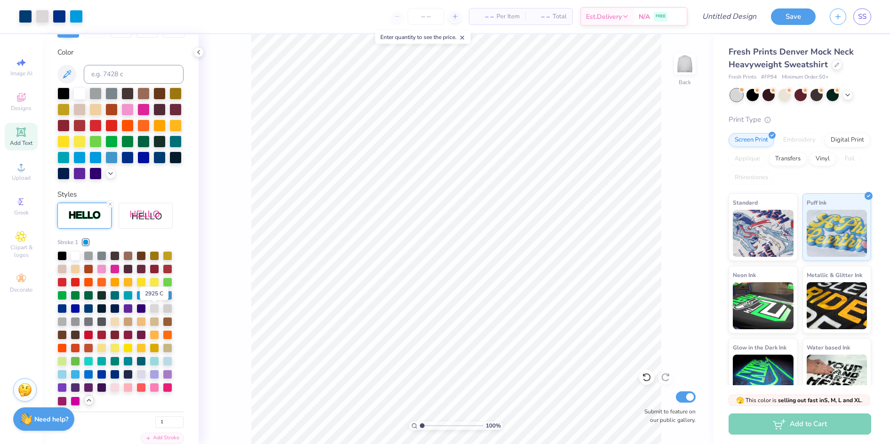
click at [152, 299] on div at bounding box center [154, 294] width 9 height 9
click at [73, 313] on div at bounding box center [75, 307] width 9 height 9
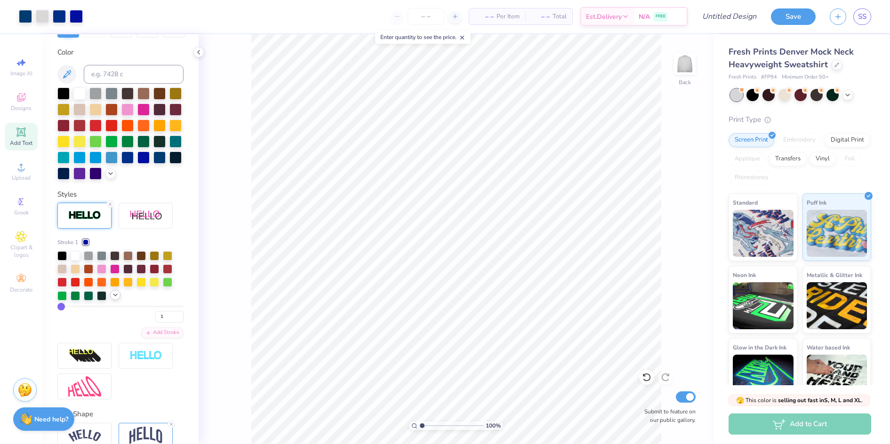
click at [117, 300] on div at bounding box center [115, 295] width 10 height 10
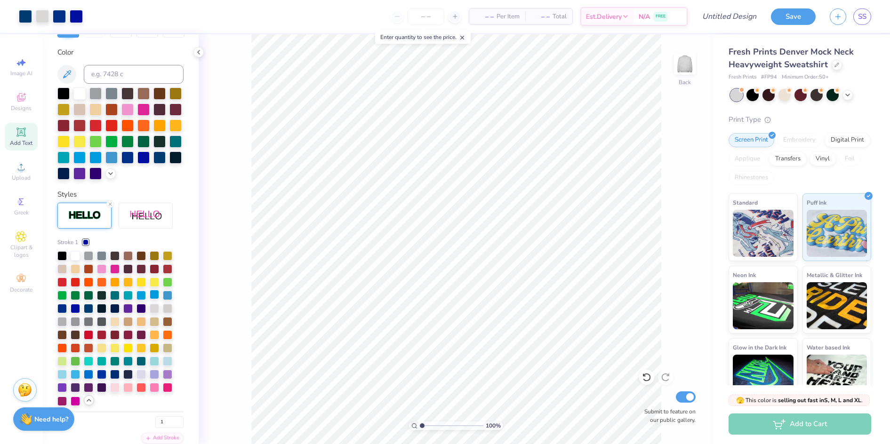
click at [155, 299] on div at bounding box center [154, 294] width 9 height 9
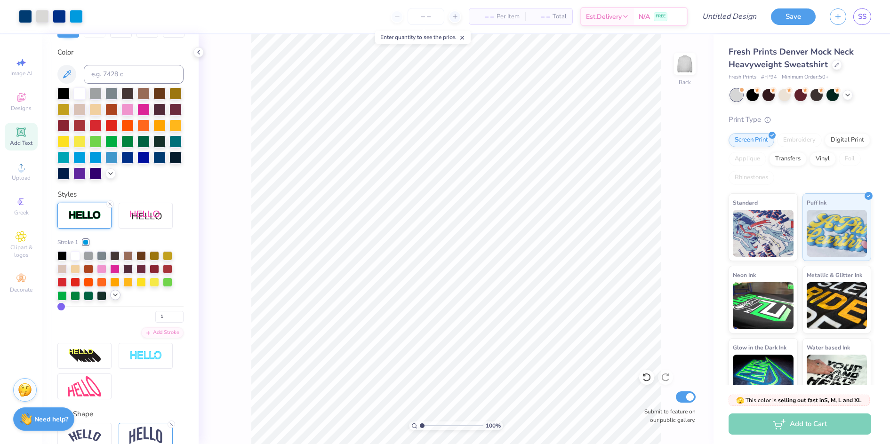
click at [116, 299] on icon at bounding box center [116, 295] width 8 height 8
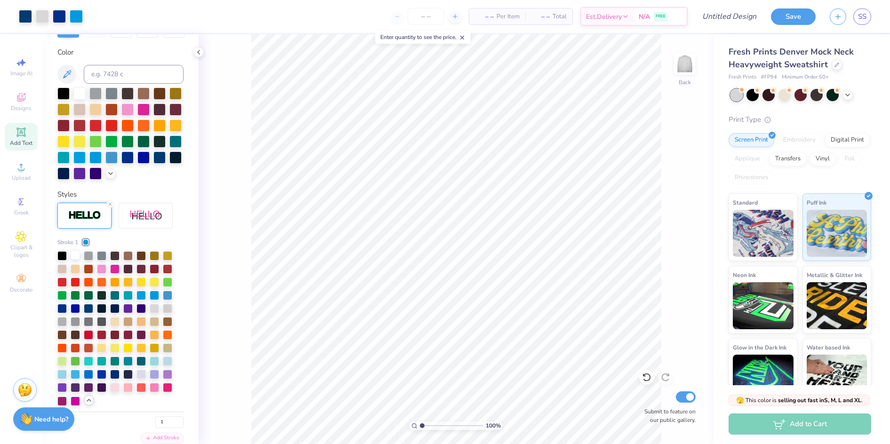
click at [73, 260] on div at bounding box center [75, 254] width 9 height 9
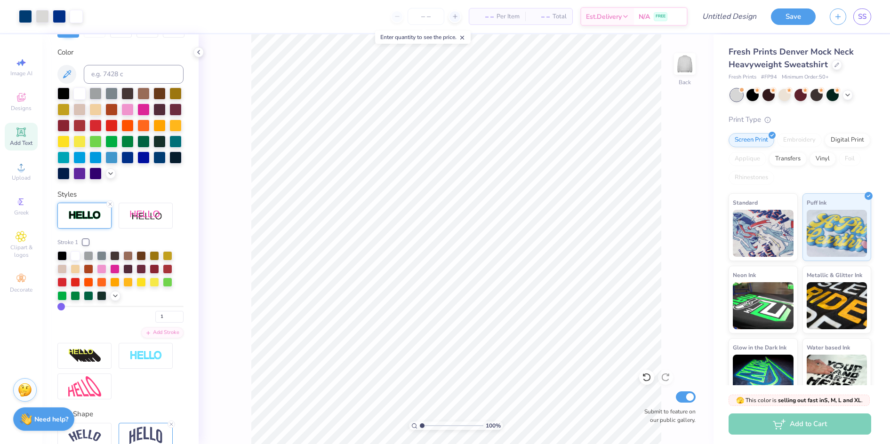
click at [249, 163] on div "100 % Back Submit to feature on our public gallery." at bounding box center [456, 239] width 515 height 410
click at [120, 300] on div at bounding box center [115, 295] width 10 height 10
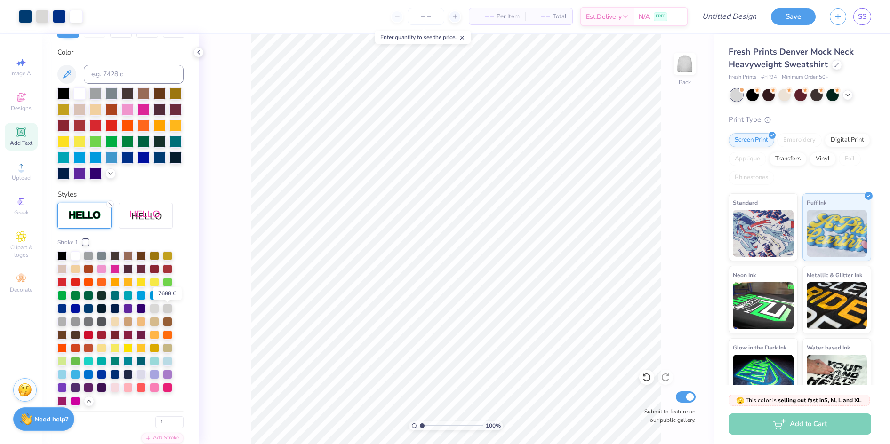
click at [166, 299] on div at bounding box center [167, 294] width 9 height 9
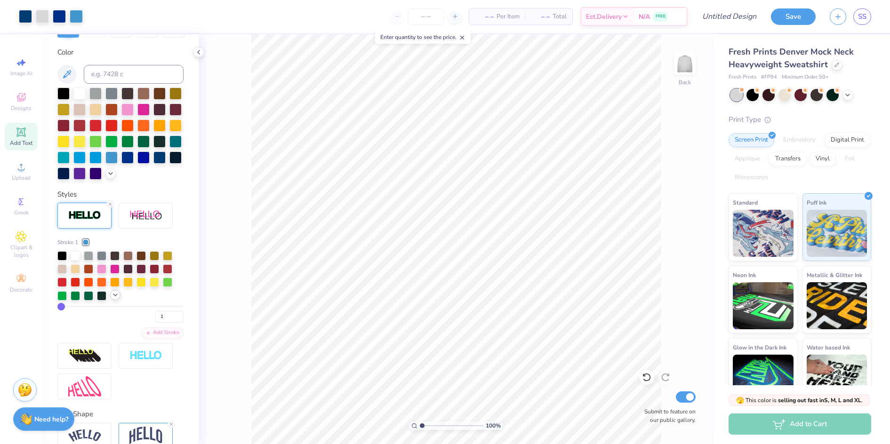
click at [119, 299] on icon at bounding box center [116, 295] width 8 height 8
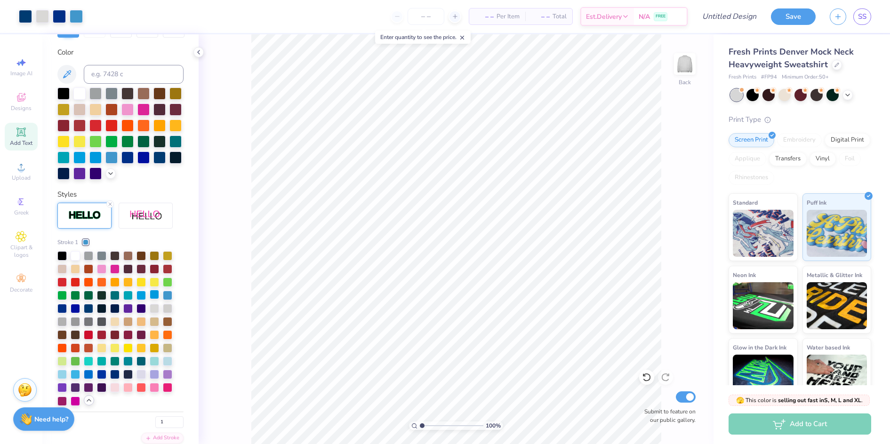
click at [154, 299] on div at bounding box center [154, 294] width 9 height 9
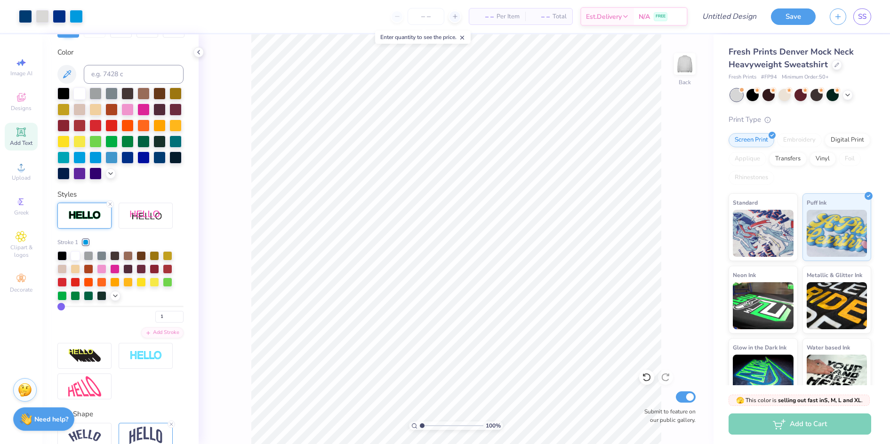
click at [225, 183] on div "100 % Back Submit to feature on our public gallery." at bounding box center [456, 239] width 515 height 410
click at [114, 299] on icon at bounding box center [116, 295] width 8 height 8
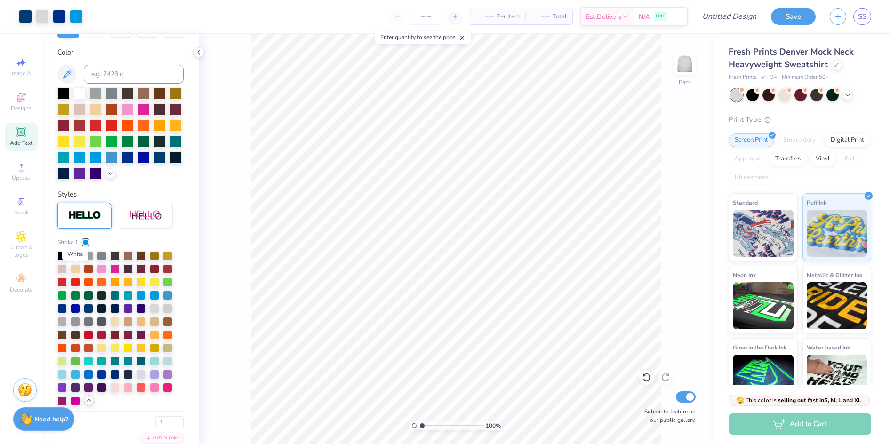
click at [73, 260] on div at bounding box center [75, 254] width 9 height 9
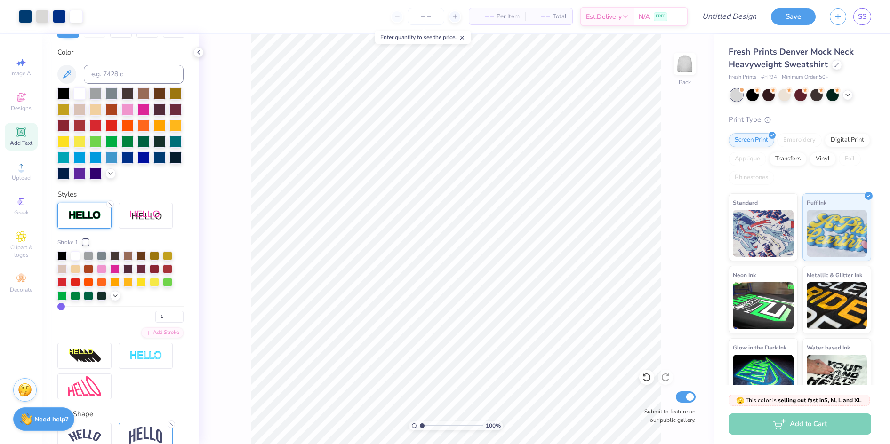
click at [667, 159] on div "100 % Back Submit to feature on our public gallery." at bounding box center [456, 239] width 515 height 410
click at [686, 71] on img at bounding box center [685, 64] width 38 height 38
click at [27, 134] on div "Add Text" at bounding box center [21, 137] width 33 height 28
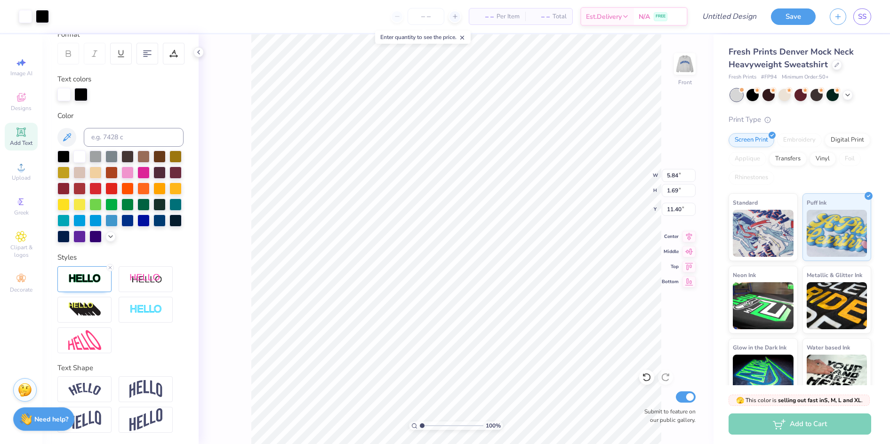
type input "5.87"
type input "1.72"
type input "11.39"
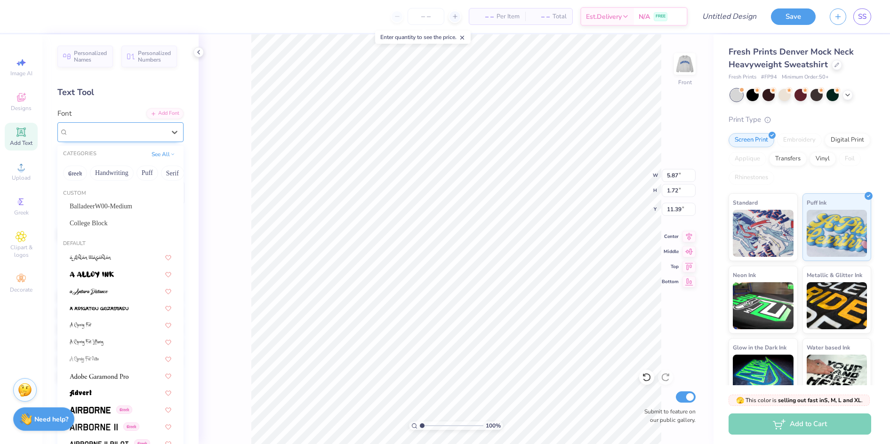
click at [107, 135] on div "Super Dream" at bounding box center [116, 132] width 99 height 15
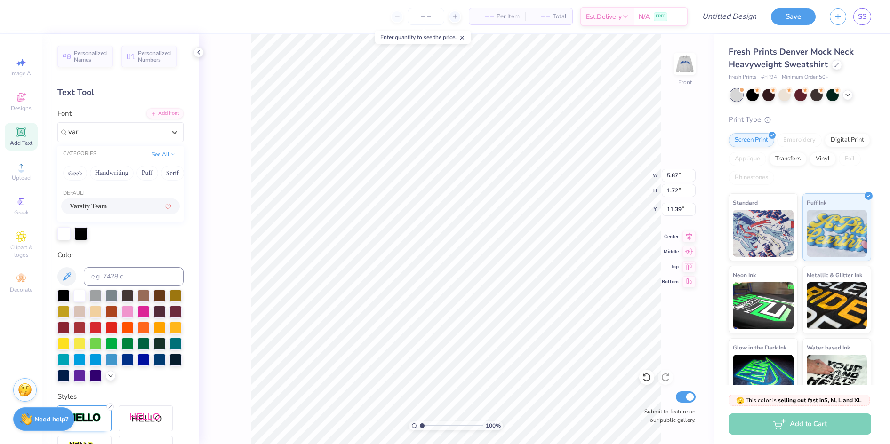
click at [107, 208] on span "Varsity Team" at bounding box center [88, 206] width 37 height 10
type input "var"
type input "5.82"
type textarea "T"
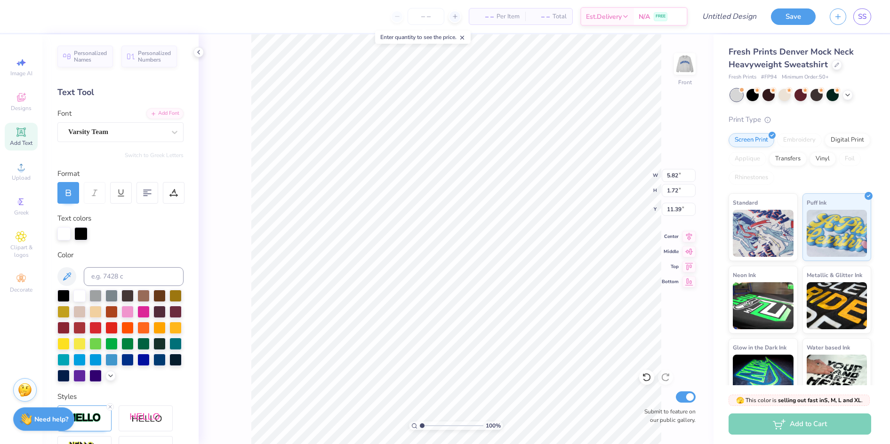
scroll to position [8, 1]
type textarea "15"
click at [121, 365] on div at bounding box center [127, 359] width 12 height 12
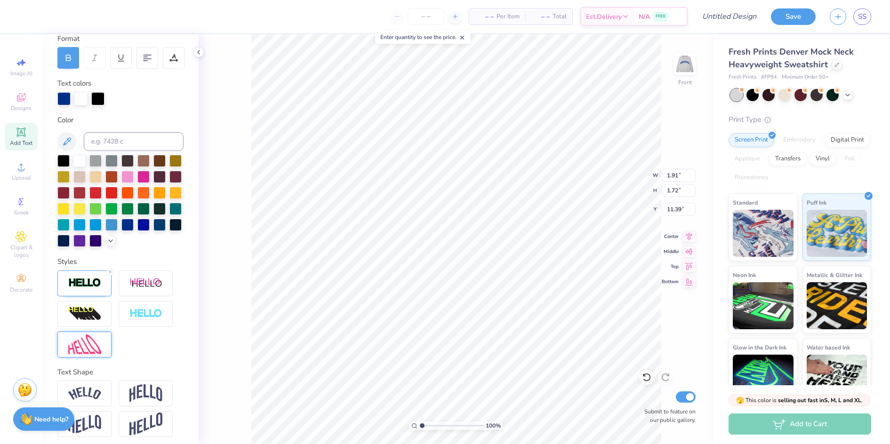
scroll to position [155, 0]
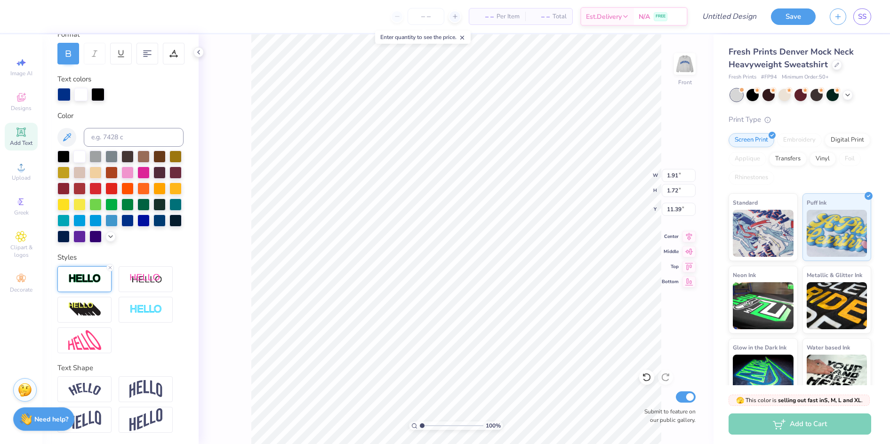
click at [87, 282] on img at bounding box center [84, 279] width 33 height 11
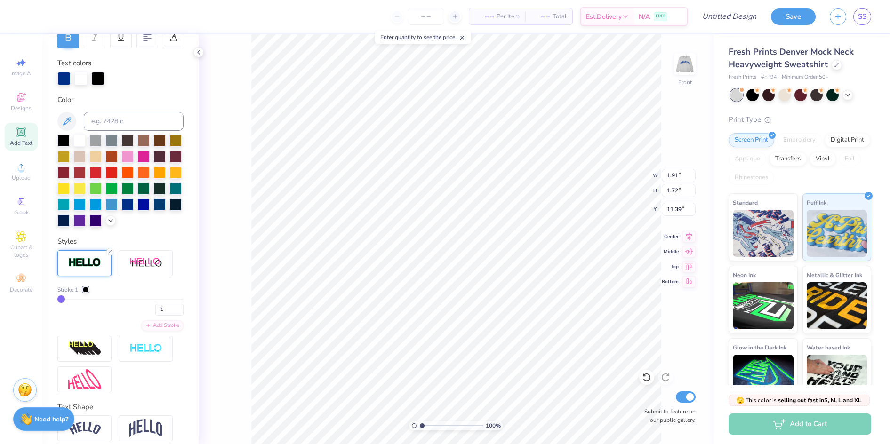
click at [82, 294] on div "Stroke 1" at bounding box center [72, 290] width 31 height 8
click at [85, 293] on div at bounding box center [86, 290] width 6 height 6
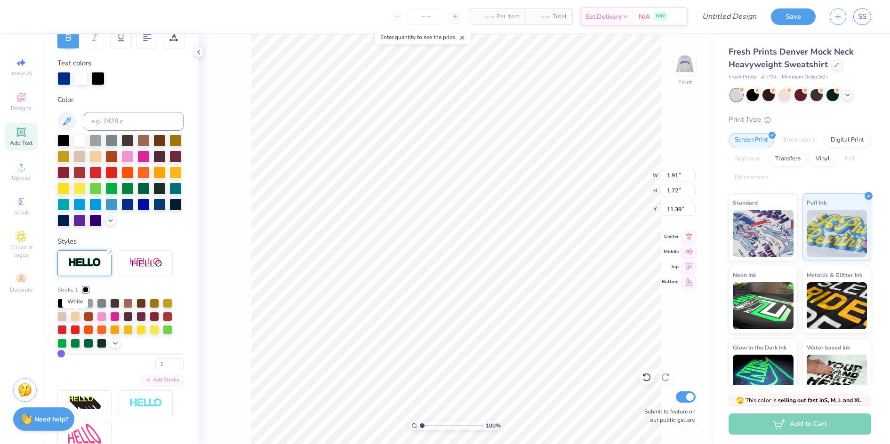
click at [76, 307] on div at bounding box center [75, 302] width 9 height 9
type input "4.22"
type input "3.80"
type input "7.63"
type input "9.31"
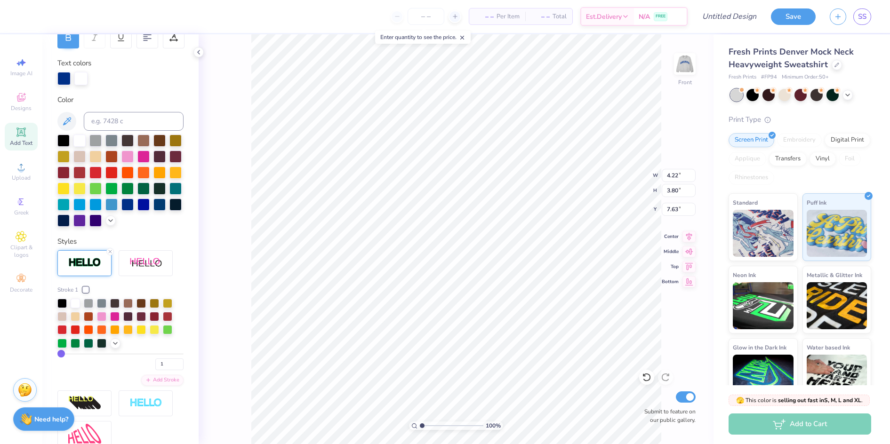
type input "8.39"
type input "8.25"
type input "11.57"
type input "10.42"
type input "7.04"
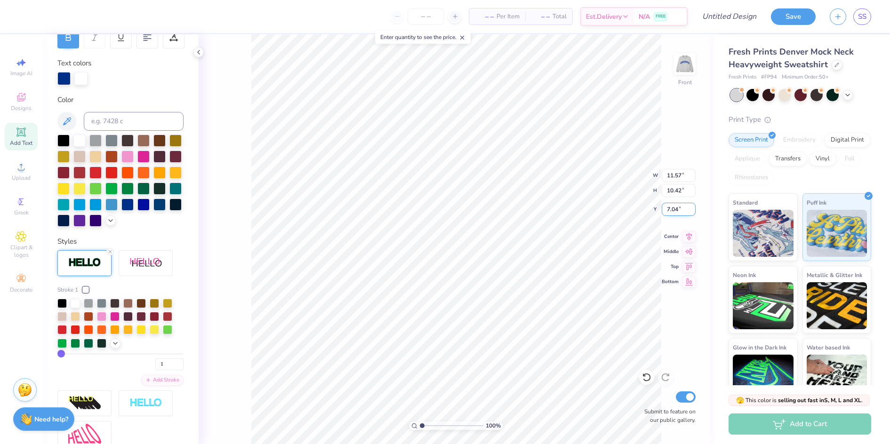
click at [674, 210] on input "7.04" at bounding box center [679, 209] width 34 height 13
click at [686, 56] on img at bounding box center [685, 64] width 38 height 38
click at [686, 56] on img at bounding box center [685, 64] width 19 height 19
type input "8.34"
type input "7.51"
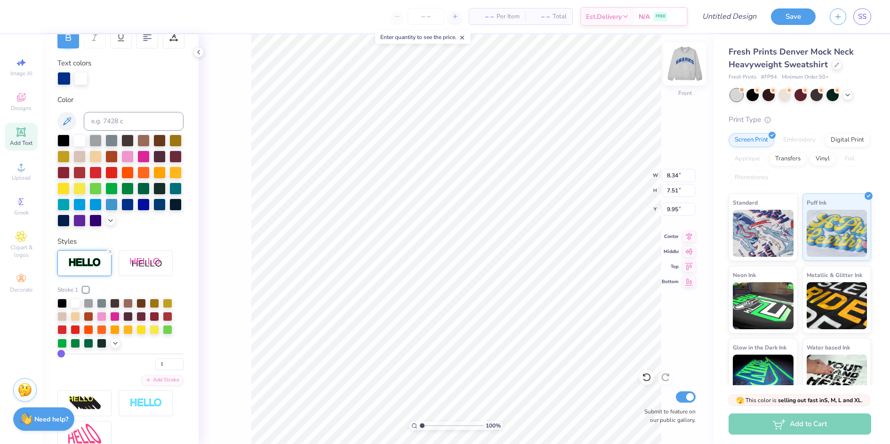
type input "7.98"
click at [685, 63] on img at bounding box center [685, 64] width 38 height 38
click at [685, 63] on img at bounding box center [685, 64] width 19 height 19
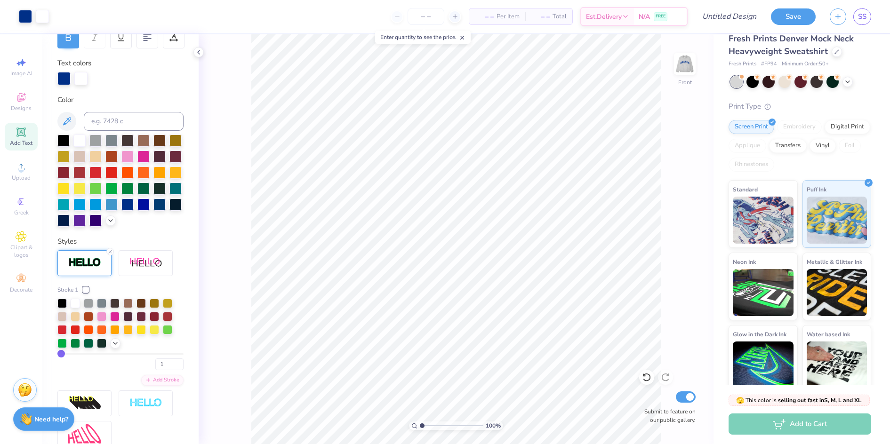
scroll to position [21, 0]
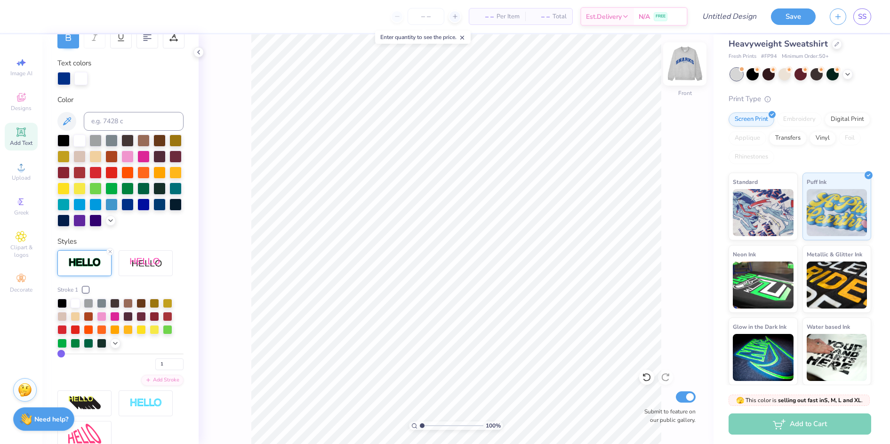
click at [687, 67] on img at bounding box center [685, 64] width 38 height 38
click at [832, 419] on div "Add to Cart" at bounding box center [800, 424] width 143 height 21
click at [821, 424] on div "Add to Cart" at bounding box center [800, 424] width 143 height 21
click at [431, 17] on input "number" at bounding box center [426, 16] width 37 height 17
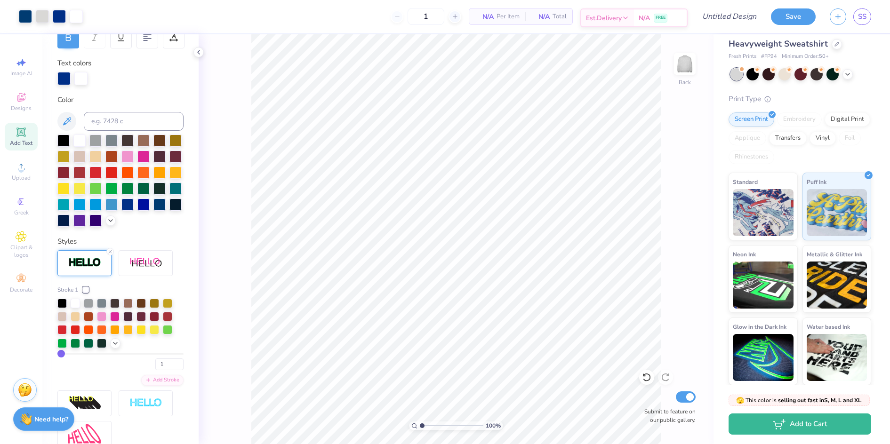
type input "50"
click at [46, 421] on strong "Need help?" at bounding box center [51, 418] width 34 height 9
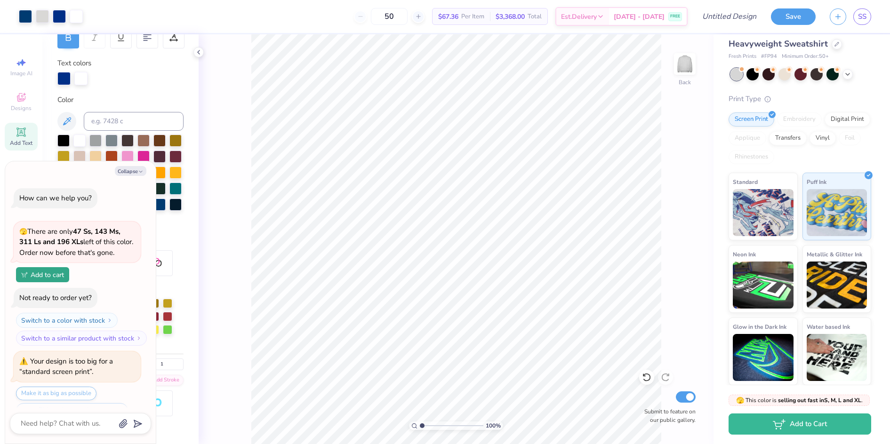
scroll to position [194, 0]
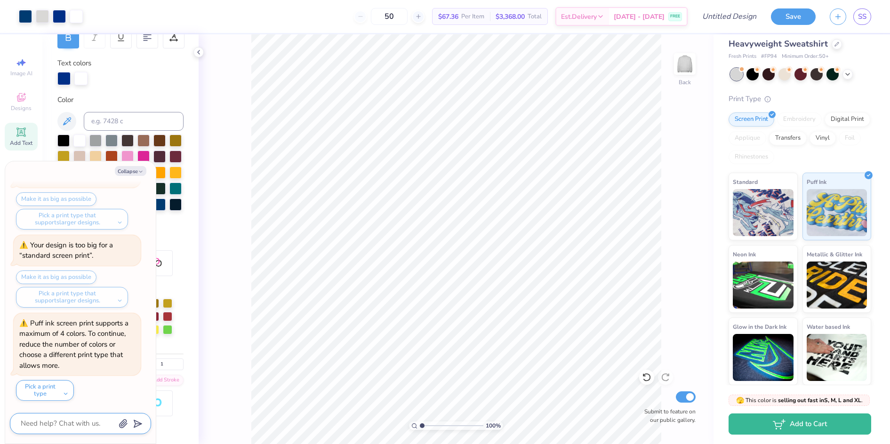
click at [86, 419] on textarea at bounding box center [68, 424] width 96 height 13
type textarea "x"
type textarea "w"
type textarea "x"
type textarea "wh"
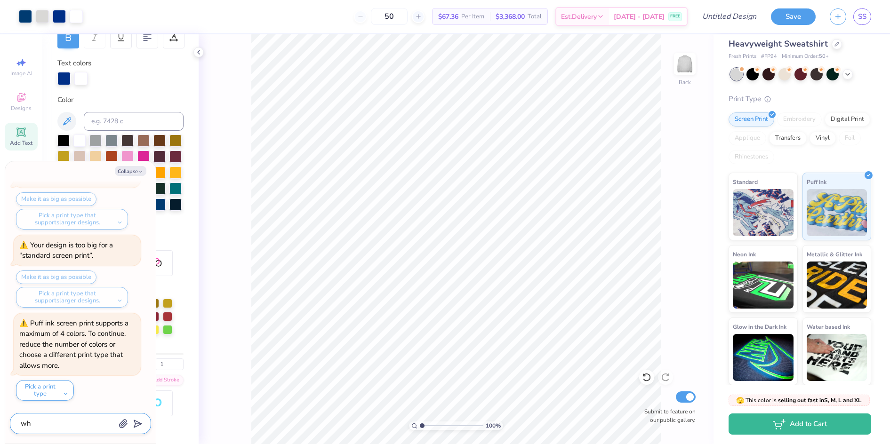
type textarea "x"
type textarea "why"
type textarea "x"
type textarea "why"
type textarea "x"
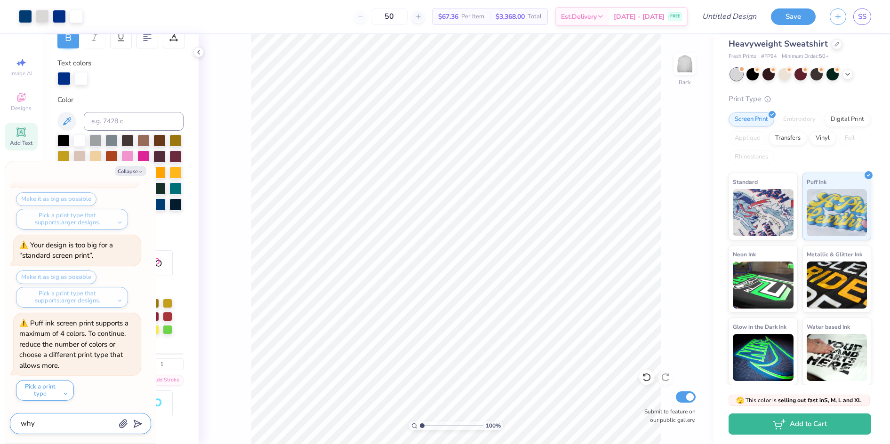
type textarea "why c"
type textarea "x"
type textarea "why ca"
type textarea "x"
type textarea "why can"
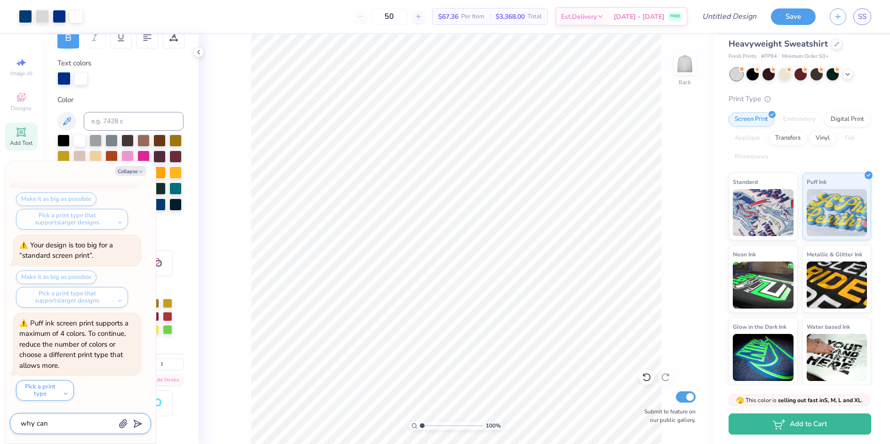
type textarea "x"
type textarea "why can"
type textarea "x"
type textarea "why can i"
type textarea "x"
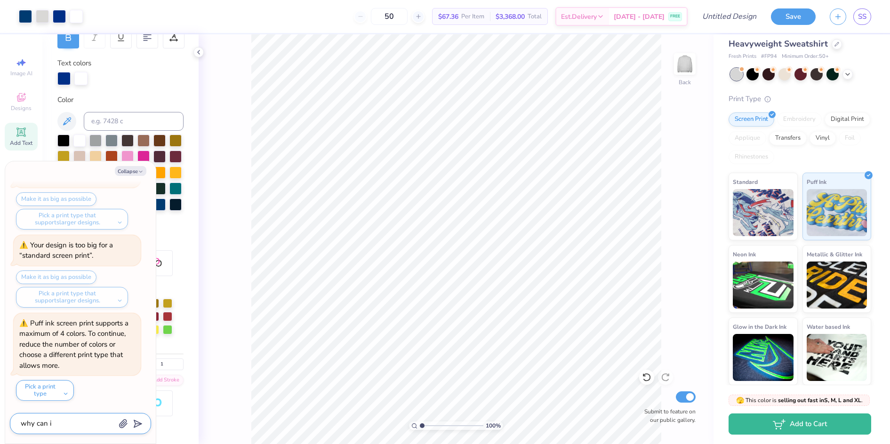
type textarea "why can i"
type textarea "x"
type textarea "why can i n"
type textarea "x"
type textarea "why can i no"
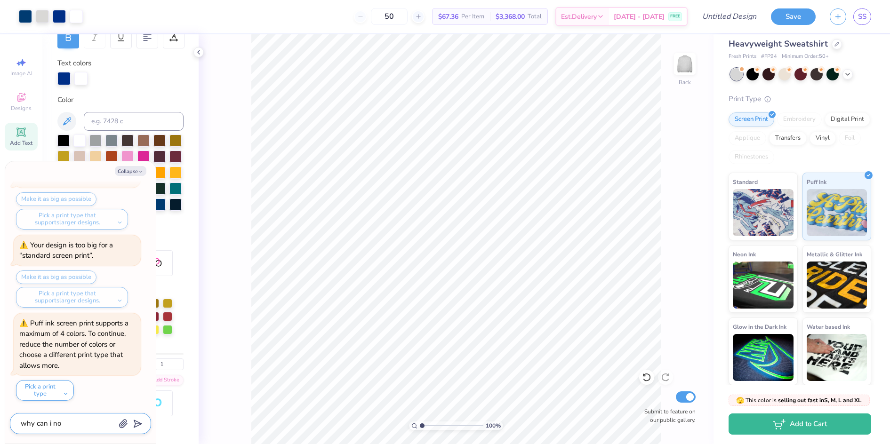
type textarea "x"
type textarea "why can i not"
type textarea "x"
type textarea "why can i not"
type textarea "x"
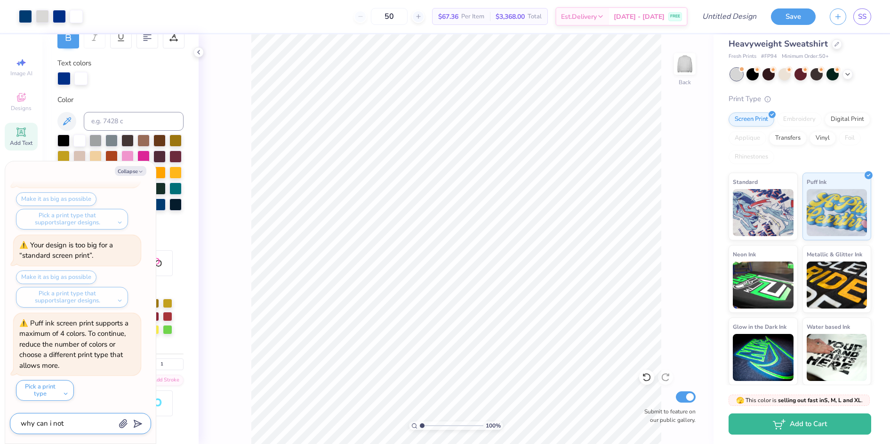
type textarea "why can i not j"
type textarea "x"
type textarea "why can i not ju"
type textarea "x"
type textarea "why can i not jus"
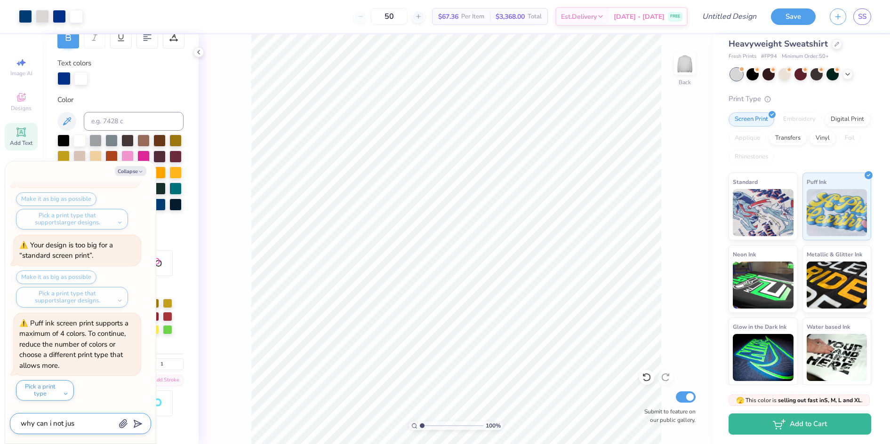
type textarea "x"
type textarea "why can i not just"
type textarea "x"
type textarea "why can i not just"
type textarea "x"
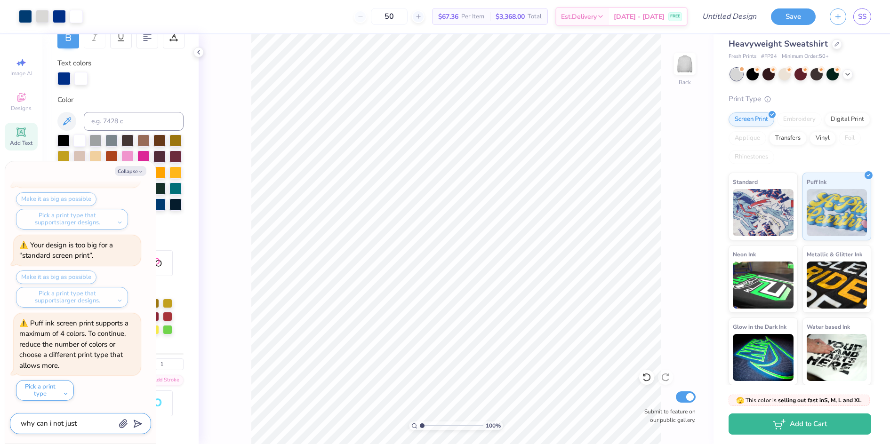
type textarea "why can i not just c"
type textarea "x"
type textarea "why can i not just cr"
type textarea "x"
type textarea "why can i not just cre"
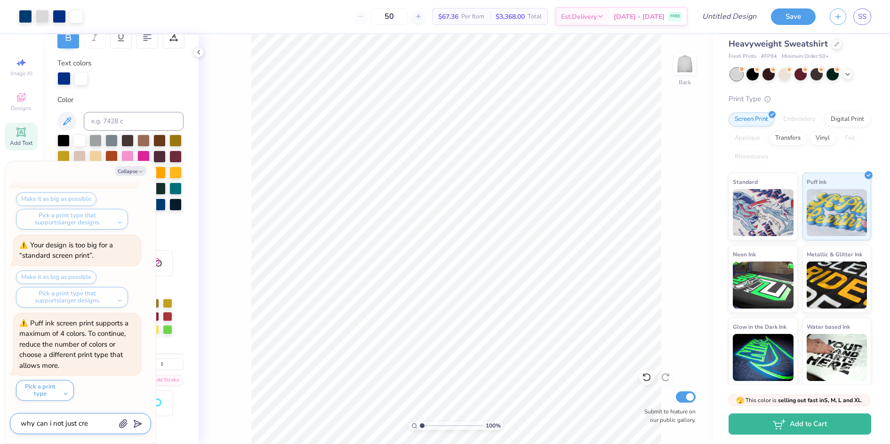
type textarea "x"
type textarea "why can i not just crea"
type textarea "x"
type textarea "why can i not just creat"
type textarea "x"
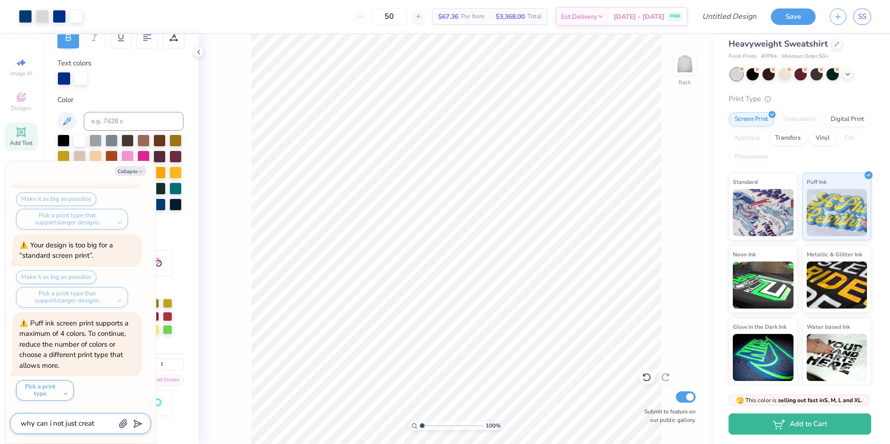
type textarea "why can i not just create"
type textarea "x"
type textarea "why can i not just create"
type textarea "x"
type textarea "why can i not just create o"
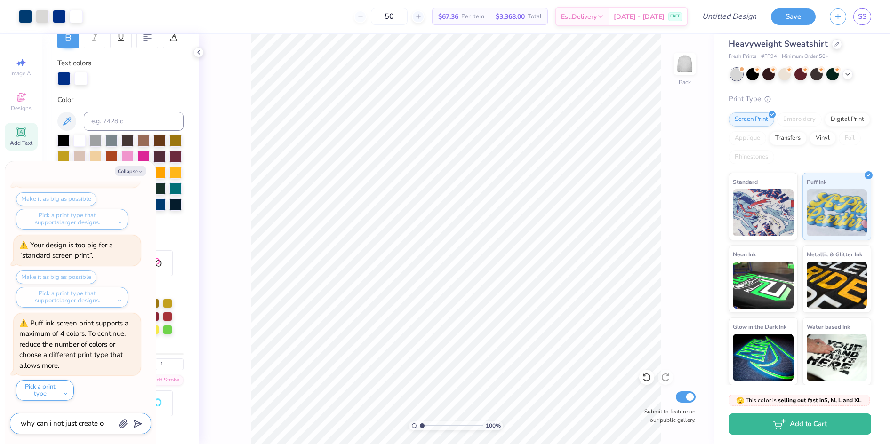
type textarea "x"
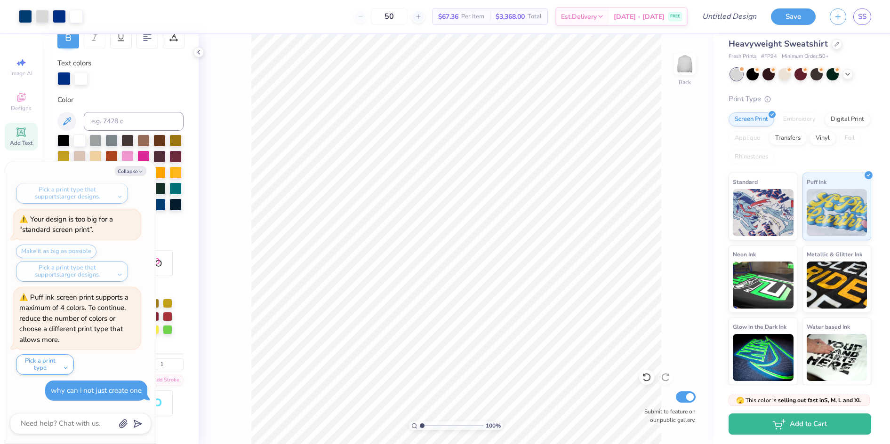
scroll to position [352, 0]
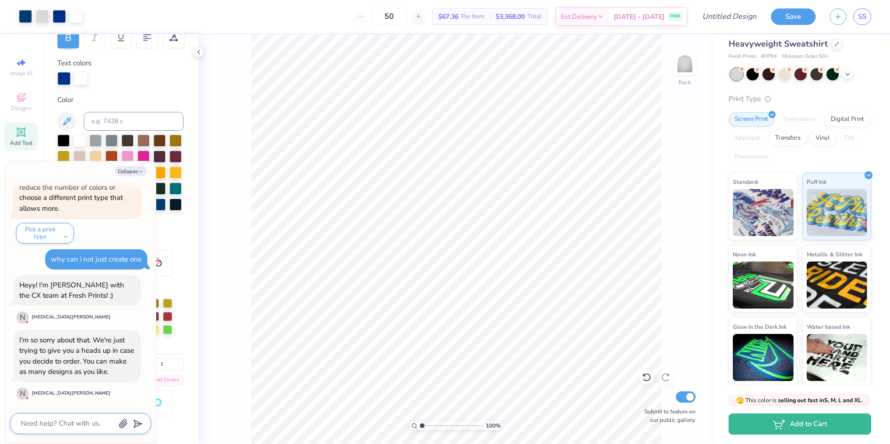
click at [82, 425] on textarea at bounding box center [68, 424] width 96 height 13
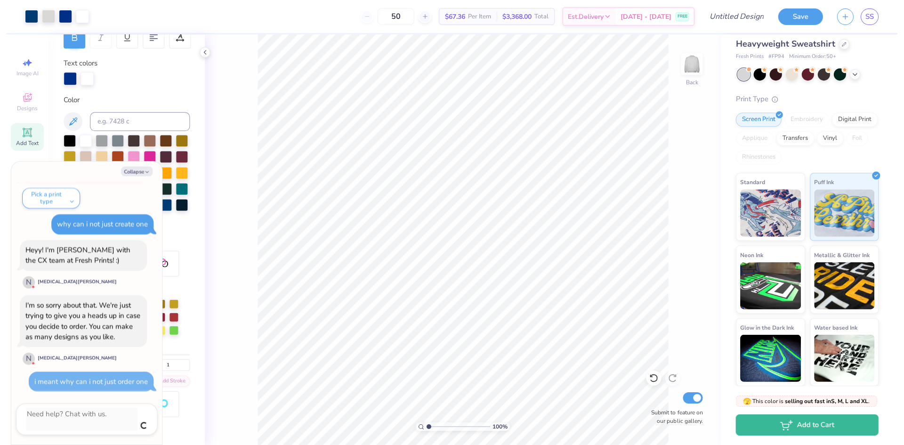
scroll to position [377, 0]
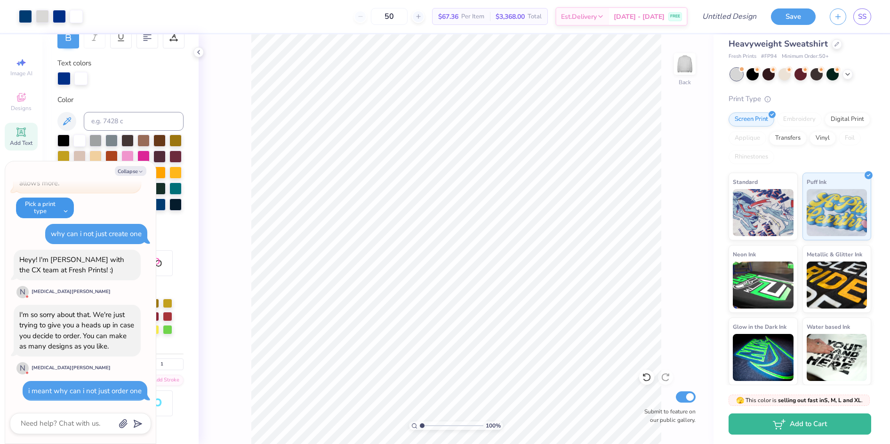
click at [63, 212] on button "Pick a print type" at bounding box center [45, 208] width 58 height 21
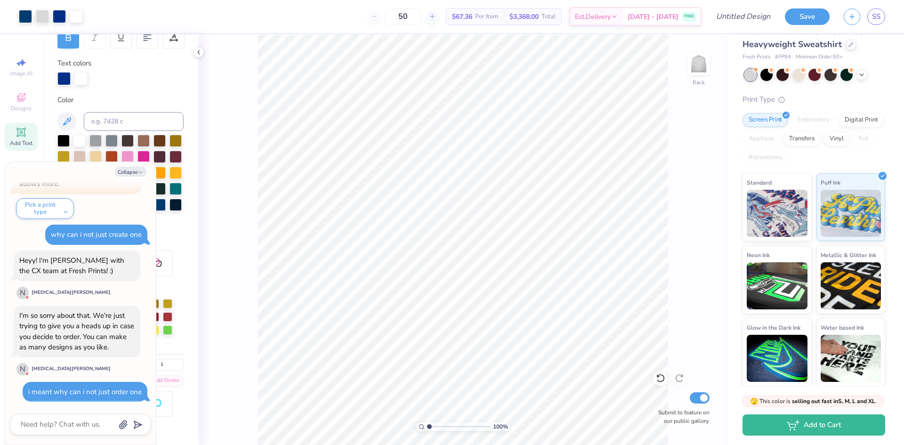
scroll to position [487, 0]
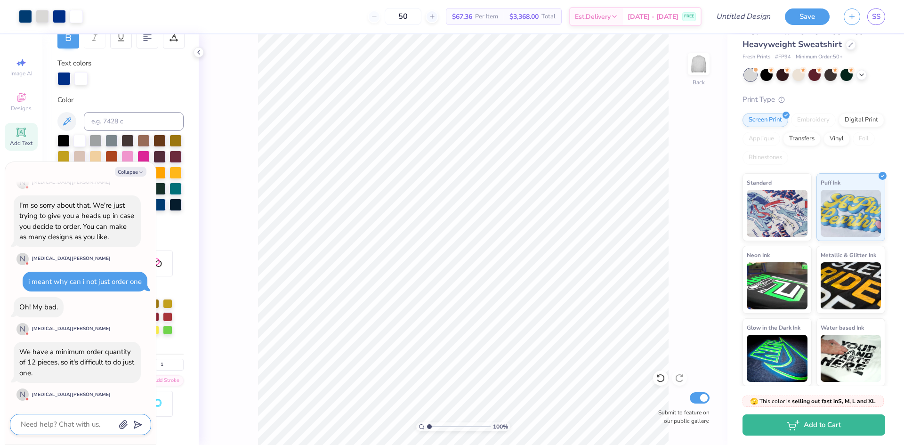
click at [56, 422] on textarea at bounding box center [68, 424] width 96 height 13
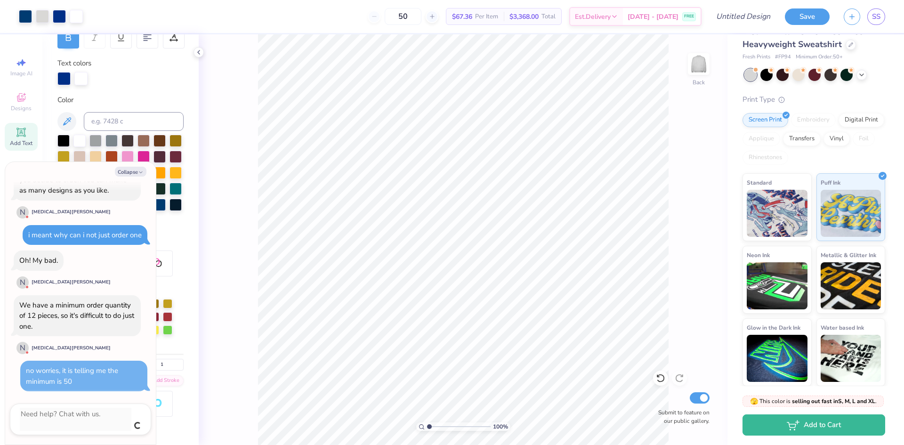
scroll to position [523, 0]
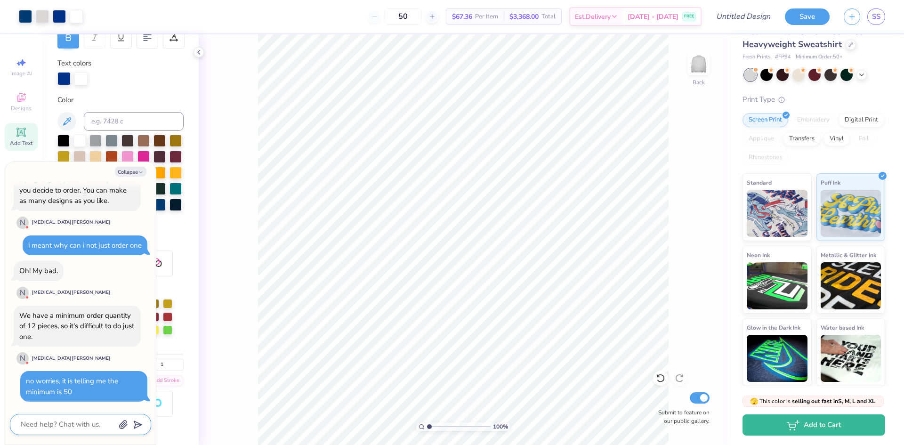
click at [74, 427] on textarea at bounding box center [68, 424] width 96 height 13
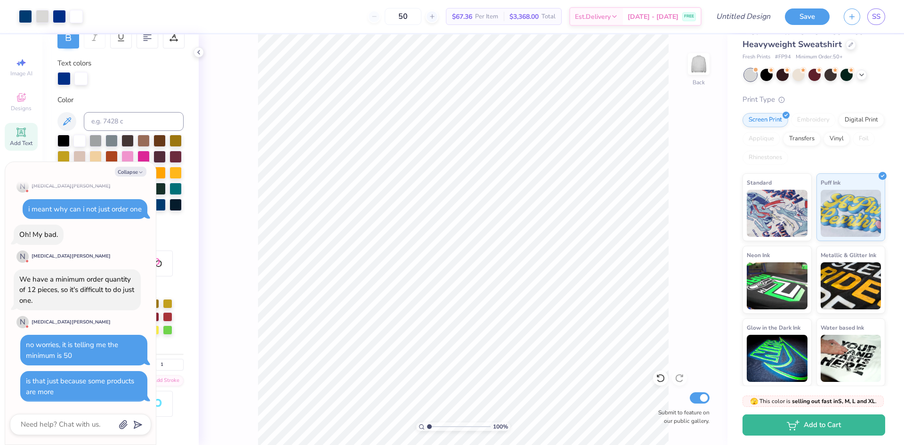
scroll to position [560, 0]
click at [391, 17] on div "50" at bounding box center [403, 16] width 71 height 17
click at [780, 202] on img at bounding box center [777, 211] width 61 height 47
click at [389, 21] on div "50" at bounding box center [403, 16] width 71 height 17
click at [838, 126] on div "Digital Print" at bounding box center [861, 119] width 46 height 14
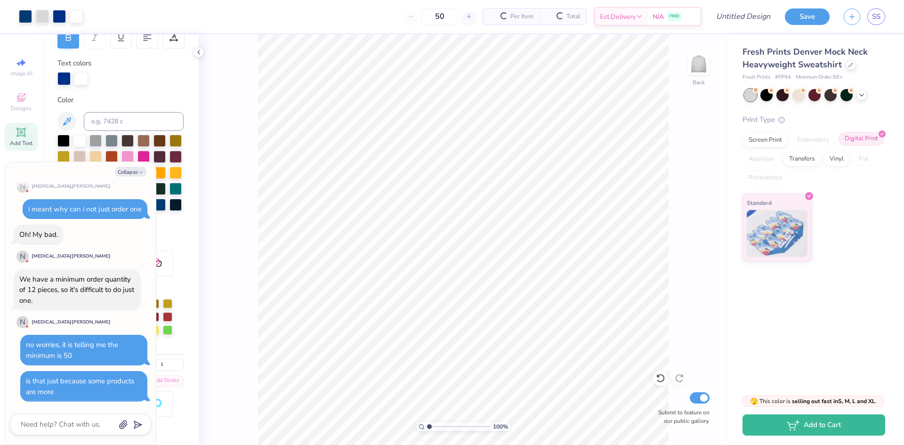
scroll to position [0, 0]
click at [773, 141] on div "Screen Print" at bounding box center [765, 139] width 46 height 14
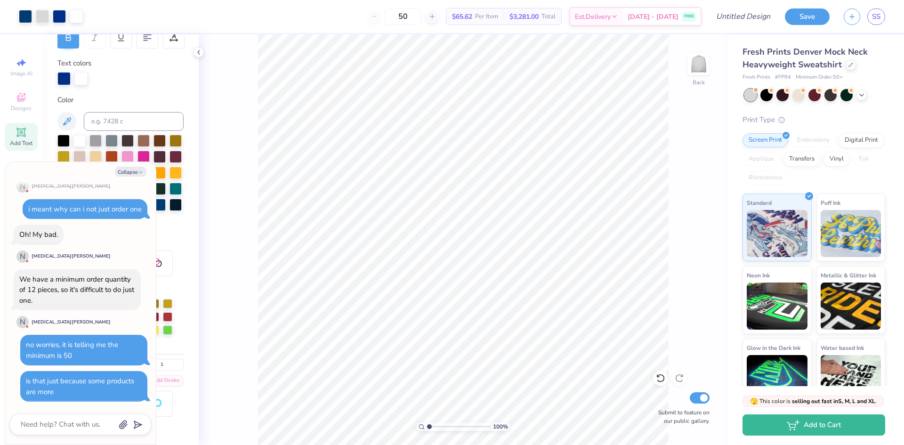
scroll to position [615, 0]
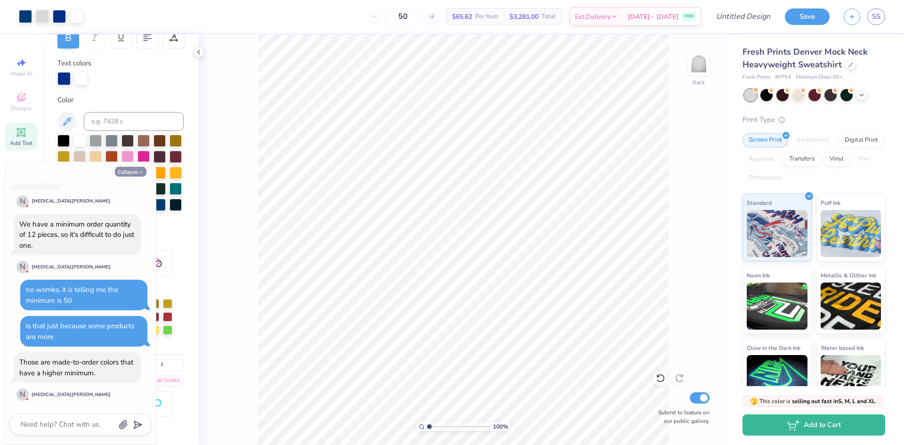
click at [128, 172] on button "Collapse" at bounding box center [131, 172] width 32 height 10
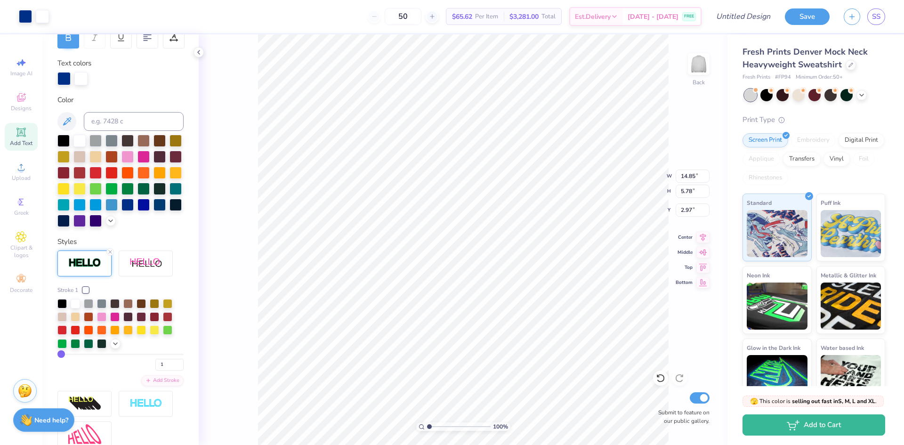
scroll to position [155, 0]
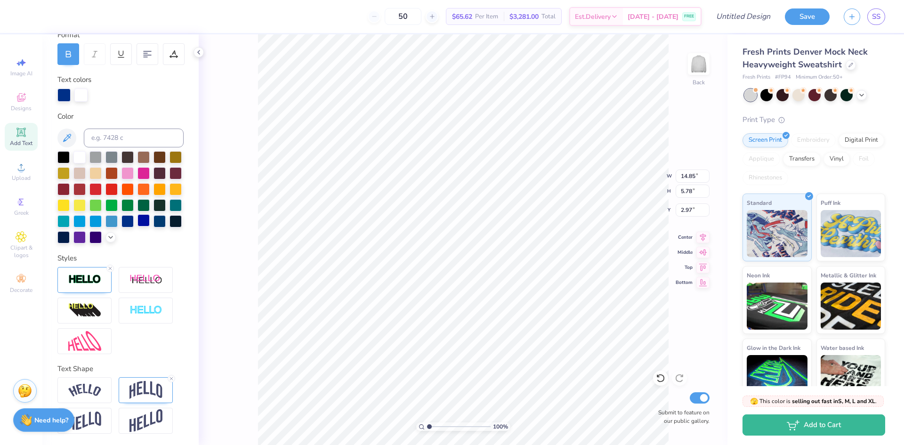
click at [137, 218] on div at bounding box center [143, 220] width 12 height 12
click at [121, 218] on div at bounding box center [127, 220] width 12 height 12
click at [770, 91] on circle at bounding box center [771, 89] width 7 height 7
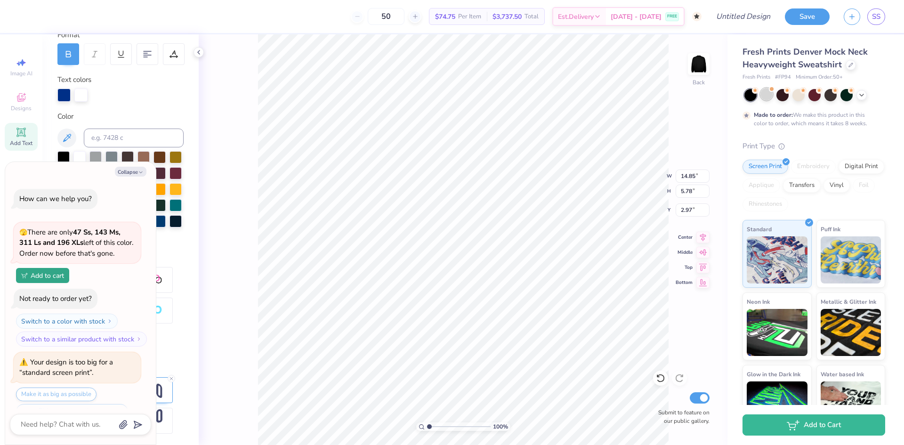
scroll to position [704, 0]
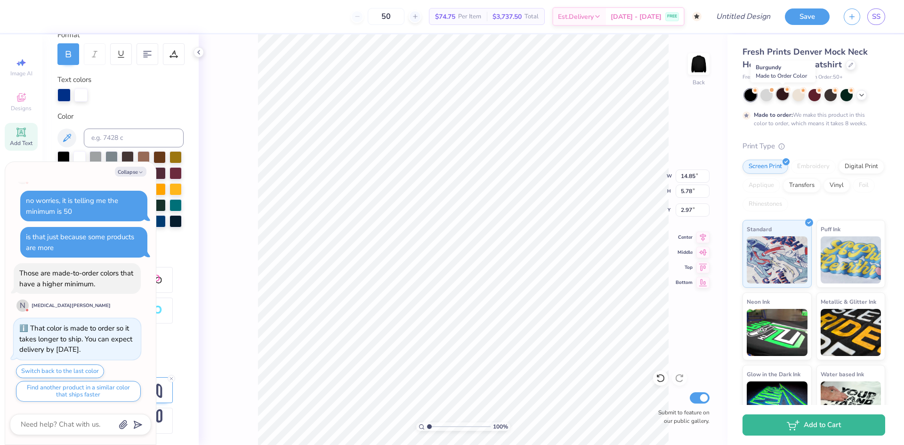
click at [757, 90] on icon at bounding box center [755, 89] width 4 height 3
click at [795, 92] on div at bounding box center [798, 94] width 12 height 12
click at [818, 94] on div at bounding box center [814, 94] width 12 height 12
click at [833, 92] on div at bounding box center [830, 94] width 12 height 12
click at [844, 92] on div at bounding box center [846, 94] width 12 height 12
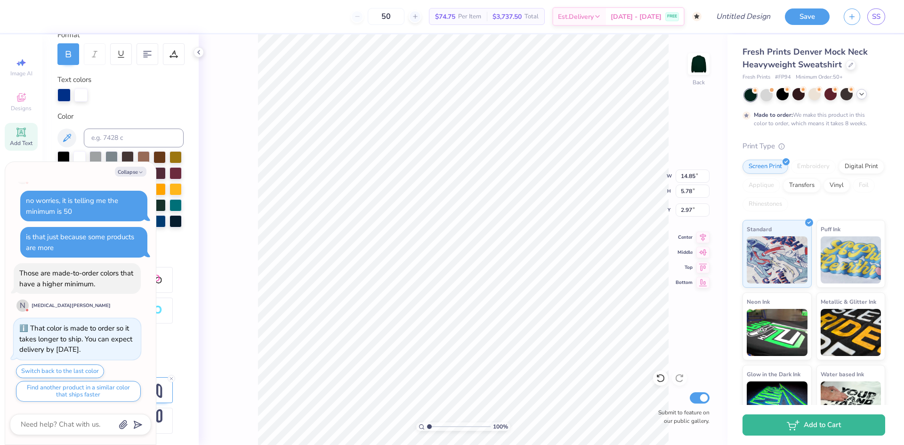
click at [857, 92] on div at bounding box center [861, 94] width 10 height 10
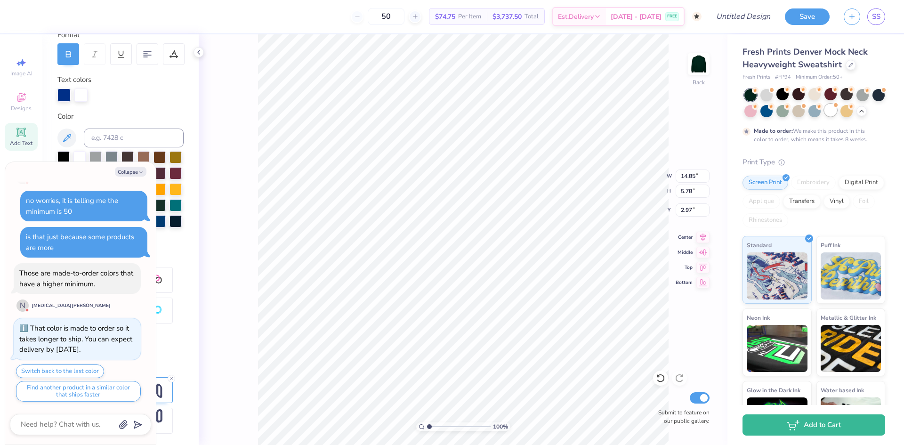
click at [837, 110] on div at bounding box center [830, 110] width 12 height 12
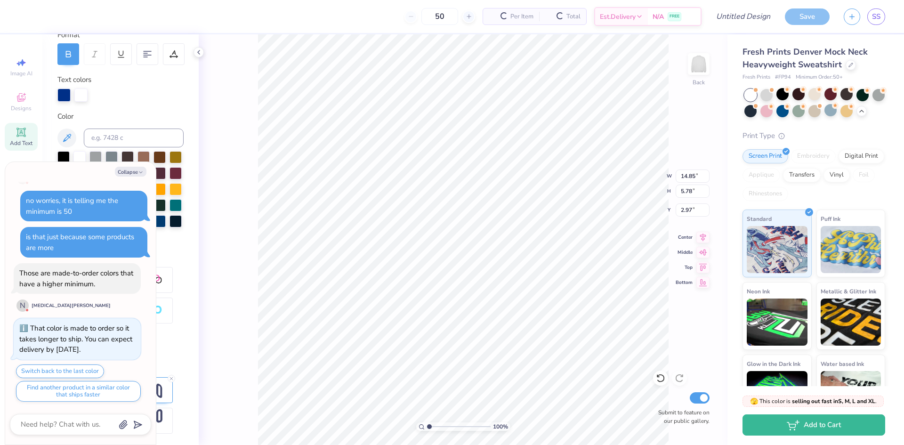
scroll to position [899, 0]
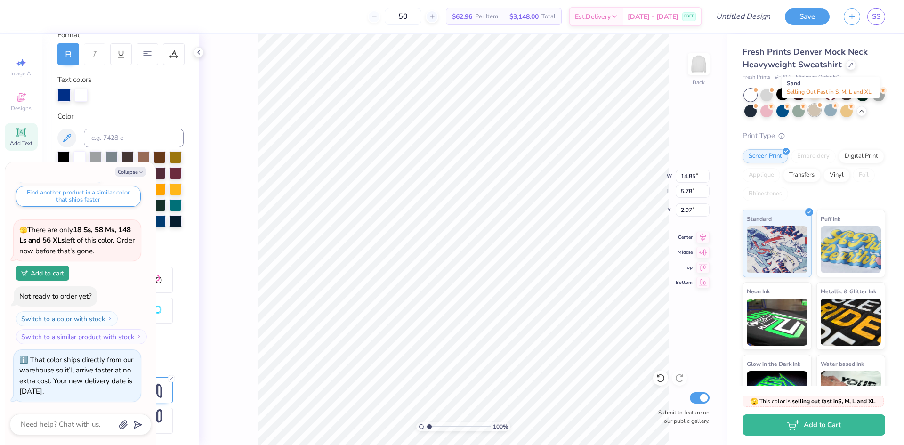
click at [821, 109] on div at bounding box center [814, 110] width 12 height 12
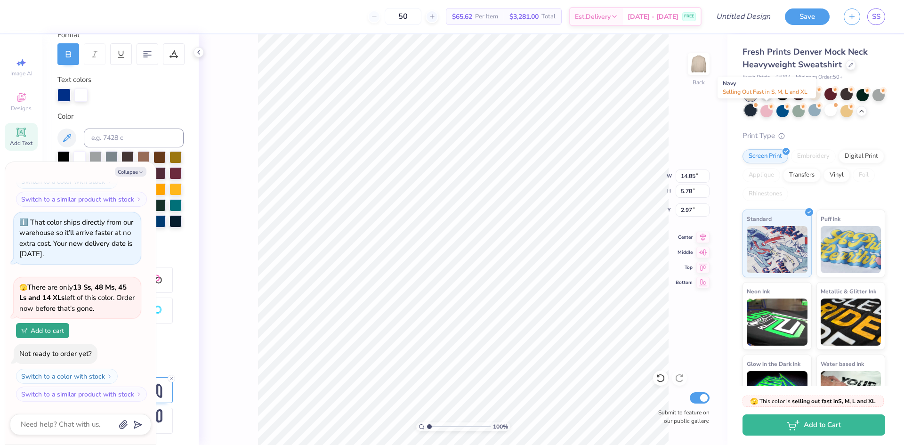
click at [756, 110] on div at bounding box center [750, 110] width 12 height 12
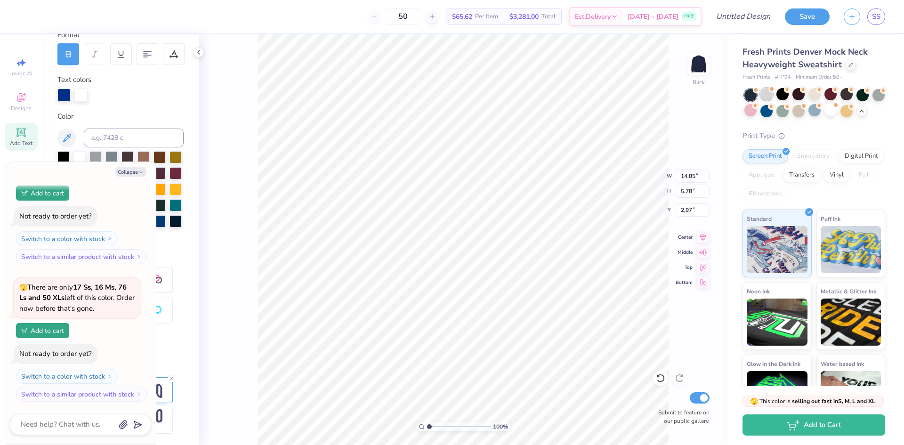
click at [765, 94] on div at bounding box center [766, 94] width 12 height 12
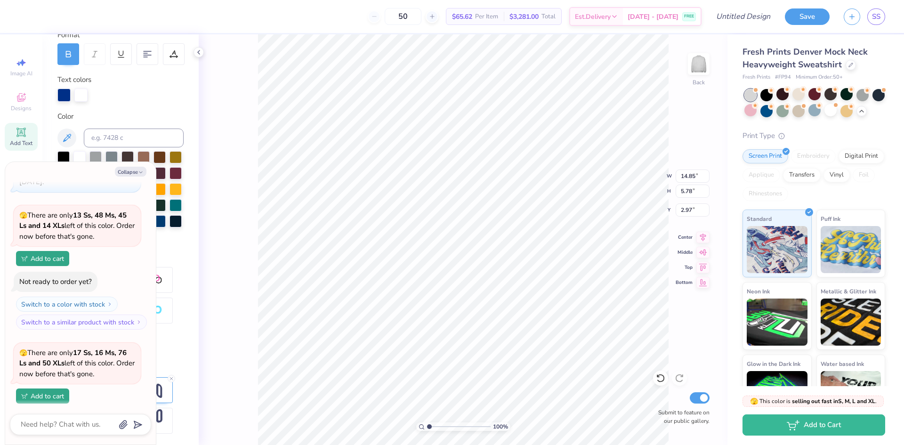
scroll to position [1264, 0]
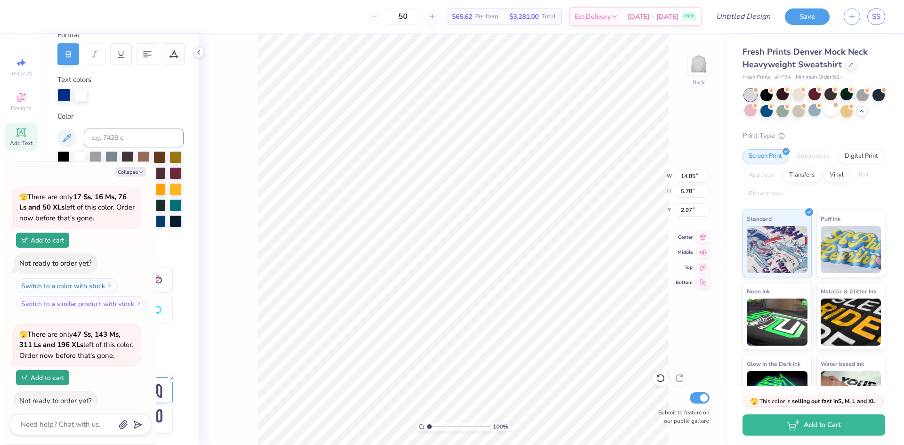
click at [239, 142] on div "100 % Back W 14.85 14.85 " H 5.78 5.78 " Y 2.97 2.97 " Center Middle Top Bottom…" at bounding box center [463, 239] width 529 height 410
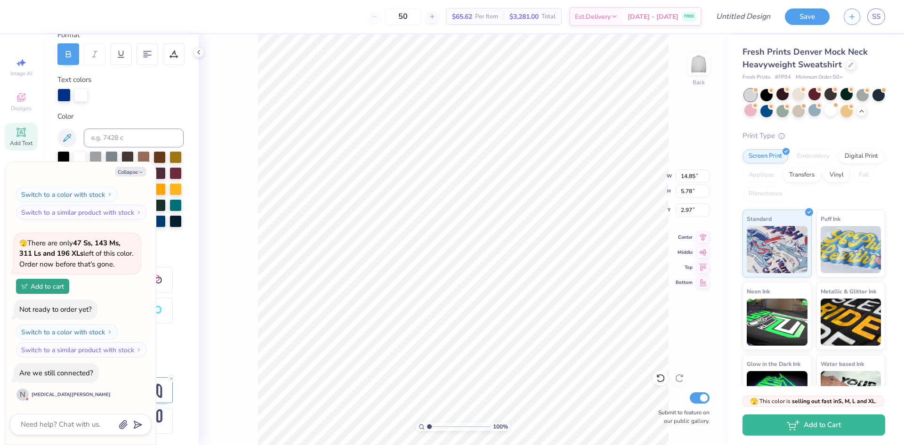
scroll to position [8, 1]
click at [671, 212] on div "100 % Back W 14.85 14.85 " H 5.78 5.78 " Y 2.97 2.97 " Center Middle Top Bottom…" at bounding box center [463, 239] width 529 height 410
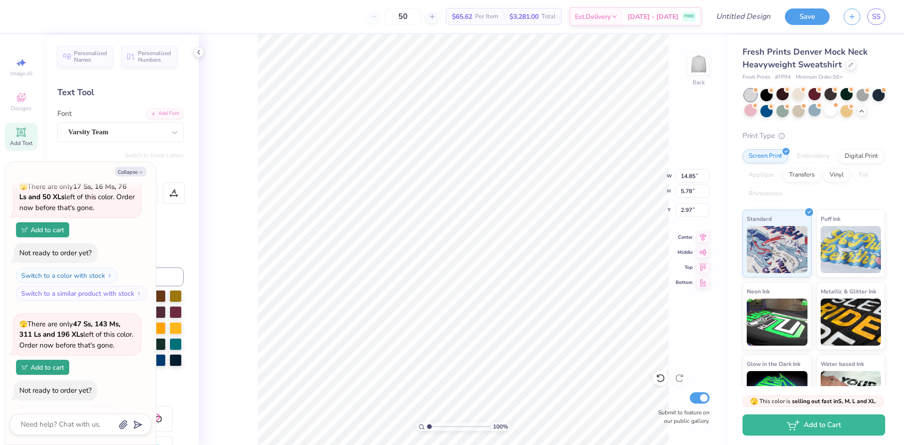
scroll to position [1261, 0]
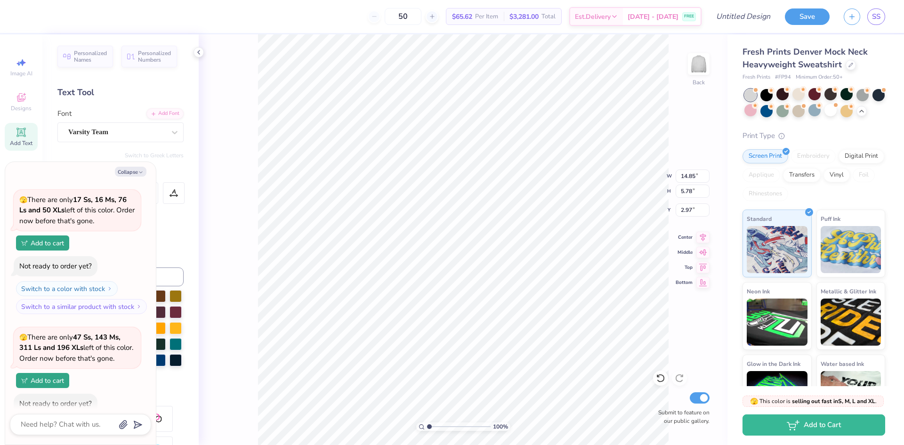
click at [229, 158] on div "100 % Back W 14.85 14.85 " H 5.78 5.78 " Y 2.97 2.97 " Center Middle Top Bottom…" at bounding box center [463, 239] width 529 height 410
click at [142, 169] on icon "button" at bounding box center [141, 172] width 6 height 6
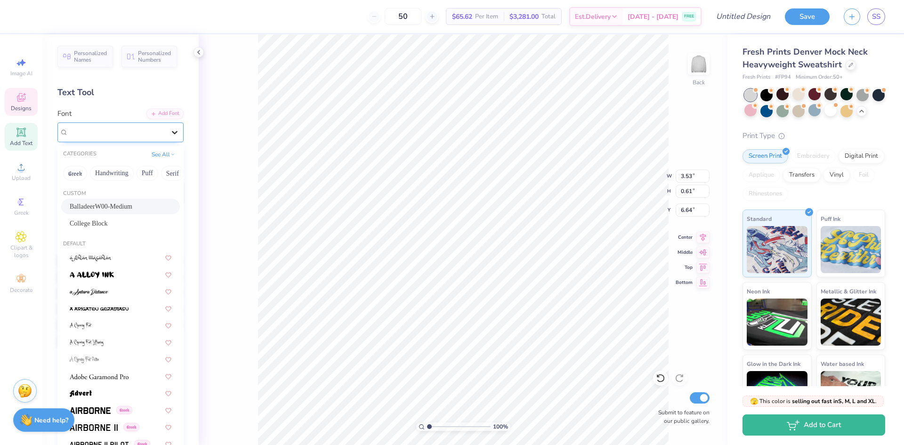
click at [166, 137] on div at bounding box center [174, 132] width 17 height 17
